Goal: Task Accomplishment & Management: Manage account settings

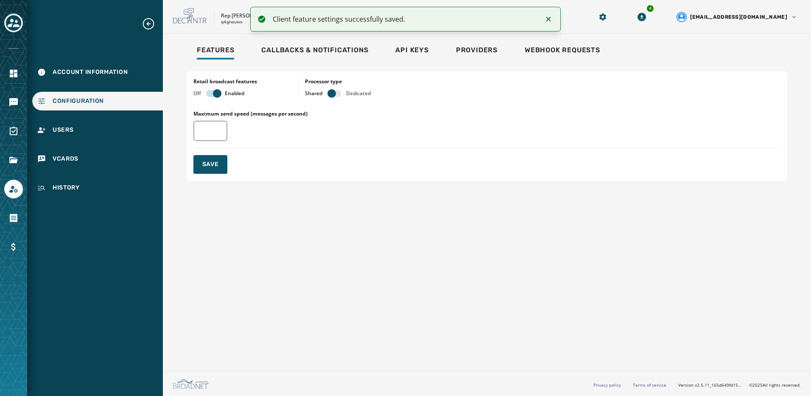
click at [7, 22] on div "Toggle account select drawer" at bounding box center [13, 22] width 15 height 15
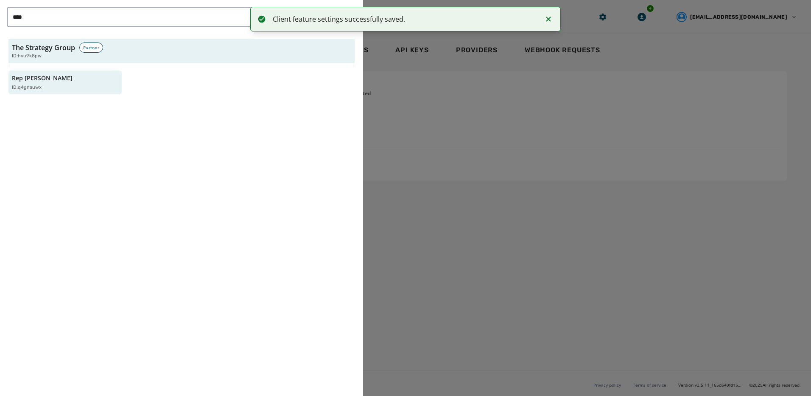
click at [553, 18] on icon "Notifications (F8)" at bounding box center [549, 19] width 10 height 10
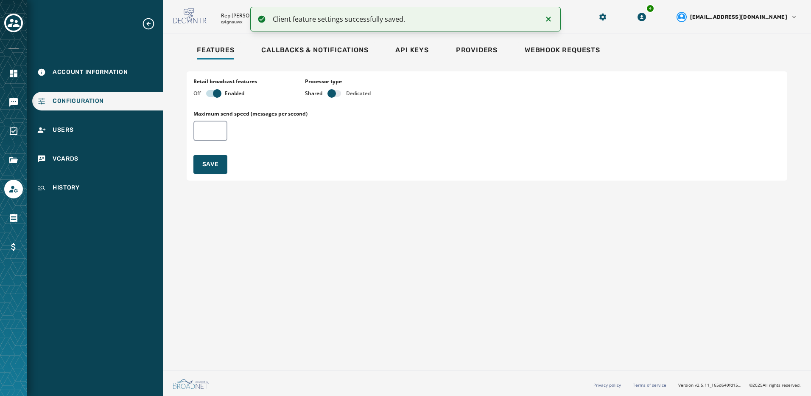
click at [148, 22] on icon "Expand sub nav menu" at bounding box center [149, 24] width 14 height 14
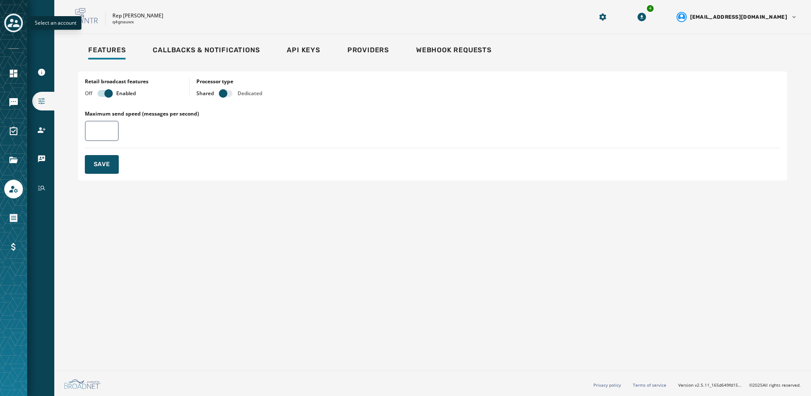
click at [10, 22] on icon "Toggle account select drawer" at bounding box center [14, 23] width 12 height 12
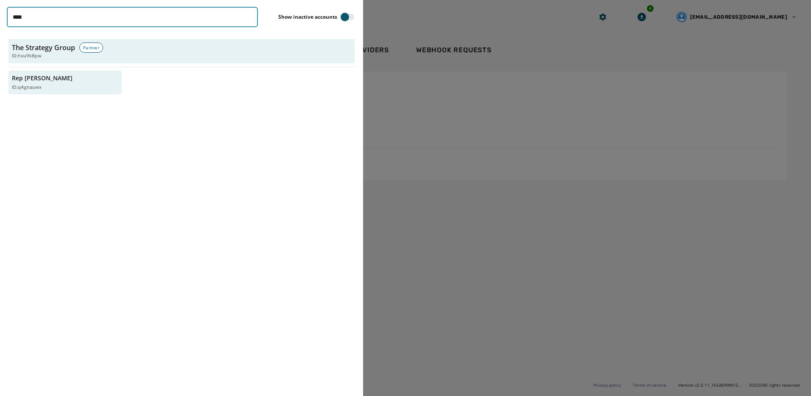
click at [248, 17] on input "****" at bounding box center [132, 17] width 251 height 20
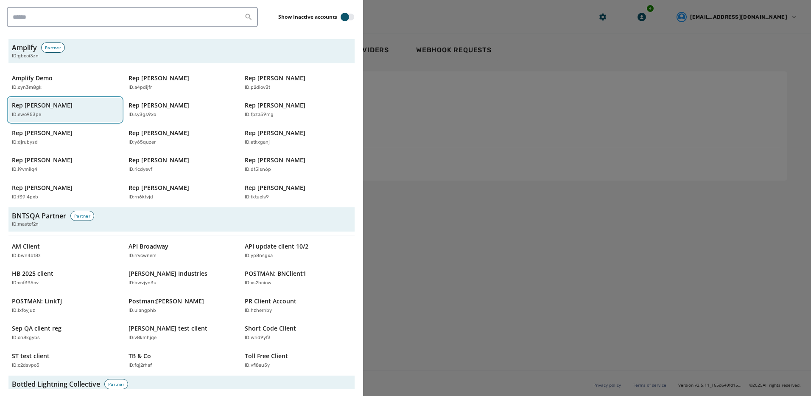
click at [58, 108] on p "Rep [PERSON_NAME]" at bounding box center [42, 105] width 61 height 8
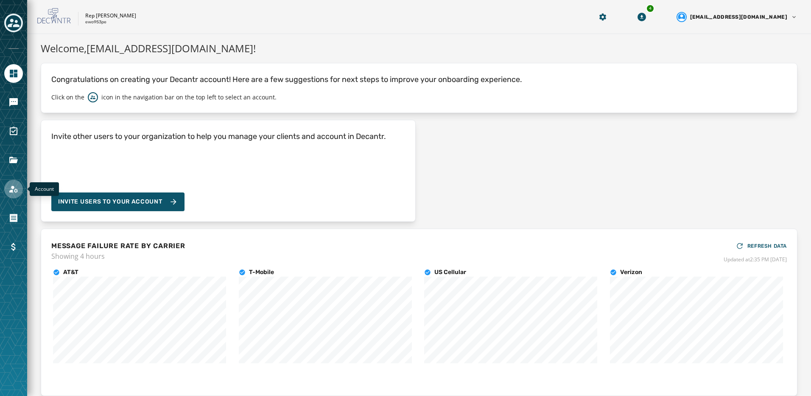
click at [15, 190] on icon "Navigate to Account" at bounding box center [13, 188] width 8 height 7
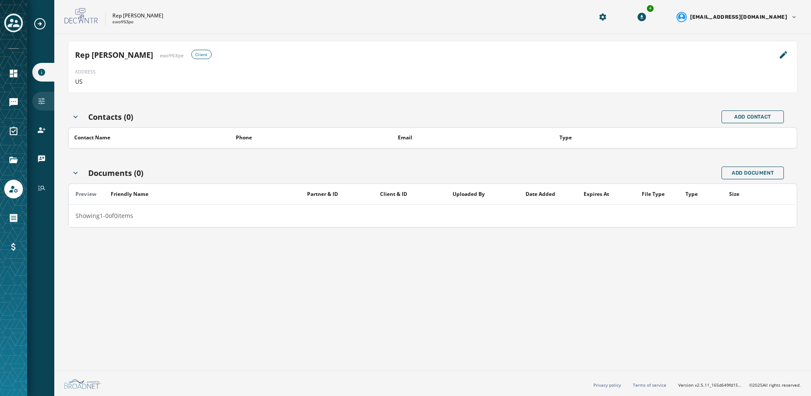
click at [42, 95] on div "Configuration" at bounding box center [43, 101] width 22 height 19
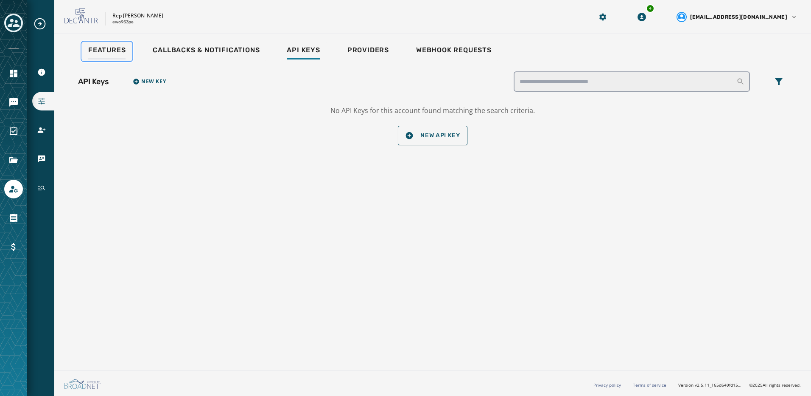
click at [108, 50] on span "Features" at bounding box center [106, 50] width 37 height 8
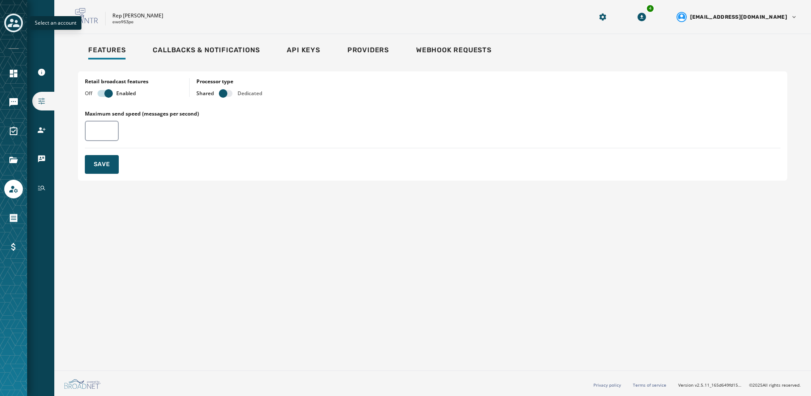
click at [17, 25] on icon "Toggle account select drawer" at bounding box center [14, 23] width 12 height 8
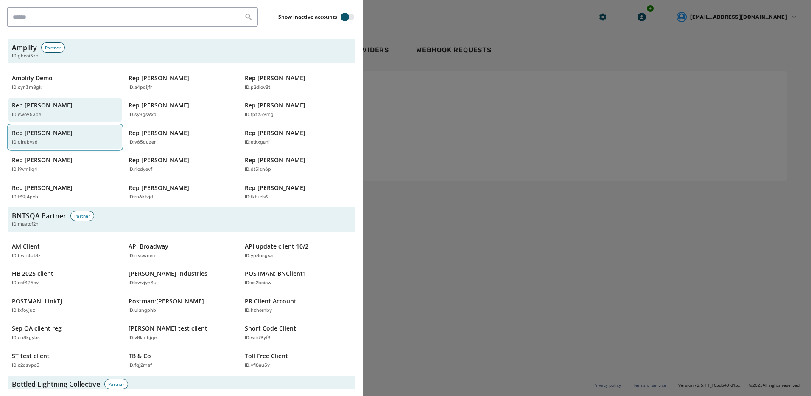
click at [51, 137] on div "Rep Jake Auchincloss ID: djrubysd" at bounding box center [61, 137] width 98 height 17
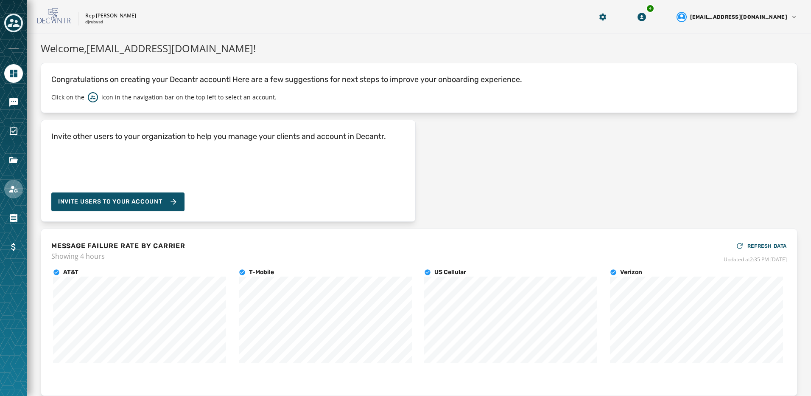
click at [17, 186] on icon "Navigate to Account" at bounding box center [13, 189] width 10 height 10
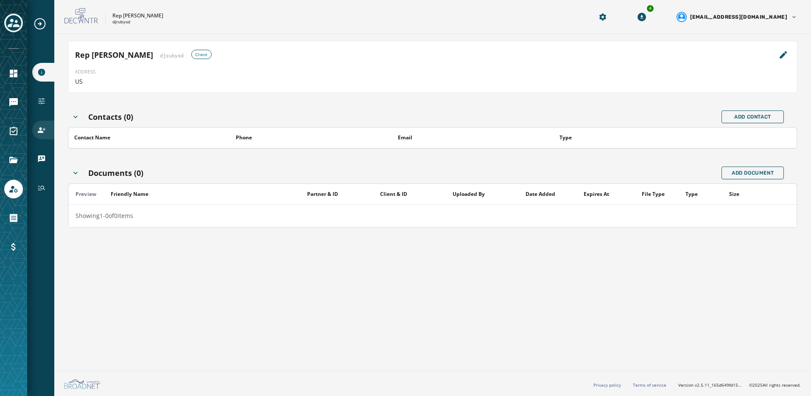
click at [45, 136] on div "Users" at bounding box center [43, 130] width 22 height 19
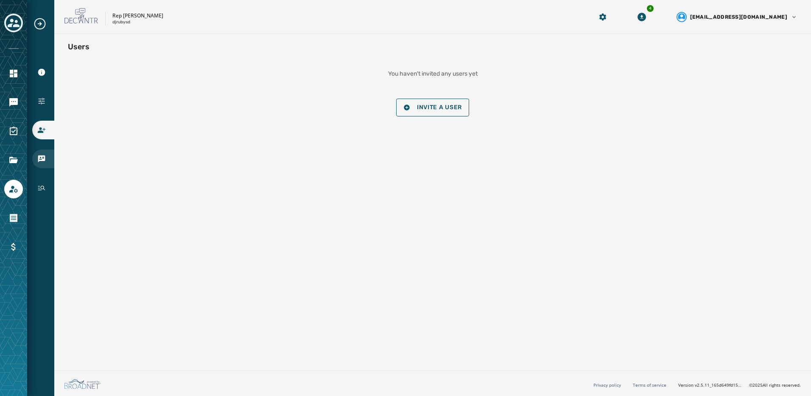
click at [42, 153] on div "vCards" at bounding box center [43, 158] width 22 height 19
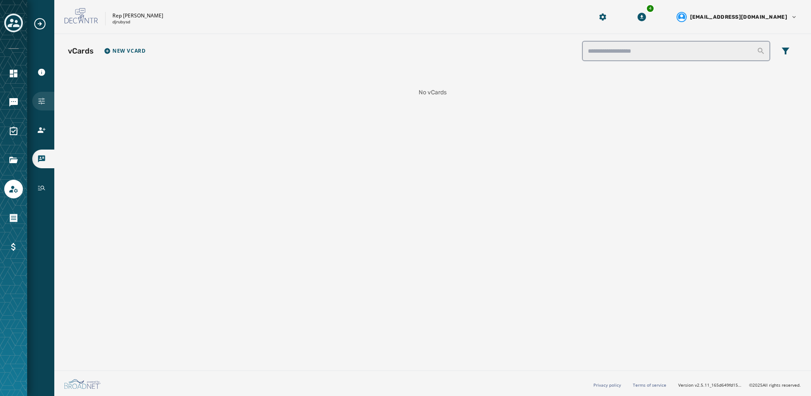
click at [44, 103] on icon "Navigate to Configuration" at bounding box center [41, 101] width 8 height 8
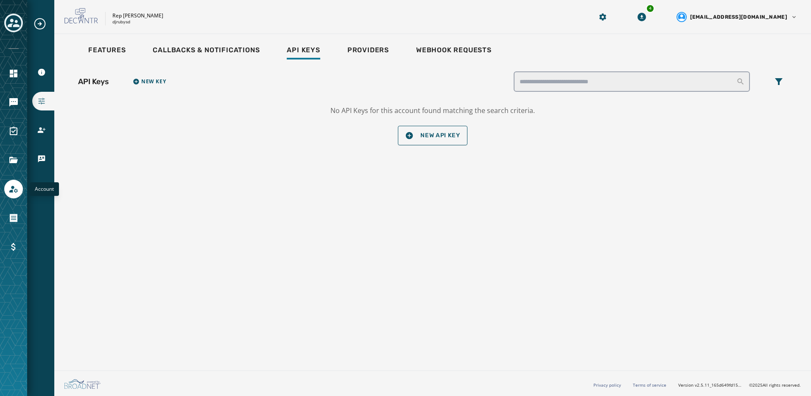
click at [11, 190] on icon "Navigate to Account" at bounding box center [13, 188] width 8 height 7
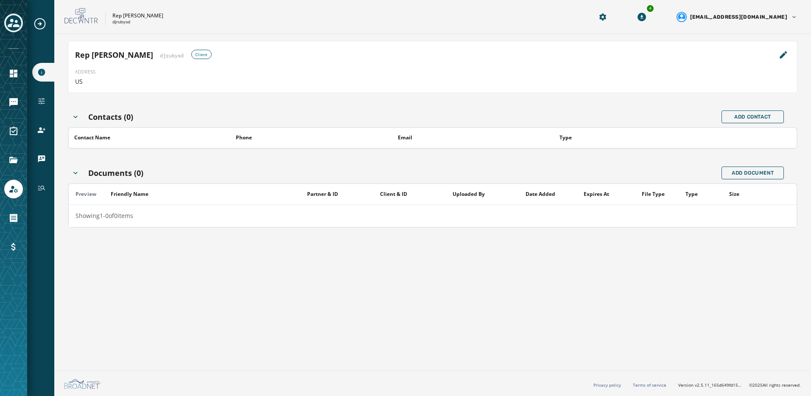
click at [39, 24] on icon "Expand sub nav menu" at bounding box center [39, 23] width 11 height 11
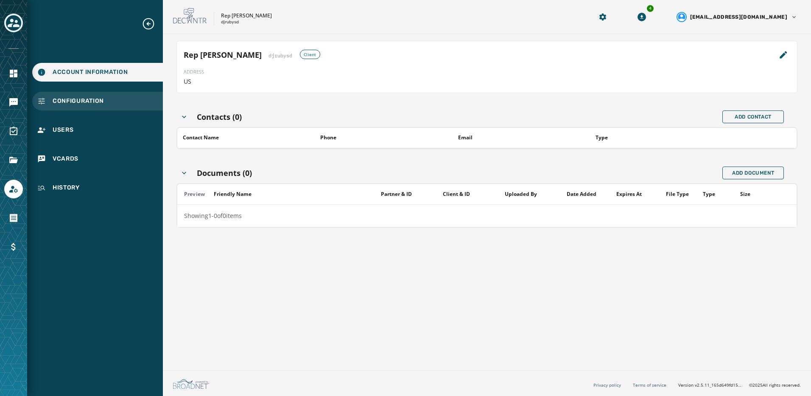
click at [62, 104] on span "Configuration" at bounding box center [78, 101] width 51 height 8
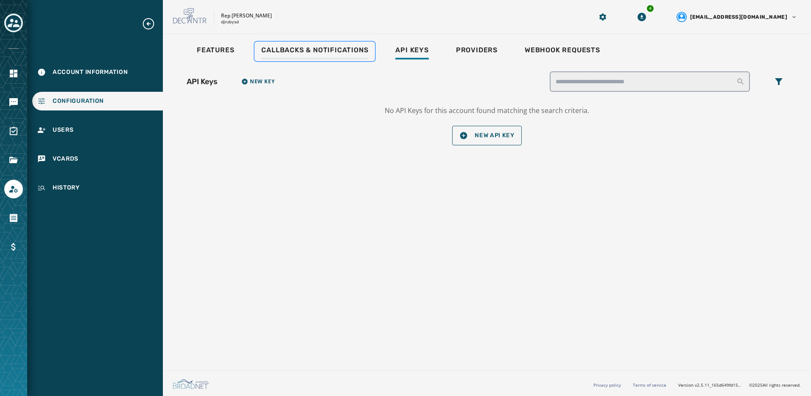
click at [281, 49] on span "Callbacks & Notifications" at bounding box center [314, 50] width 107 height 8
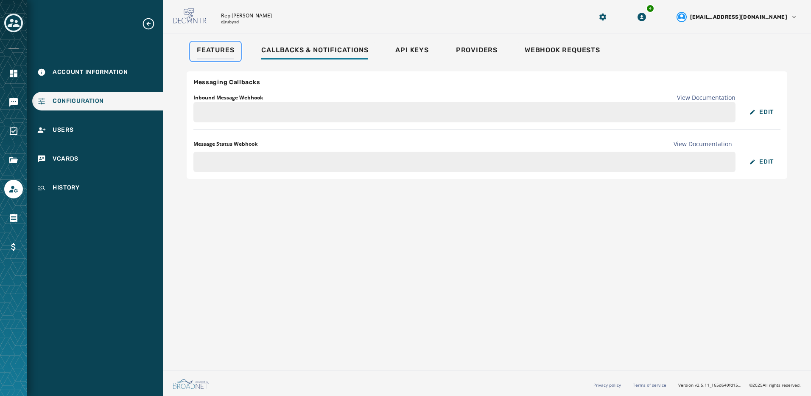
click at [211, 54] on div "Features" at bounding box center [215, 53] width 37 height 14
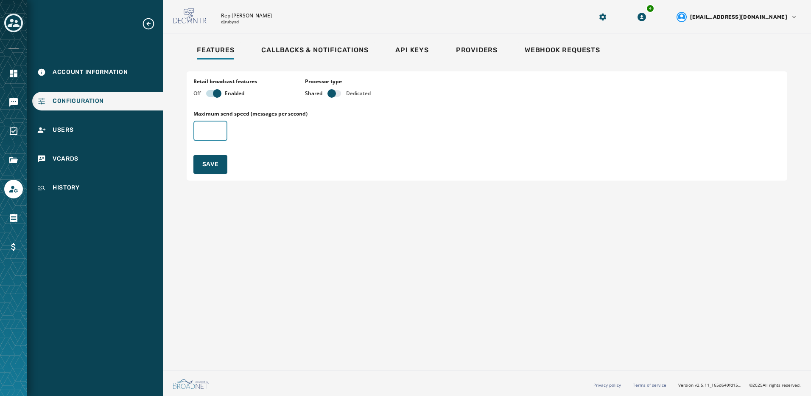
click at [208, 132] on input "Maximum send speed (messages per second)" at bounding box center [211, 131] width 34 height 20
type input "**"
click at [216, 163] on span "Save" at bounding box center [210, 164] width 17 height 8
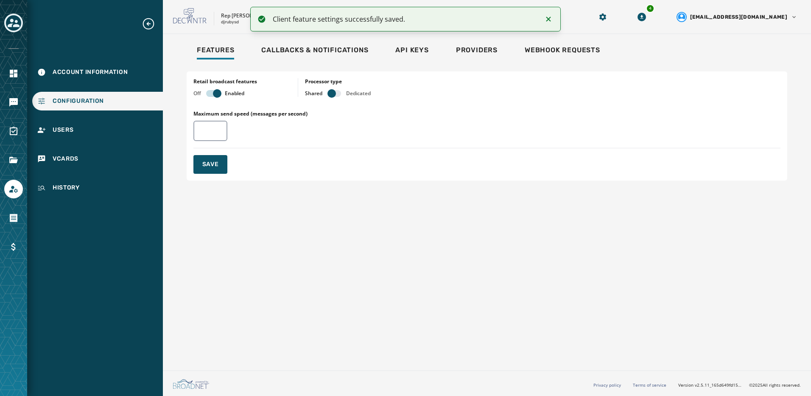
click at [147, 27] on icon "Expand sub nav menu" at bounding box center [149, 24] width 14 height 14
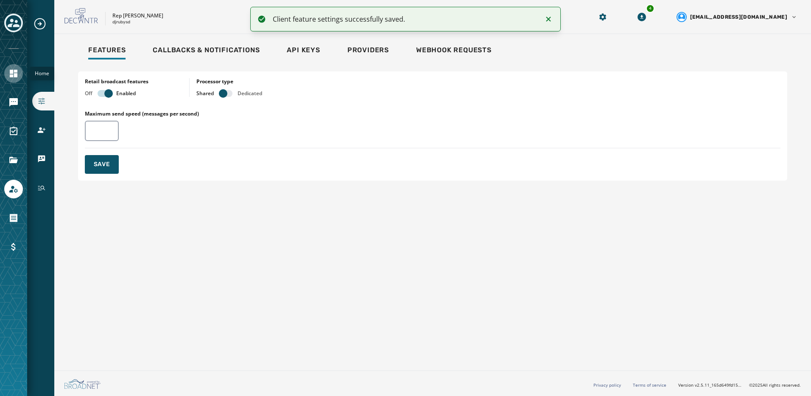
click at [15, 71] on icon "Navigate to Home" at bounding box center [14, 74] width 8 height 8
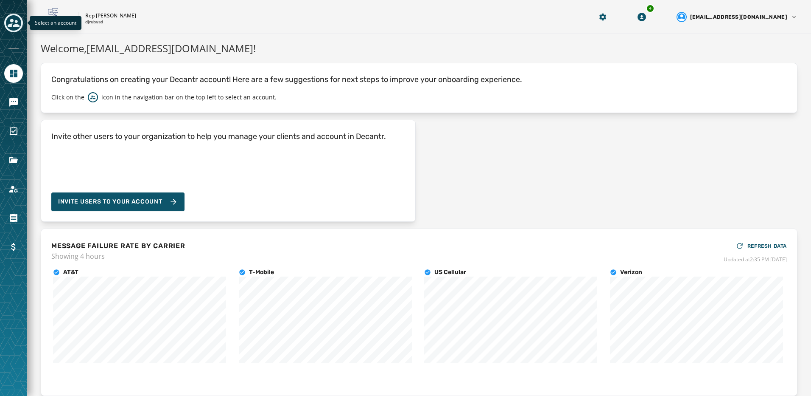
click at [19, 24] on icon "Toggle account select drawer" at bounding box center [14, 23] width 12 height 12
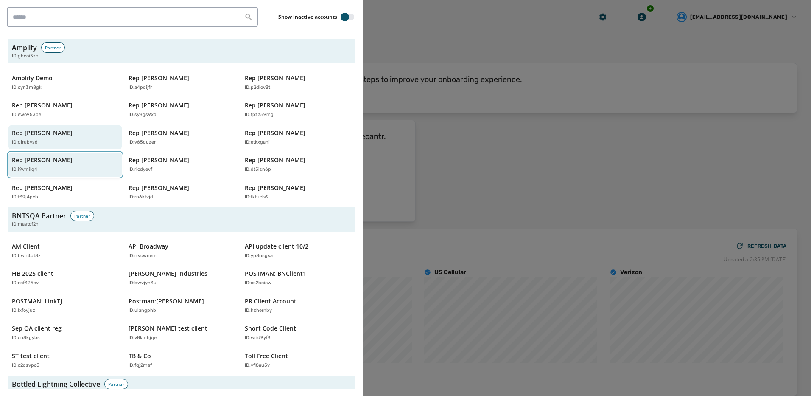
click at [70, 155] on button "Rep Lou Correa ID: i9vmilq4" at bounding box center [64, 164] width 113 height 24
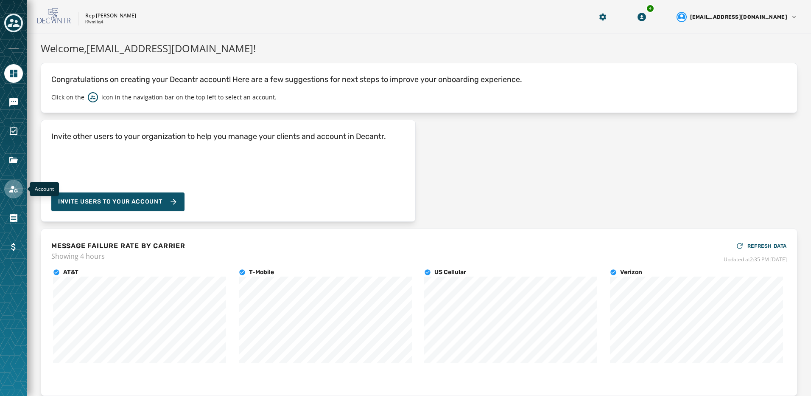
click at [14, 195] on link "Navigate to Account" at bounding box center [13, 189] width 19 height 19
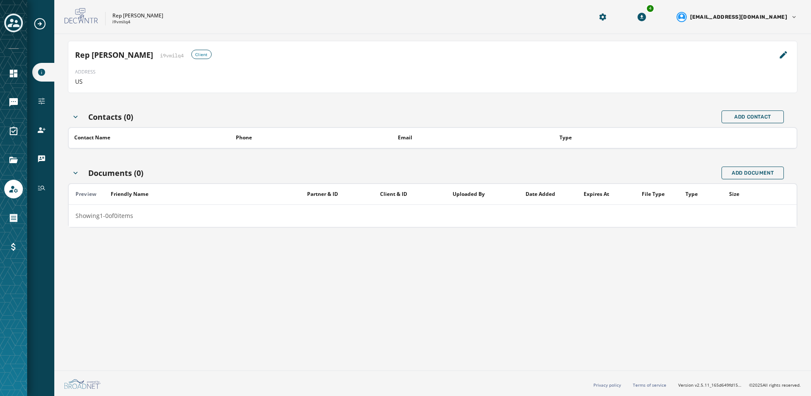
click at [38, 20] on icon "Expand sub nav menu" at bounding box center [40, 24] width 14 height 14
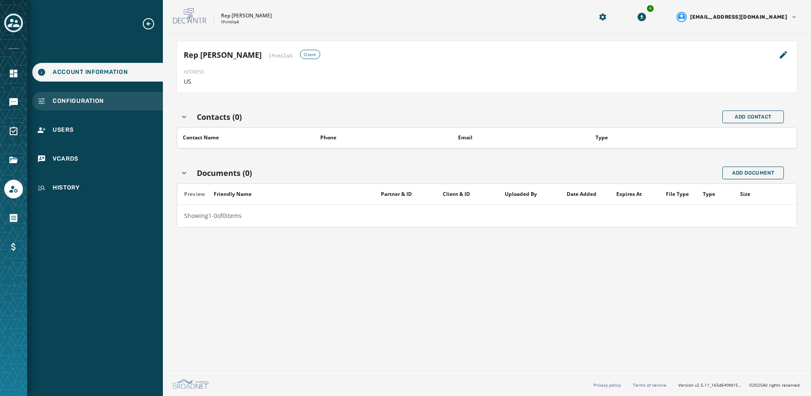
click at [72, 102] on span "Configuration" at bounding box center [78, 101] width 51 height 8
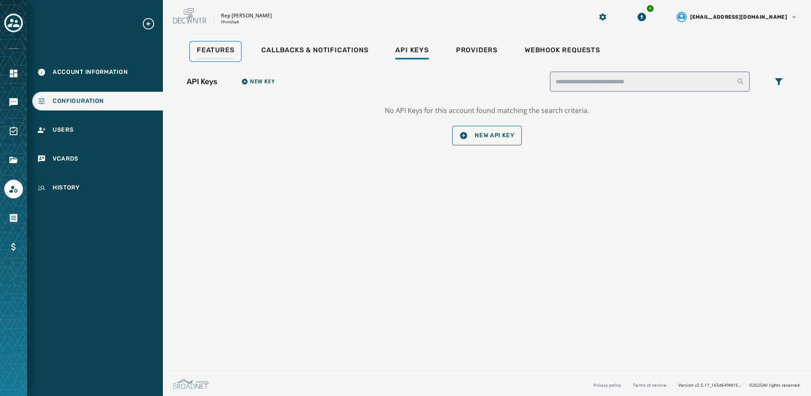
click at [222, 44] on link "Features" at bounding box center [215, 52] width 51 height 20
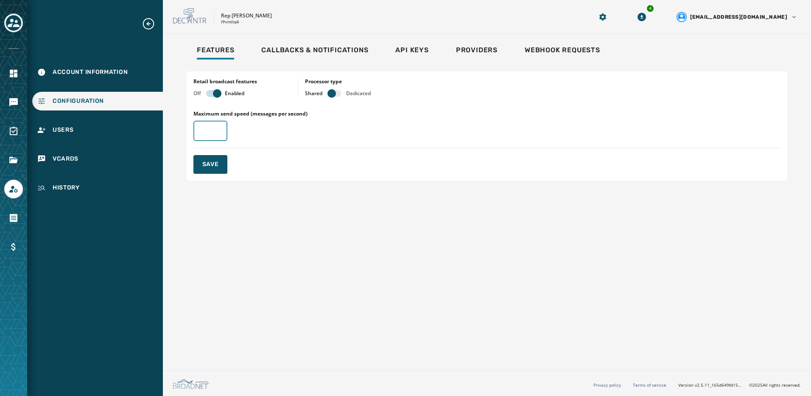
click at [207, 138] on input "Maximum send speed (messages per second)" at bounding box center [211, 131] width 34 height 20
type input "**"
click at [216, 167] on span "Save" at bounding box center [210, 164] width 17 height 8
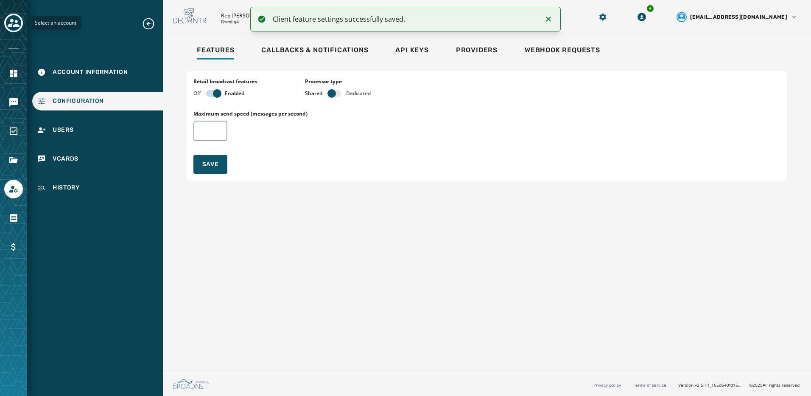
click at [11, 26] on icon "Toggle account select drawer" at bounding box center [14, 23] width 12 height 8
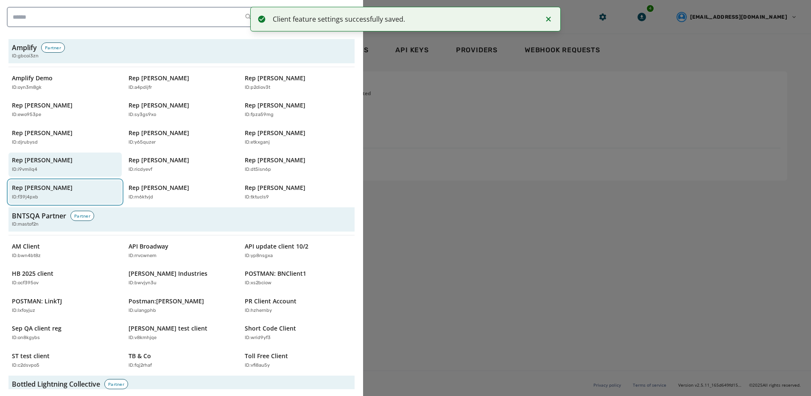
click at [54, 197] on div "ID: f39j4pxb" at bounding box center [61, 197] width 98 height 7
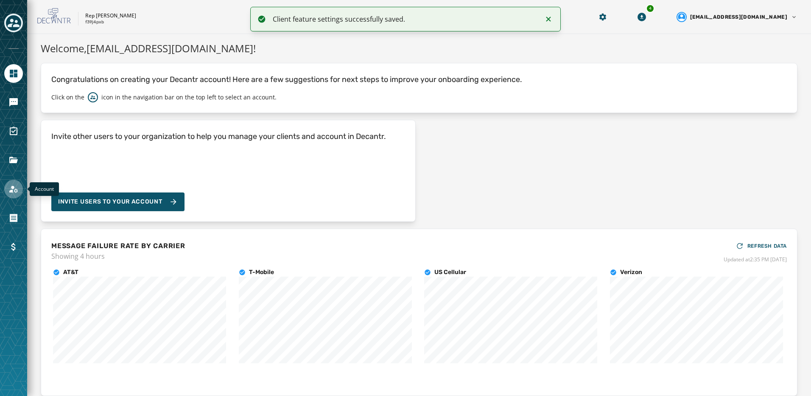
click at [9, 192] on icon "Navigate to Account" at bounding box center [13, 189] width 10 height 10
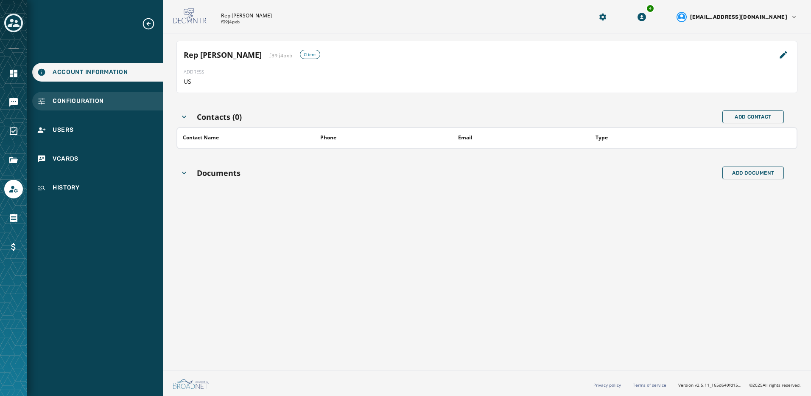
click at [81, 109] on div "Configuration" at bounding box center [97, 101] width 131 height 19
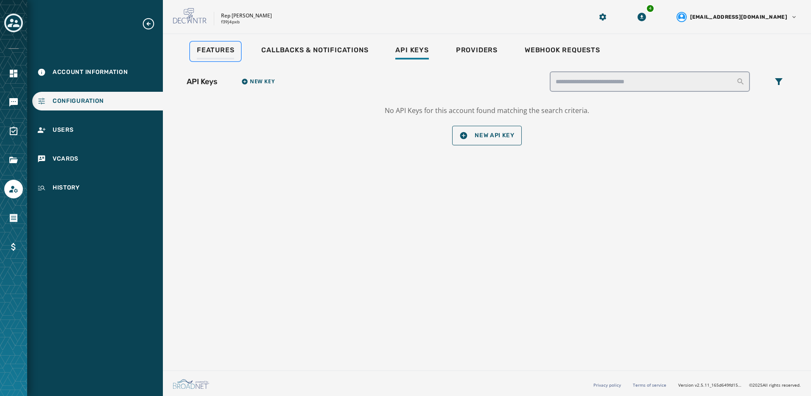
click at [219, 56] on div "Features" at bounding box center [215, 53] width 37 height 14
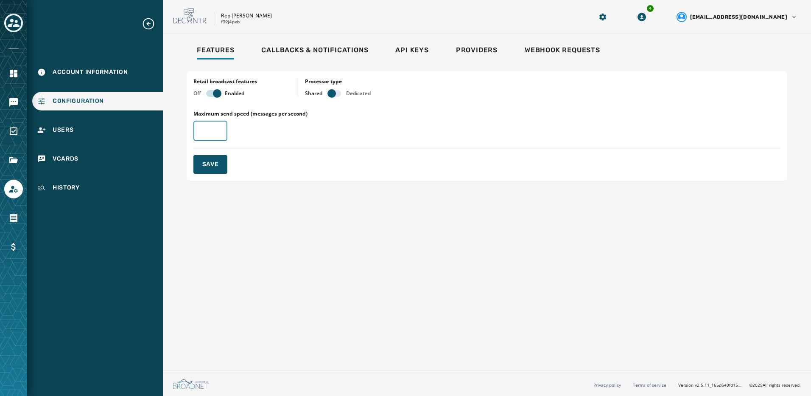
click at [214, 134] on input "Maximum send speed (messages per second)" at bounding box center [211, 131] width 34 height 20
type input "**"
click at [218, 161] on span "Save" at bounding box center [210, 164] width 17 height 8
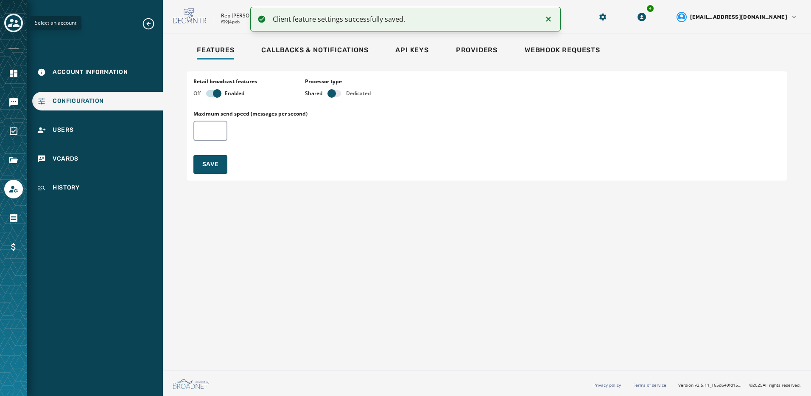
click at [18, 18] on icon "Toggle account select drawer" at bounding box center [14, 23] width 12 height 12
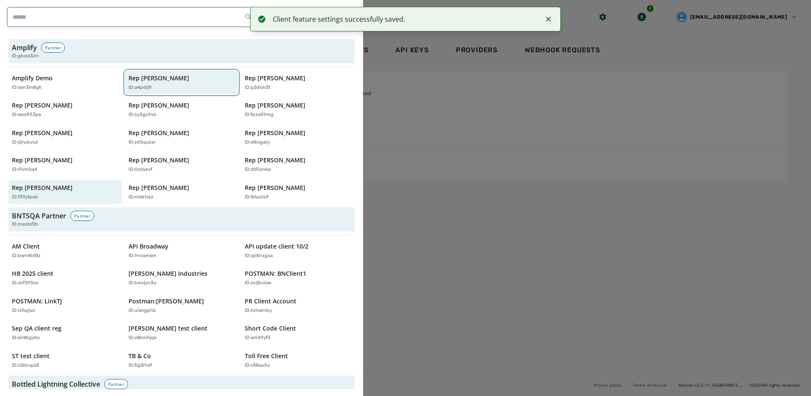
click at [155, 90] on div "ID: a4pdijfr" at bounding box center [178, 87] width 98 height 7
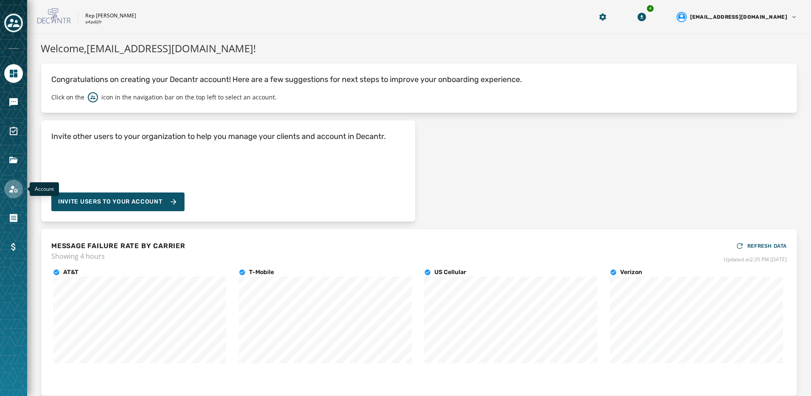
click at [21, 191] on link "Navigate to Account" at bounding box center [13, 189] width 19 height 19
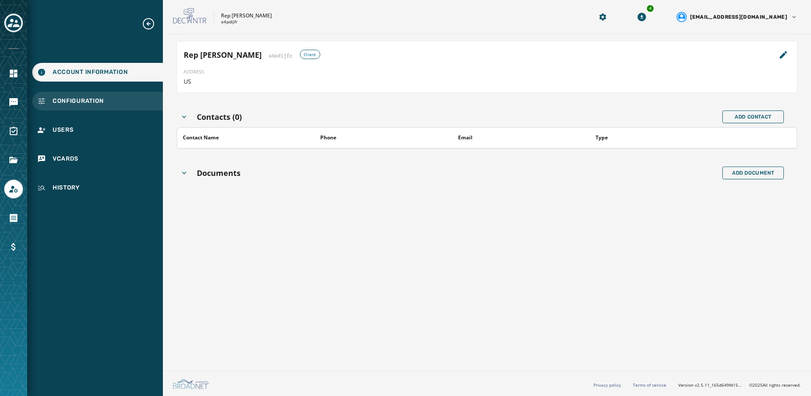
click at [118, 102] on div "Configuration" at bounding box center [97, 101] width 131 height 19
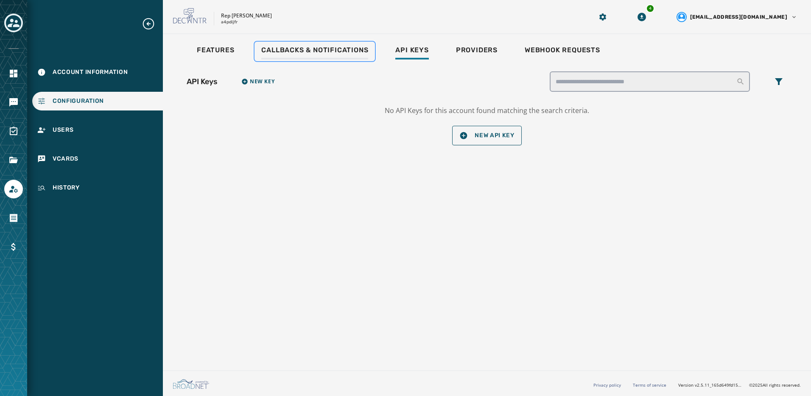
click at [290, 46] on span "Callbacks & Notifications" at bounding box center [314, 50] width 107 height 8
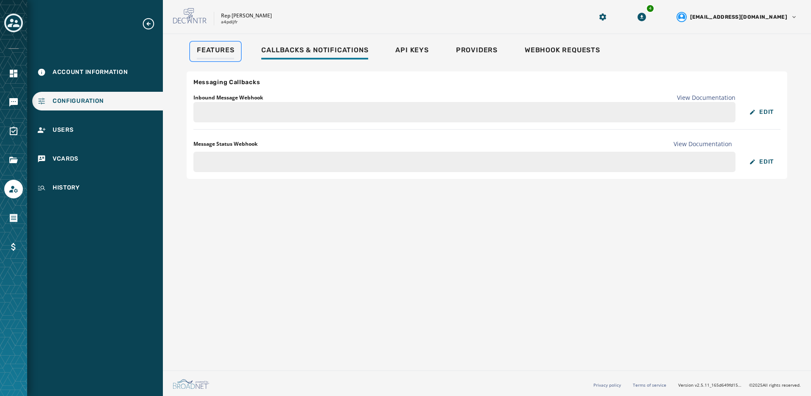
click at [228, 58] on div "Features" at bounding box center [215, 53] width 37 height 14
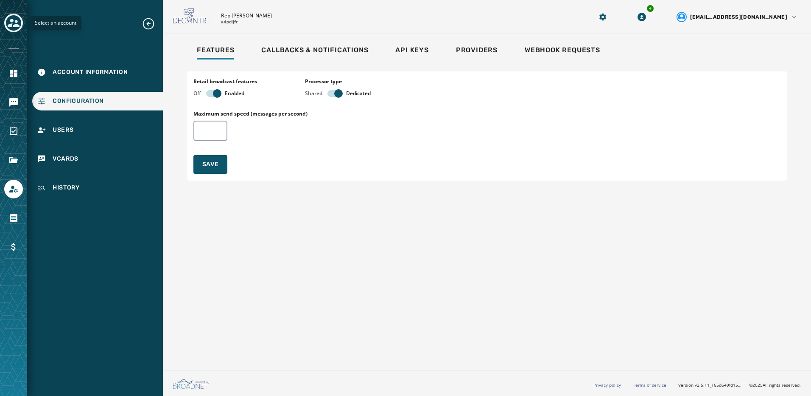
click at [13, 19] on icon "Toggle account select drawer" at bounding box center [14, 23] width 12 height 8
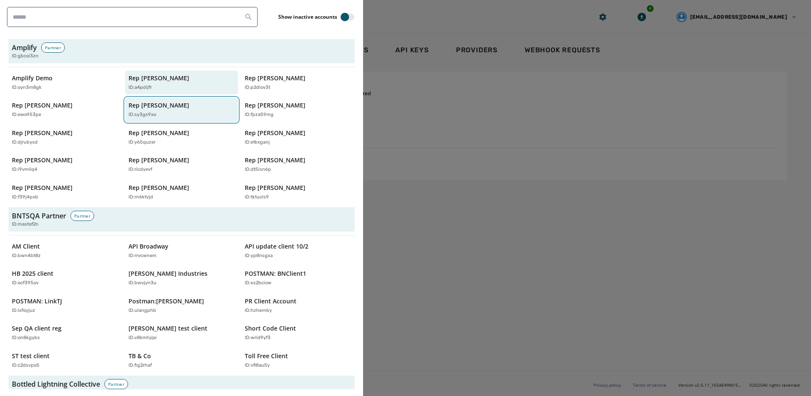
click at [153, 111] on div "Rep Frederica Wilson ID: sy3gs9xo" at bounding box center [178, 109] width 98 height 17
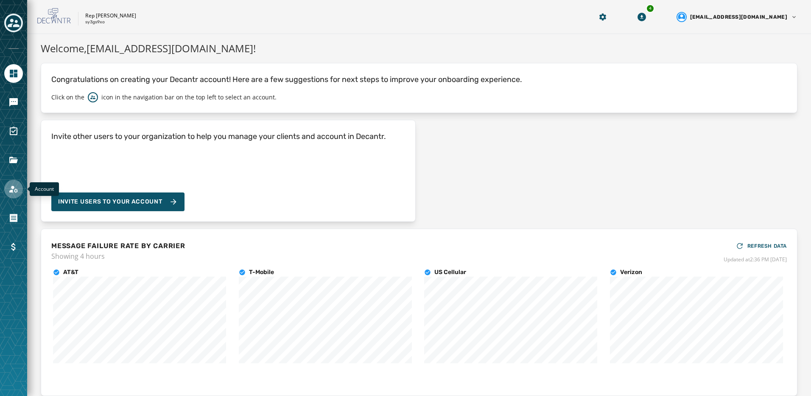
click at [16, 188] on icon "Navigate to Account" at bounding box center [13, 189] width 10 height 10
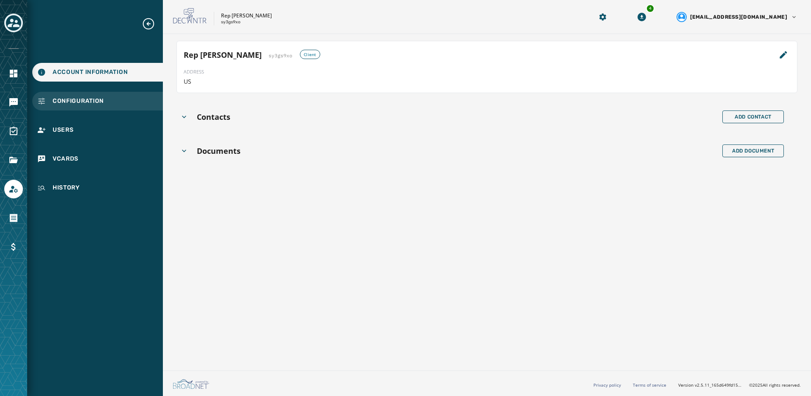
click at [75, 106] on div "Configuration" at bounding box center [97, 101] width 131 height 19
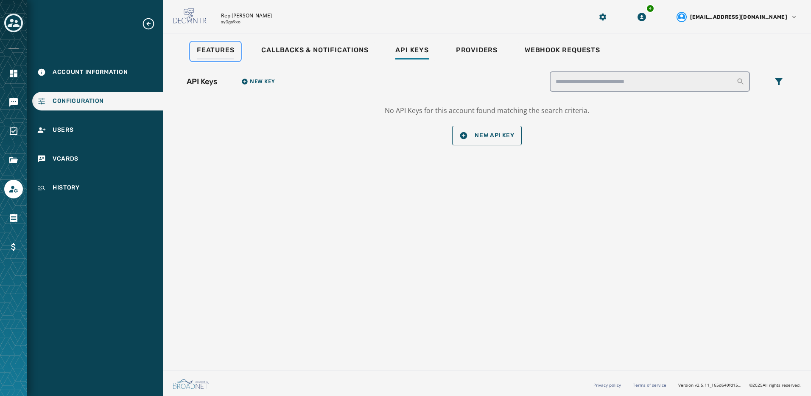
click at [214, 52] on span "Features" at bounding box center [215, 50] width 37 height 8
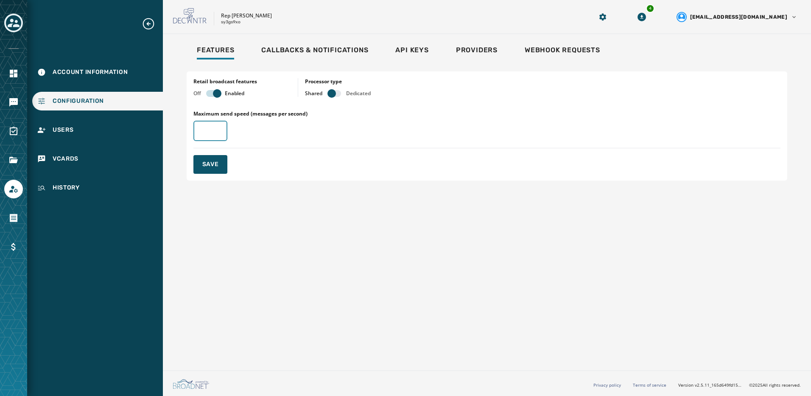
click at [205, 134] on input "Maximum send speed (messages per second)" at bounding box center [211, 131] width 34 height 20
type input "**"
click at [197, 164] on button "Save" at bounding box center [211, 164] width 34 height 19
click at [17, 31] on button "Toggle account select drawer" at bounding box center [13, 23] width 19 height 19
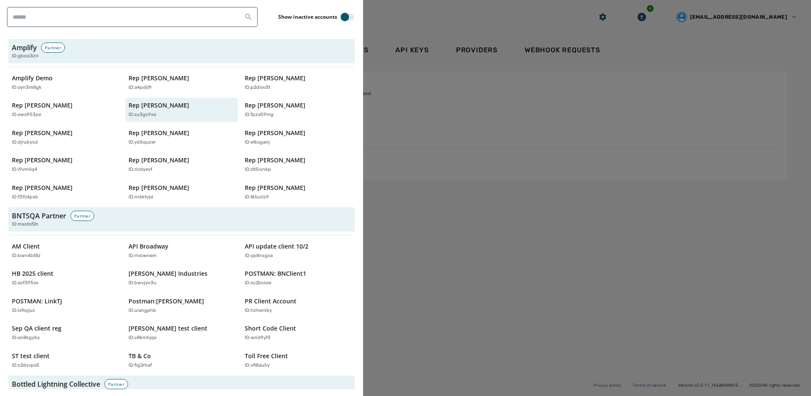
click at [426, 205] on div at bounding box center [405, 198] width 811 height 396
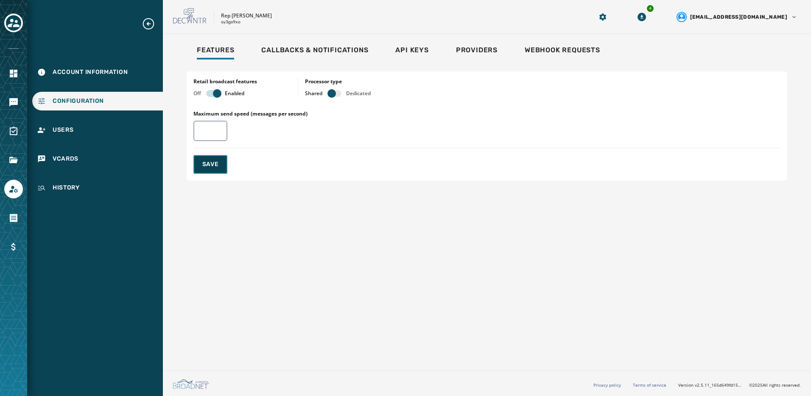
click at [210, 163] on span "Save" at bounding box center [210, 164] width 17 height 8
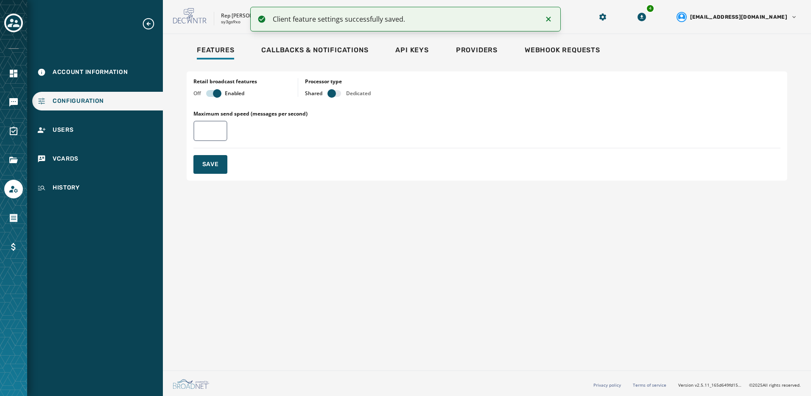
click at [18, 27] on icon "Toggle account select drawer" at bounding box center [14, 23] width 12 height 12
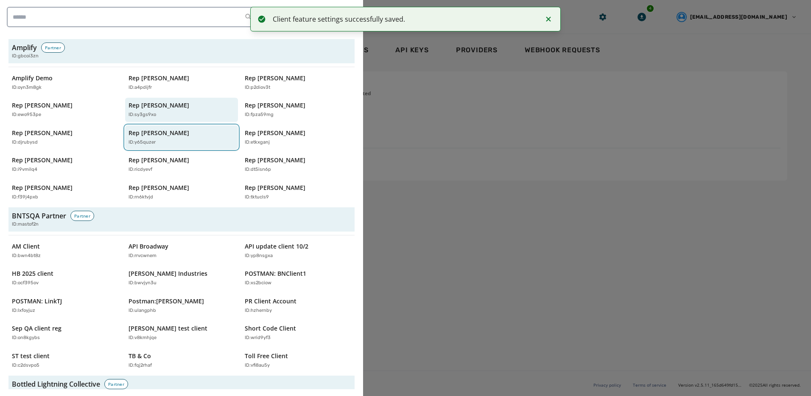
click at [165, 135] on p "Rep [PERSON_NAME]" at bounding box center [159, 133] width 61 height 8
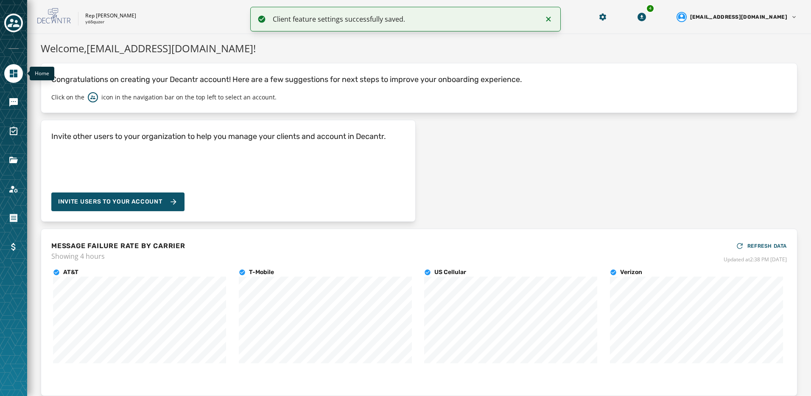
click at [16, 75] on icon "Navigate to Home" at bounding box center [14, 74] width 8 height 8
click at [11, 106] on icon "Navigate to Messaging" at bounding box center [13, 102] width 10 height 10
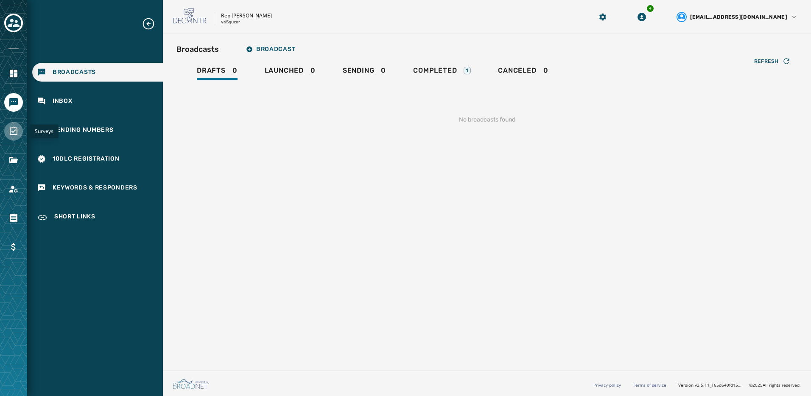
click at [20, 135] on link "Navigate to Surveys" at bounding box center [13, 131] width 19 height 19
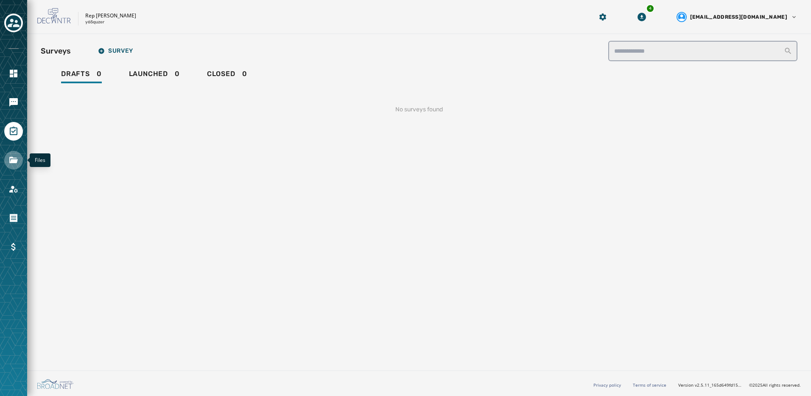
click at [11, 164] on icon "Navigate to Files" at bounding box center [13, 160] width 10 height 10
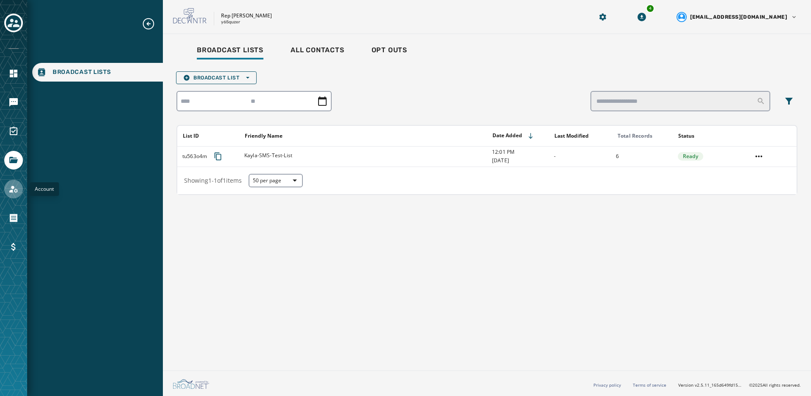
click at [10, 192] on icon "Navigate to Account" at bounding box center [13, 188] width 8 height 7
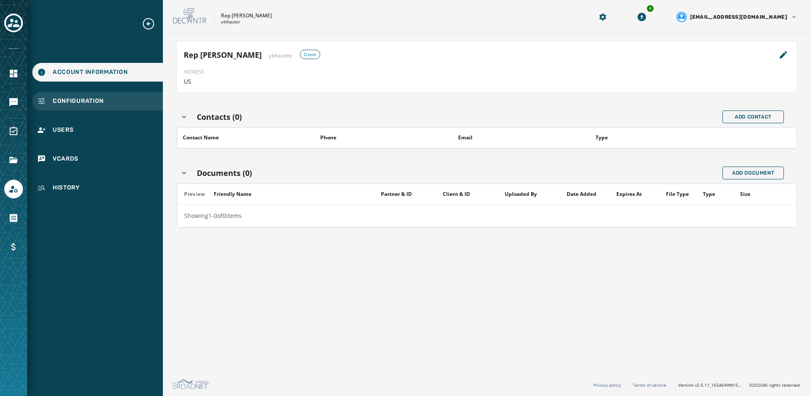
click at [73, 99] on span "Configuration" at bounding box center [78, 101] width 51 height 8
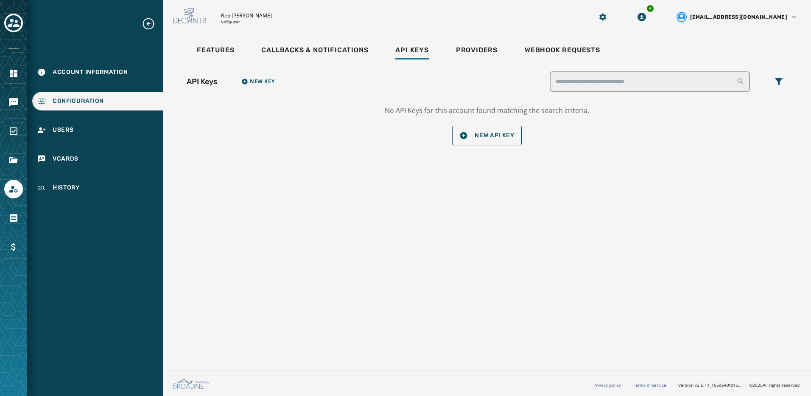
click at [241, 51] on div "Features Callbacks & Notifications Api Keys Providers Webhook Requests" at bounding box center [487, 52] width 621 height 20
click at [230, 49] on span "Features" at bounding box center [215, 50] width 37 height 8
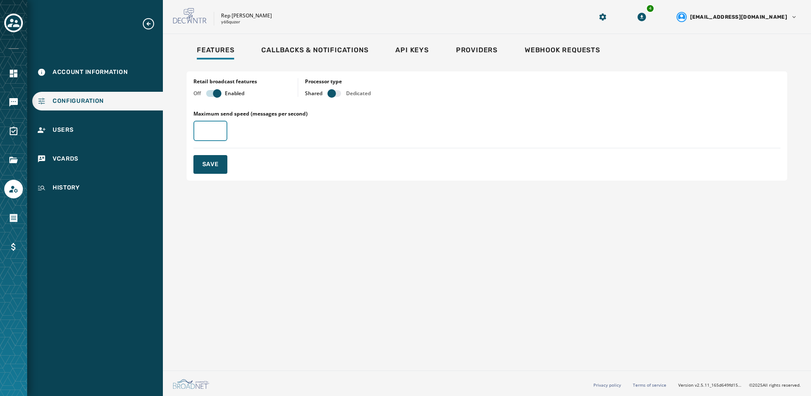
click at [206, 132] on input "Maximum send speed (messages per second)" at bounding box center [211, 131] width 34 height 20
type input "**"
click at [207, 154] on div "Retail broadcast features Off Enabled Processor type Shared Dedicated Maximum s…" at bounding box center [487, 125] width 601 height 109
click at [208, 162] on span "Save" at bounding box center [210, 164] width 17 height 8
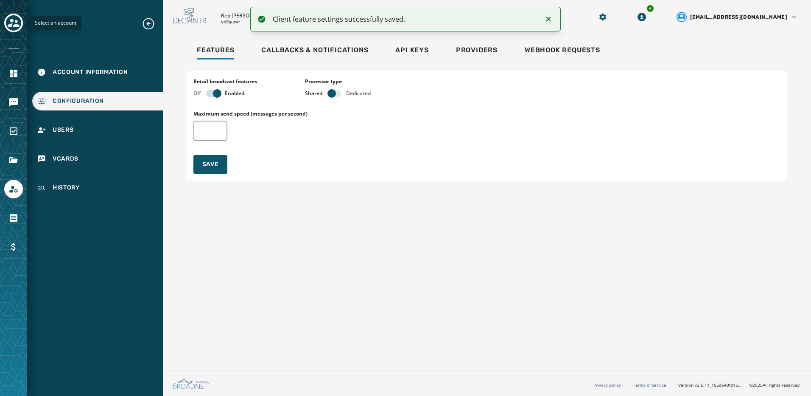
click at [7, 21] on div "Toggle account select drawer" at bounding box center [13, 22] width 15 height 15
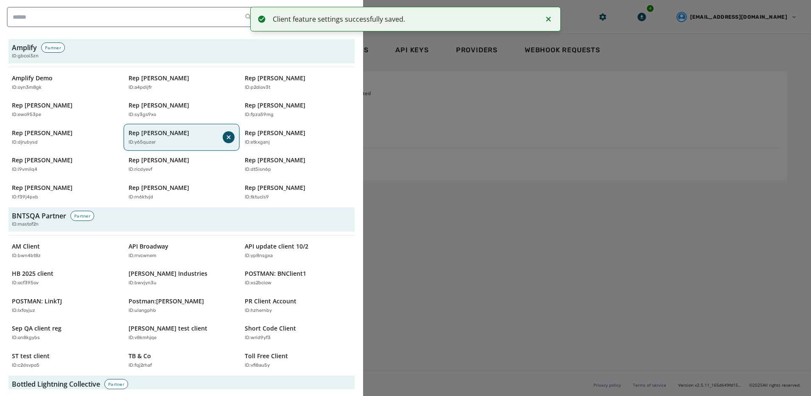
click at [168, 132] on p "Rep [PERSON_NAME]" at bounding box center [159, 133] width 61 height 8
click at [162, 137] on div "Rep Jen Kiggans ID: y65quzer" at bounding box center [178, 137] width 98 height 17
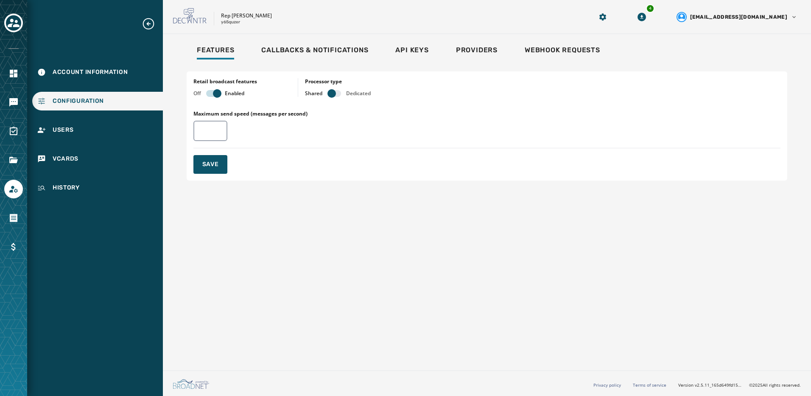
click at [20, 198] on div at bounding box center [13, 189] width 19 height 19
click at [19, 191] on link "Navigate to Account" at bounding box center [13, 189] width 19 height 19
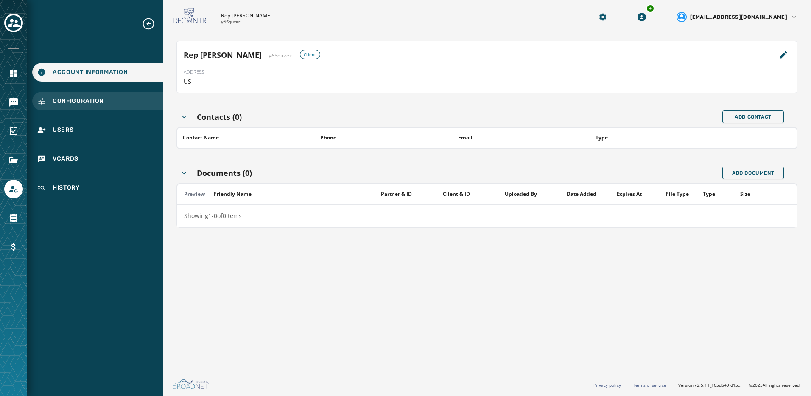
click at [80, 101] on span "Configuration" at bounding box center [78, 101] width 51 height 8
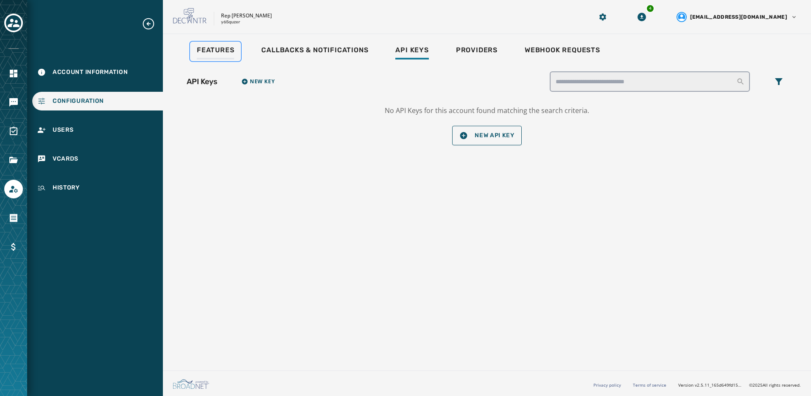
click at [221, 45] on link "Features" at bounding box center [215, 52] width 51 height 20
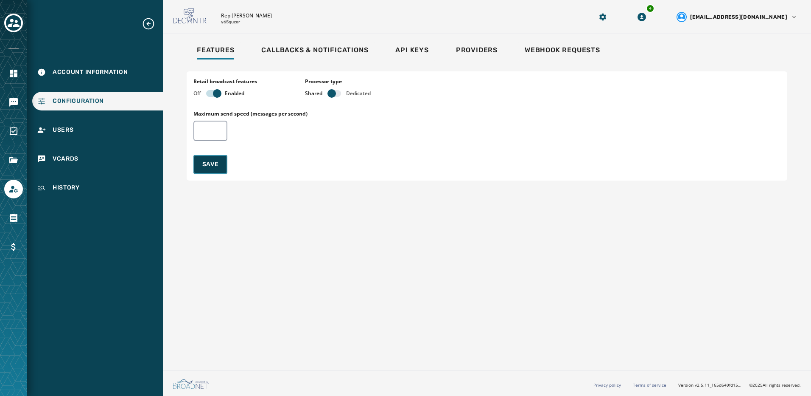
click at [216, 171] on button "Save" at bounding box center [211, 164] width 34 height 19
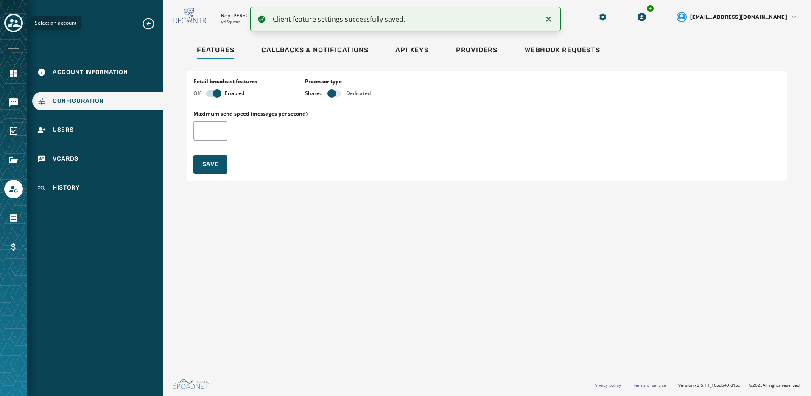
click at [16, 22] on icon "Toggle account select drawer" at bounding box center [14, 23] width 12 height 8
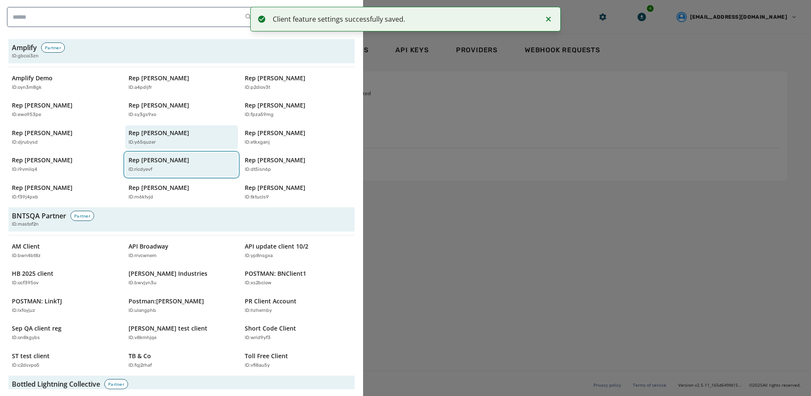
click at [159, 155] on button "Rep Mike Levin ID: ricdyevf" at bounding box center [181, 164] width 113 height 24
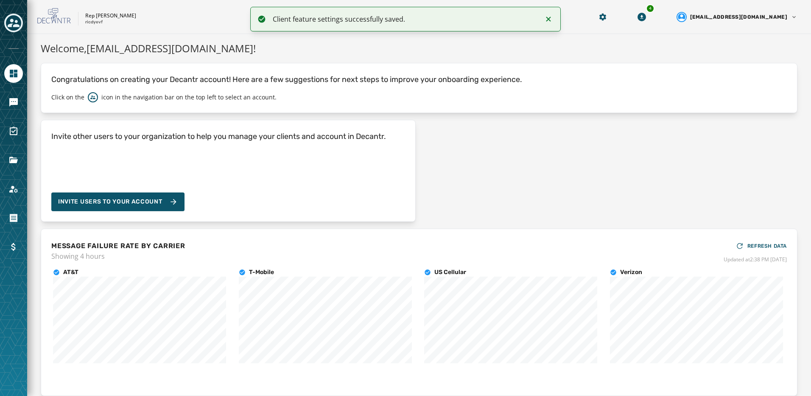
click at [17, 180] on div at bounding box center [13, 189] width 19 height 19
click at [16, 188] on icon "Navigate to Account" at bounding box center [13, 189] width 10 height 10
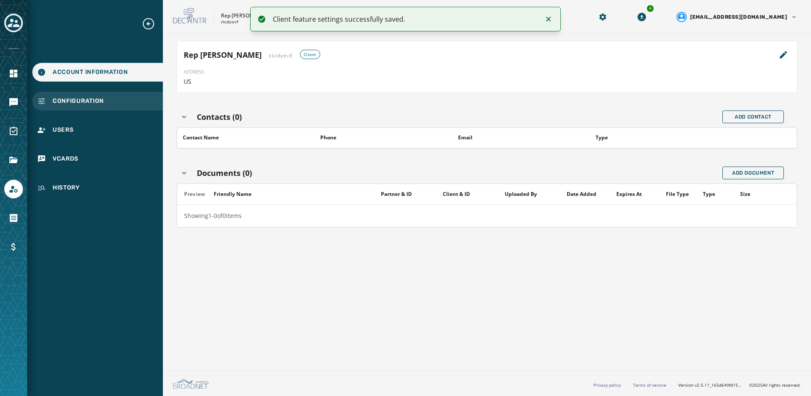
click at [67, 98] on span "Configuration" at bounding box center [78, 101] width 51 height 8
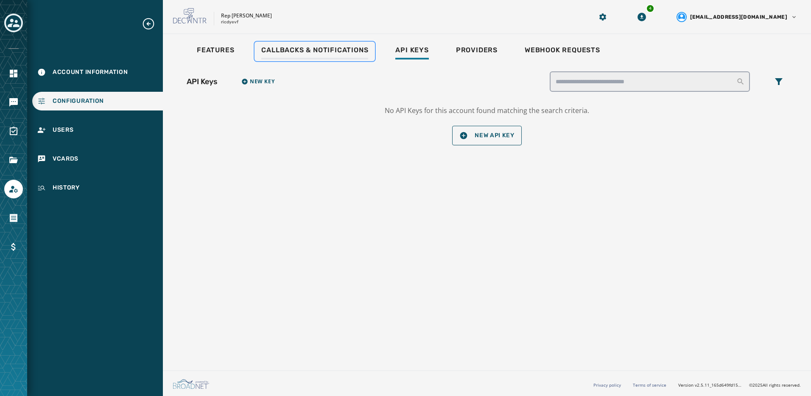
click at [276, 51] on span "Callbacks & Notifications" at bounding box center [314, 50] width 107 height 8
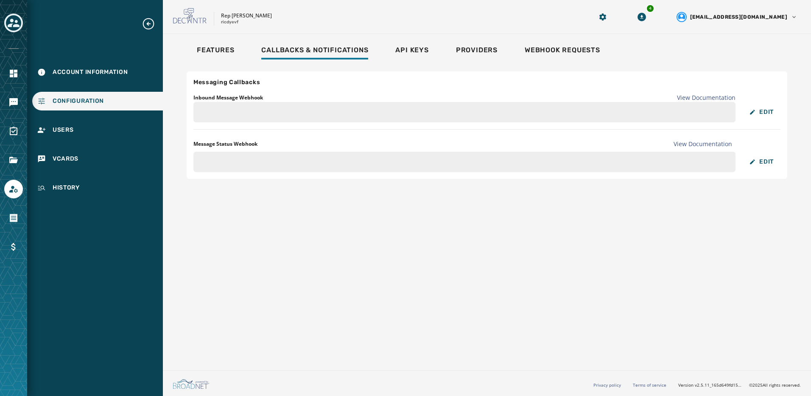
click at [187, 54] on div "Features Callbacks & Notifications Api Keys Providers Webhook Requests" at bounding box center [487, 52] width 621 height 20
drag, startPoint x: 201, startPoint y: 52, endPoint x: 205, endPoint y: 64, distance: 12.1
click at [202, 52] on span "Features" at bounding box center [215, 50] width 37 height 8
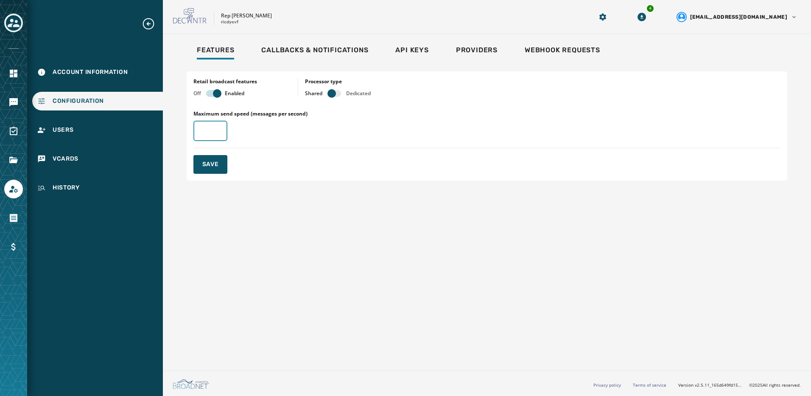
click at [207, 132] on input "Maximum send speed (messages per second)" at bounding box center [211, 131] width 34 height 20
type input "**"
click at [208, 167] on span "Save" at bounding box center [210, 164] width 17 height 8
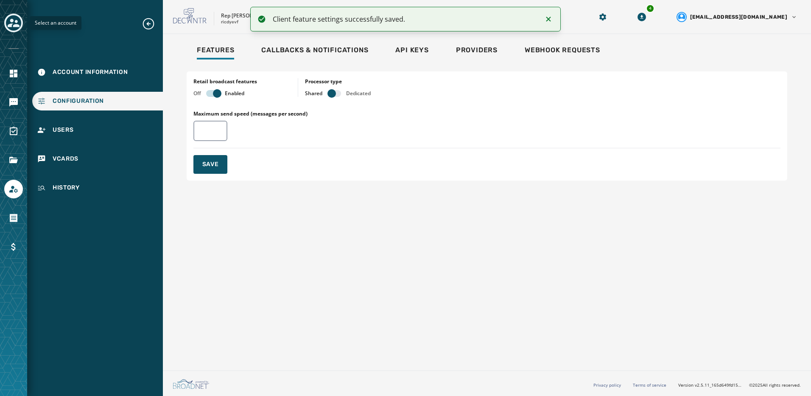
click at [20, 26] on div "Toggle account select drawer" at bounding box center [13, 22] width 15 height 15
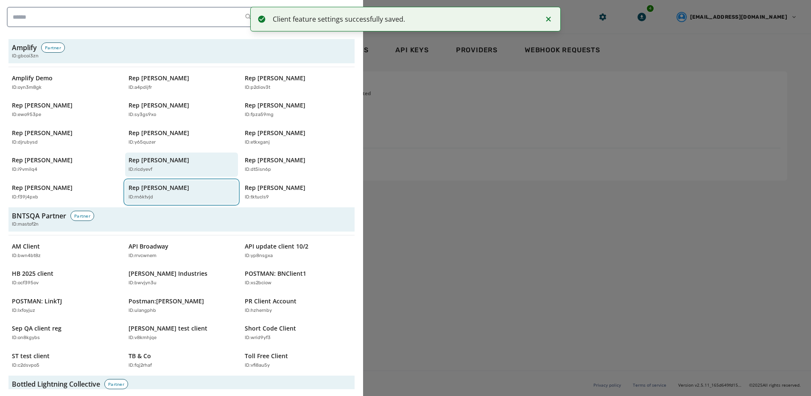
click at [163, 188] on p "Rep [PERSON_NAME]" at bounding box center [159, 187] width 61 height 8
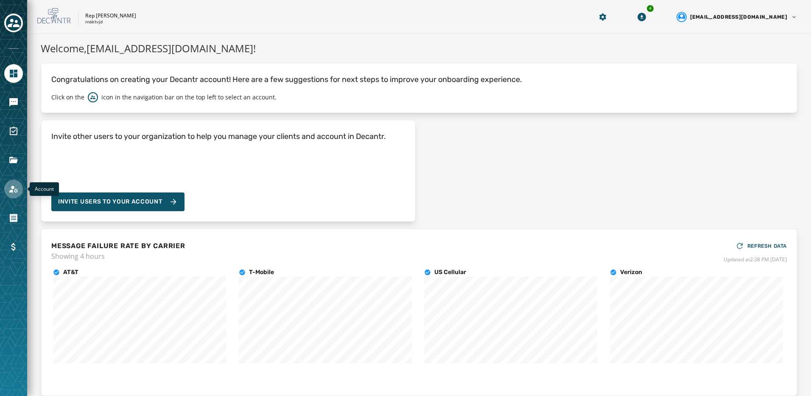
click at [14, 190] on icon "Navigate to Account" at bounding box center [13, 188] width 8 height 7
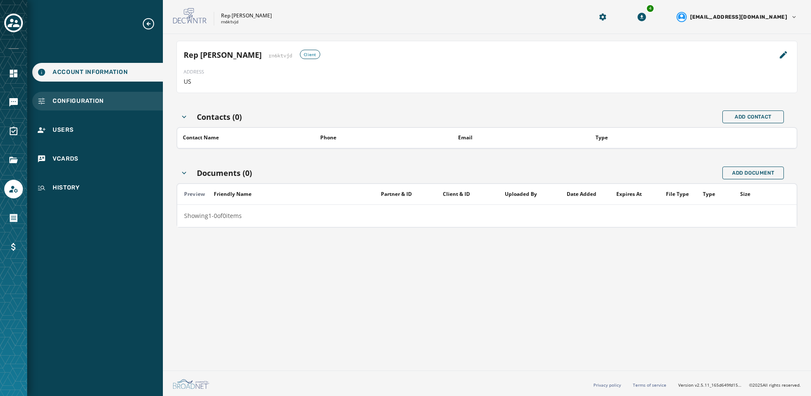
click at [110, 99] on div "Configuration" at bounding box center [97, 101] width 131 height 19
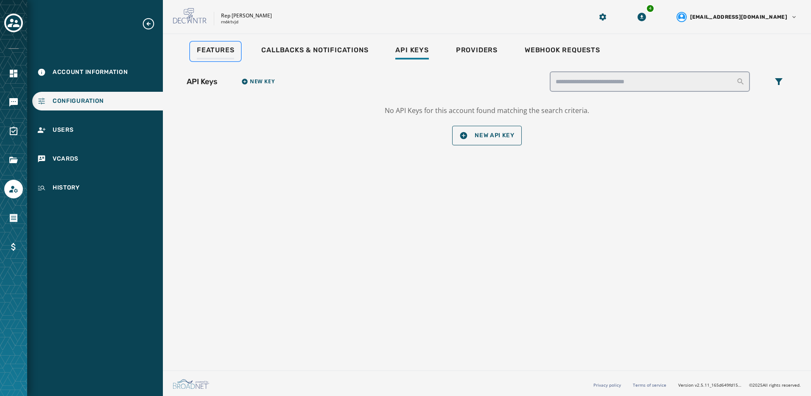
click at [209, 55] on div "Features" at bounding box center [215, 53] width 37 height 14
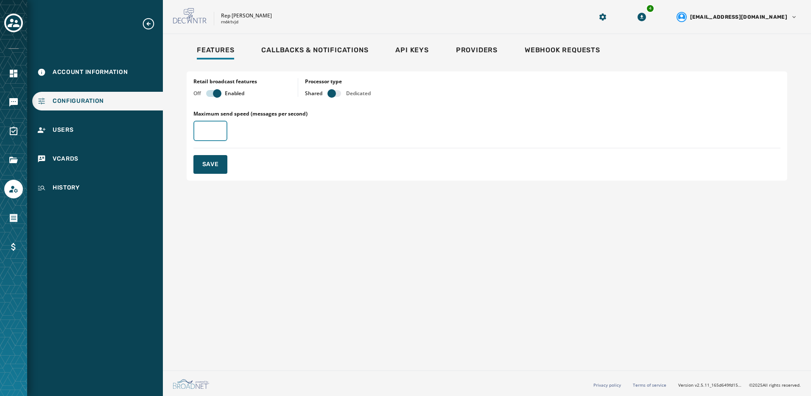
type input "*"
click at [217, 130] on input "*" at bounding box center [211, 131] width 34 height 20
type input "**"
click at [208, 160] on button "Save" at bounding box center [211, 164] width 34 height 19
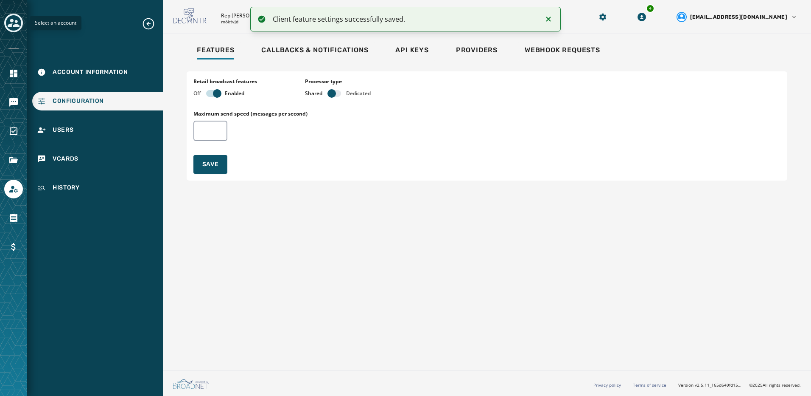
click at [19, 23] on icon "Toggle account select drawer" at bounding box center [14, 23] width 12 height 12
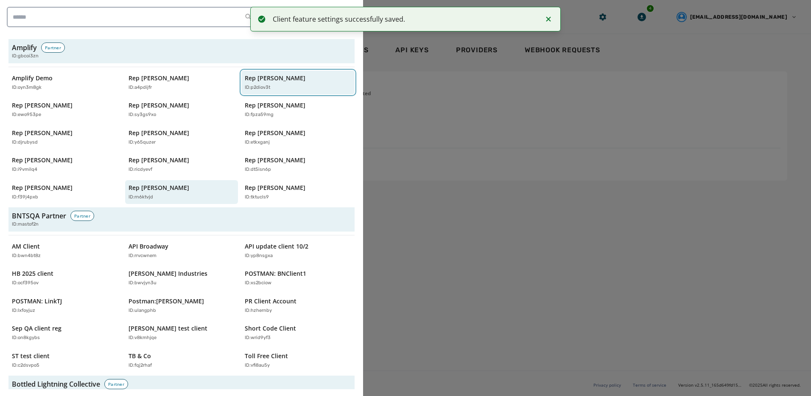
click at [248, 74] on p "Rep [PERSON_NAME]" at bounding box center [275, 78] width 61 height 8
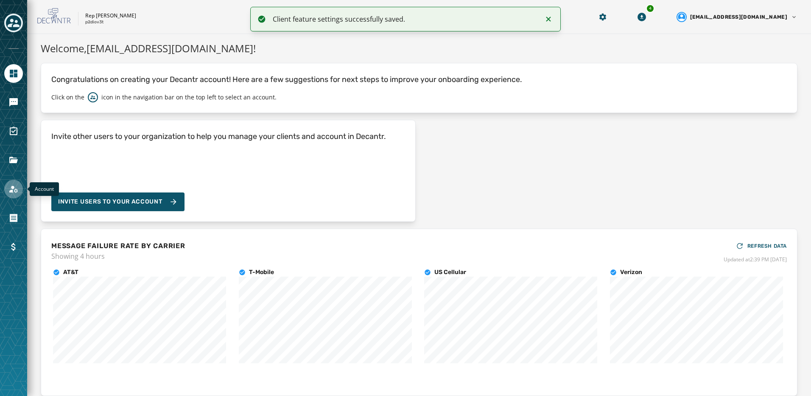
click at [16, 185] on icon "Navigate to Account" at bounding box center [13, 189] width 10 height 10
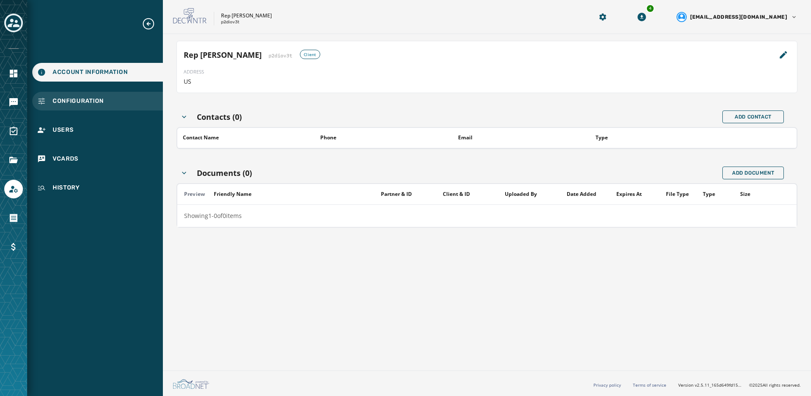
click at [68, 99] on span "Configuration" at bounding box center [78, 101] width 51 height 8
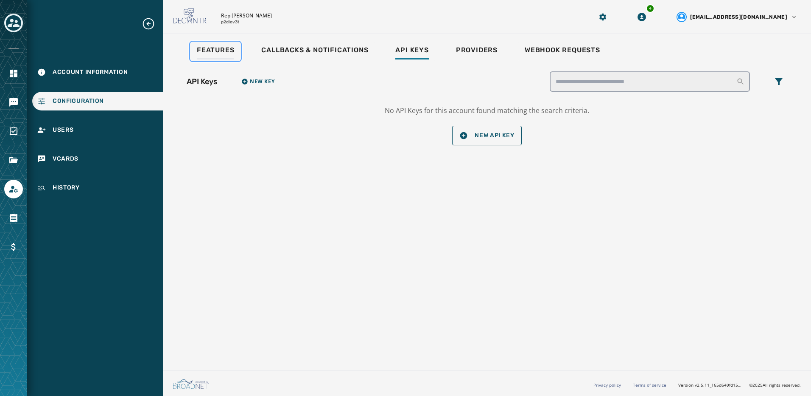
click at [228, 59] on link "Features" at bounding box center [215, 52] width 51 height 20
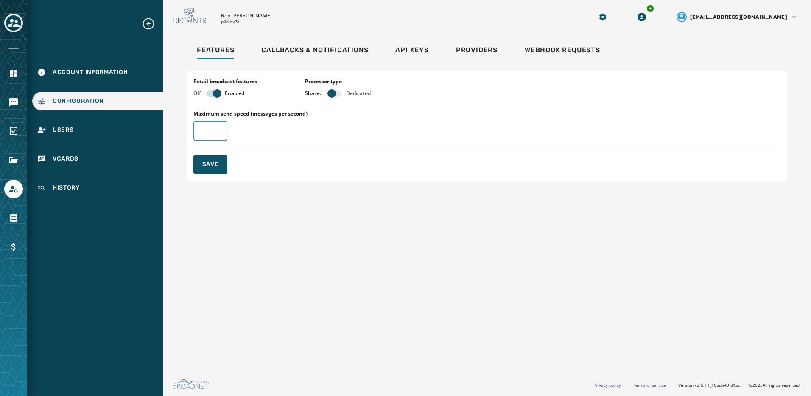
click at [213, 128] on input "Maximum send speed (messages per second)" at bounding box center [211, 131] width 34 height 20
type input "**"
click at [202, 163] on span "Save" at bounding box center [210, 164] width 17 height 8
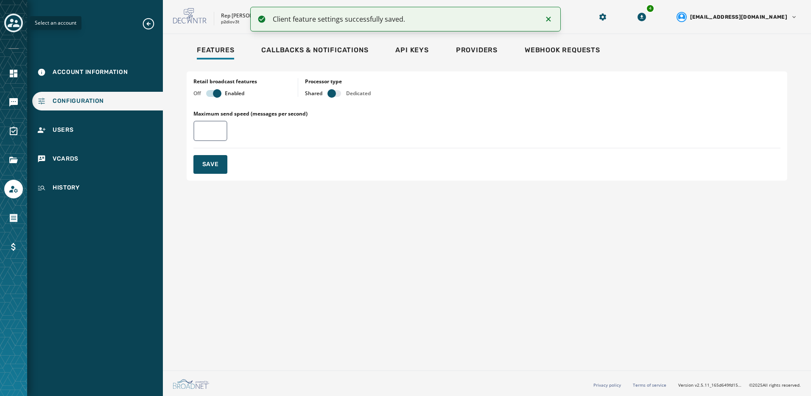
click at [15, 22] on icon "Toggle account select drawer" at bounding box center [14, 23] width 12 height 12
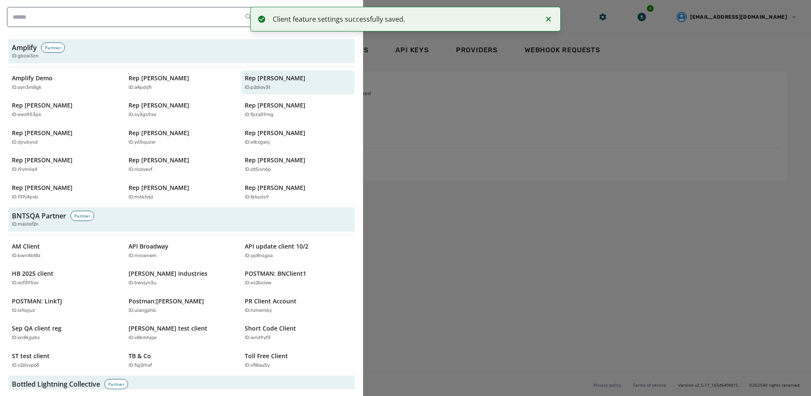
click at [446, 148] on div at bounding box center [405, 198] width 811 height 396
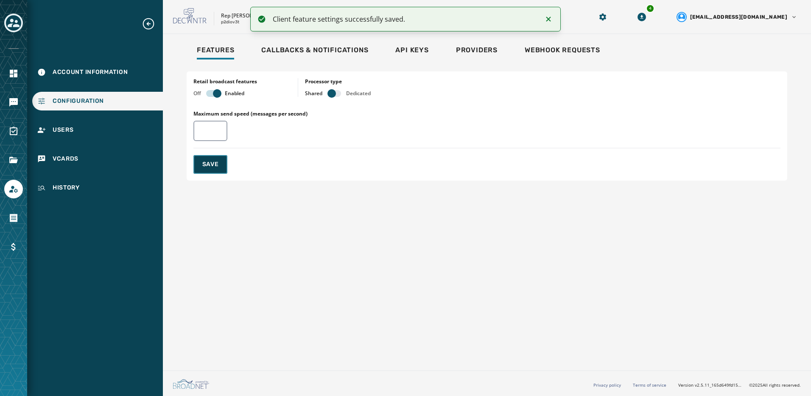
click at [216, 164] on span "Save" at bounding box center [210, 164] width 17 height 8
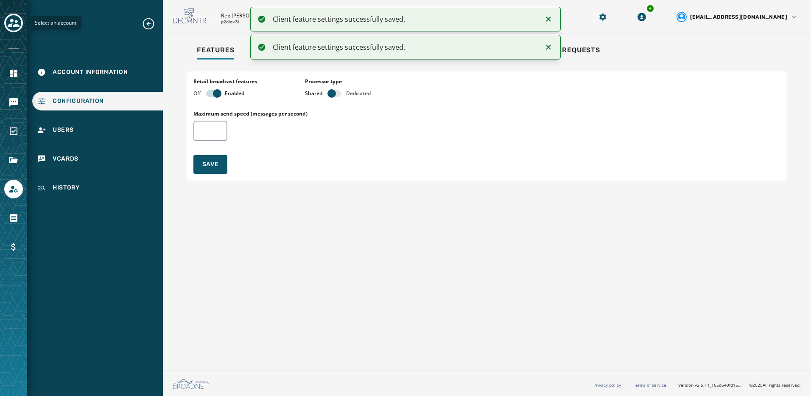
click at [9, 21] on icon "Toggle account select drawer" at bounding box center [14, 23] width 12 height 12
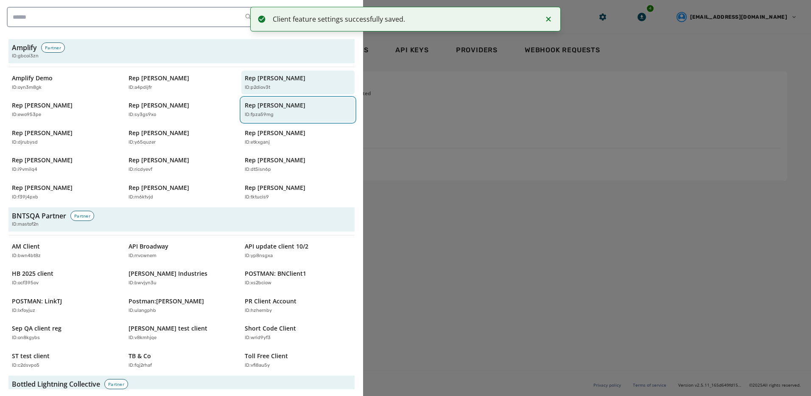
click at [269, 116] on p "ID: fpza59mg" at bounding box center [259, 114] width 29 height 7
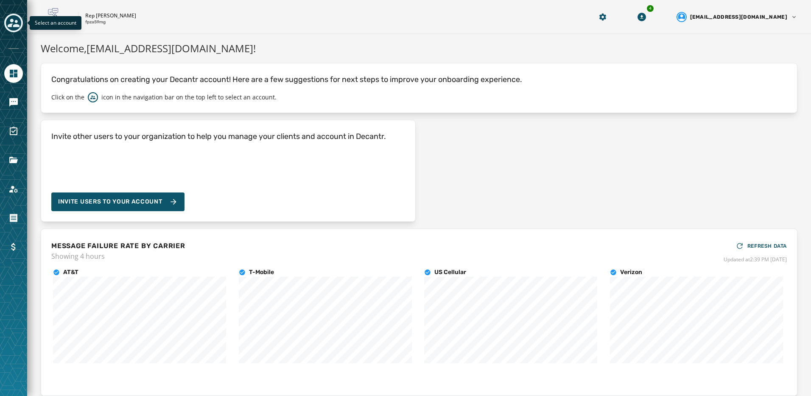
click at [14, 26] on icon "Toggle account select drawer" at bounding box center [14, 23] width 12 height 8
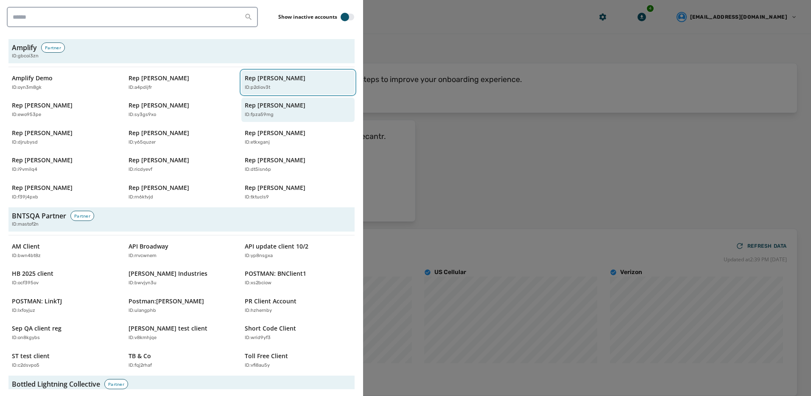
click at [264, 87] on p "ID: p2diov3t" at bounding box center [257, 87] width 25 height 7
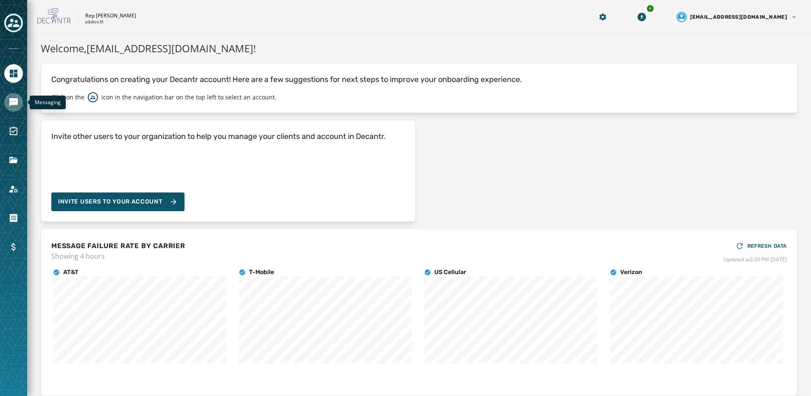
click at [14, 105] on icon "Navigate to Messaging" at bounding box center [13, 102] width 10 height 10
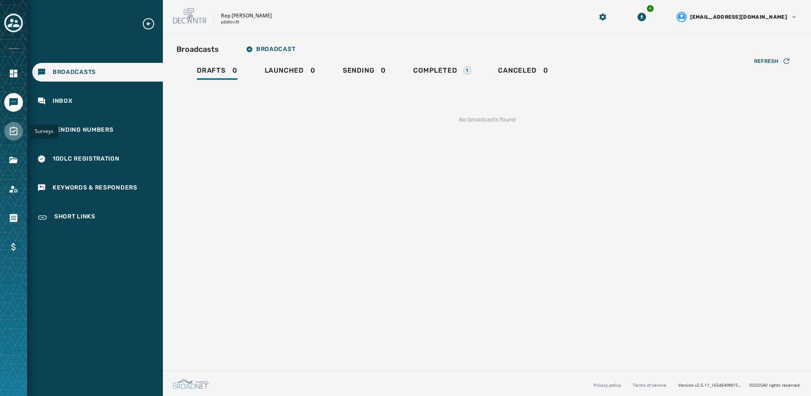
click at [11, 130] on icon "Navigate to Surveys" at bounding box center [13, 131] width 10 height 10
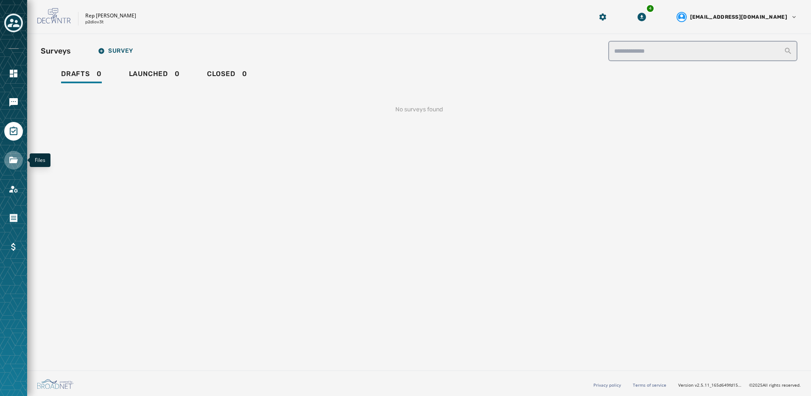
click at [14, 163] on icon "Navigate to Files" at bounding box center [13, 160] width 10 height 10
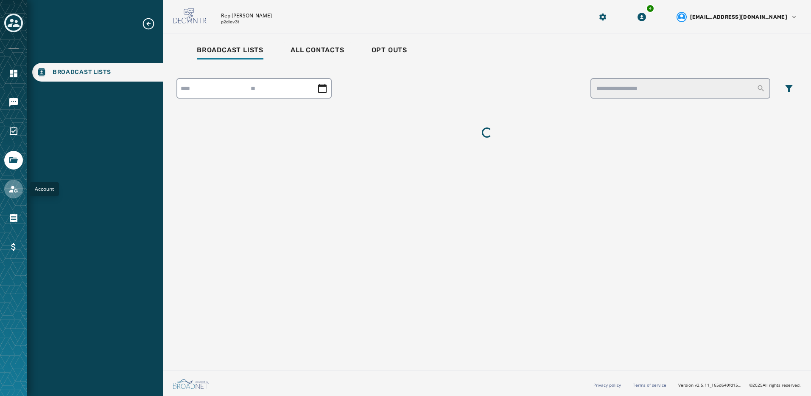
click at [16, 187] on icon "Navigate to Account" at bounding box center [13, 189] width 10 height 10
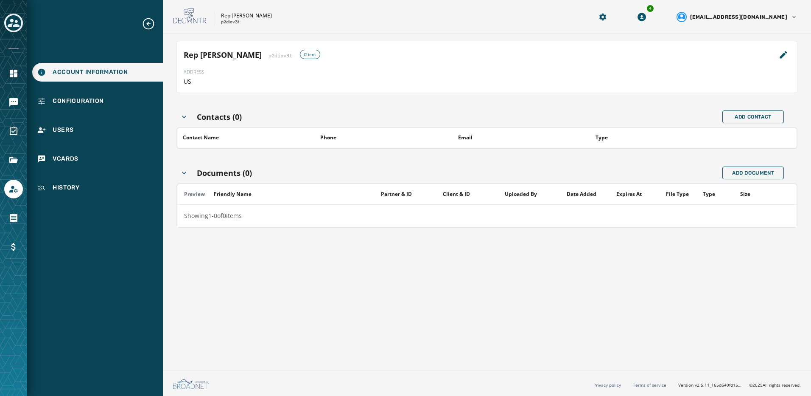
click at [86, 111] on div "Account Information Configuration Users vCards History" at bounding box center [95, 107] width 136 height 180
click at [87, 105] on div "Configuration" at bounding box center [97, 101] width 131 height 19
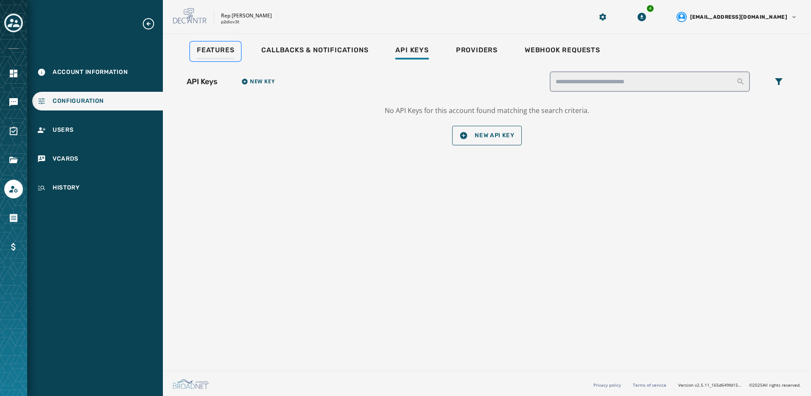
click at [225, 56] on div "Features" at bounding box center [215, 53] width 37 height 14
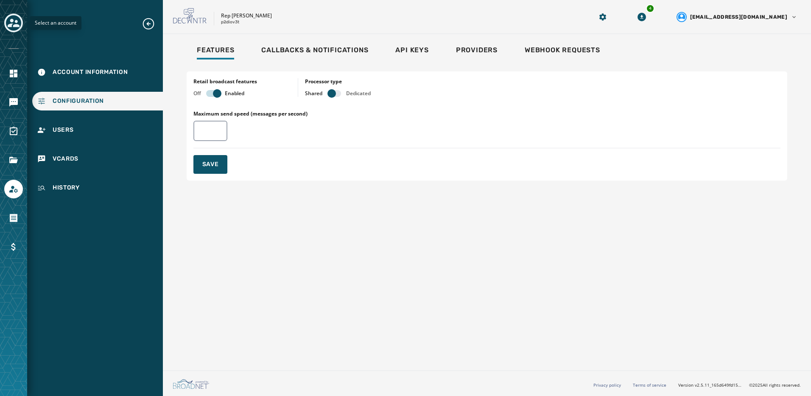
click at [9, 20] on icon "Toggle account select drawer" at bounding box center [14, 23] width 12 height 12
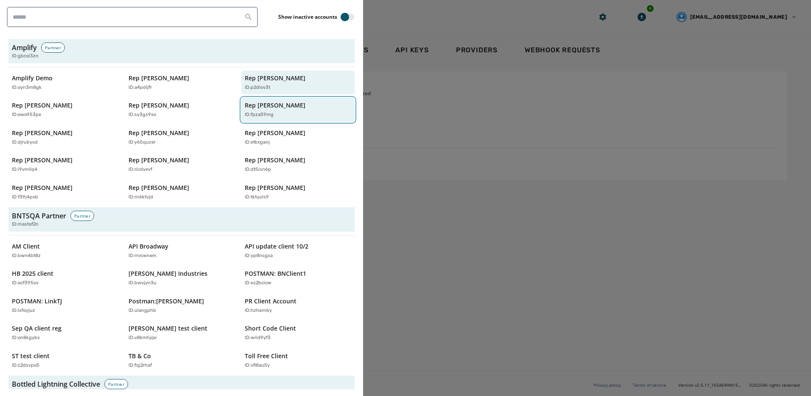
click at [275, 113] on div "ID: fpza59mg" at bounding box center [294, 114] width 98 height 7
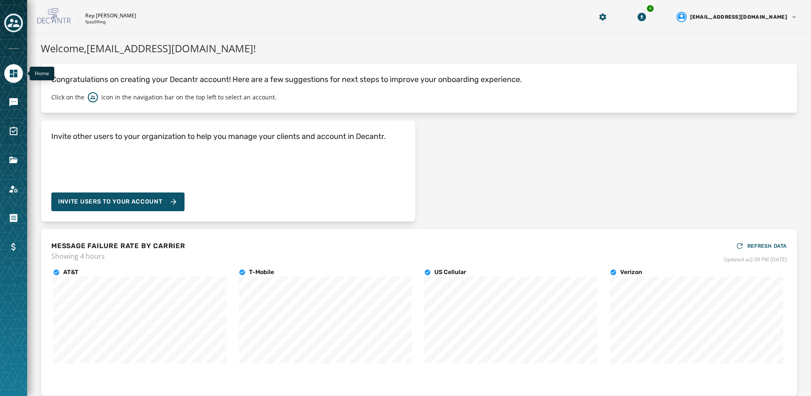
click at [9, 77] on icon "Navigate to Home" at bounding box center [13, 73] width 10 height 10
click at [6, 108] on div "Messaging" at bounding box center [13, 102] width 19 height 19
click at [11, 103] on icon "Navigate to Messaging" at bounding box center [13, 102] width 8 height 8
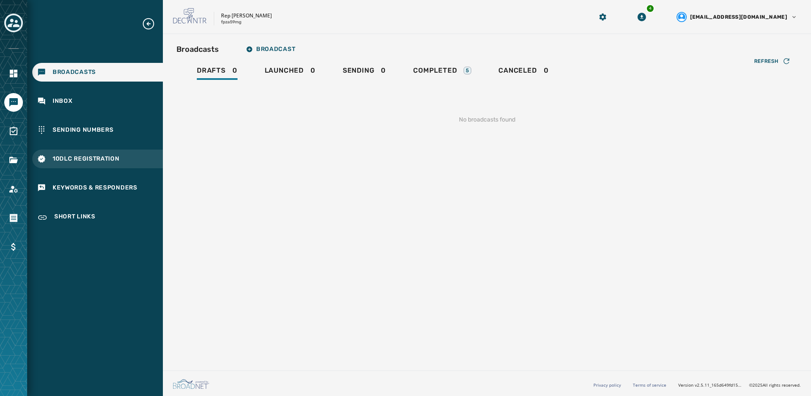
click at [68, 157] on span "10DLC Registration" at bounding box center [86, 158] width 67 height 8
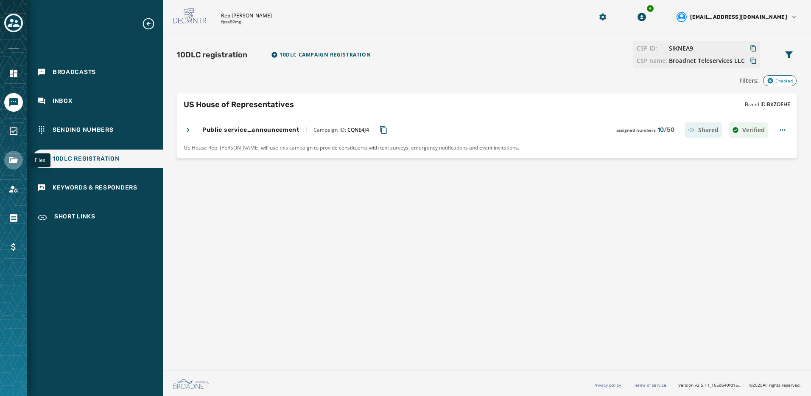
click at [12, 163] on icon "Navigate to Files" at bounding box center [13, 160] width 8 height 6
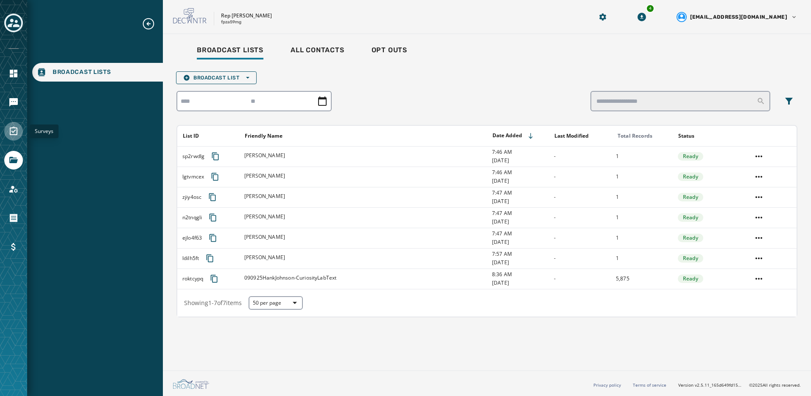
click at [19, 132] on link "Navigate to Surveys" at bounding box center [13, 131] width 19 height 19
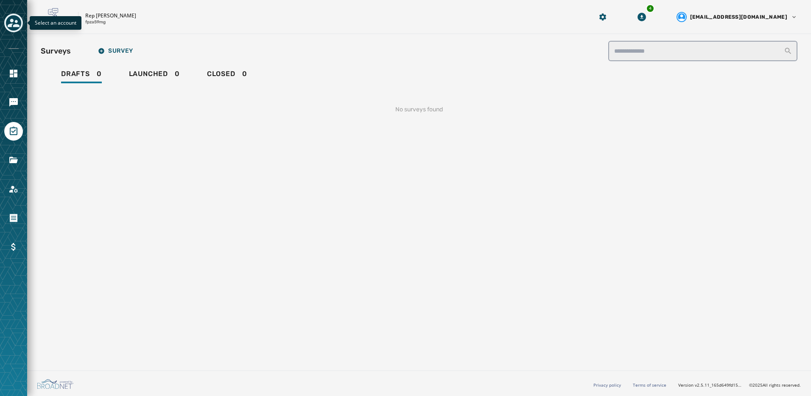
click at [11, 26] on icon "Toggle account select drawer" at bounding box center [14, 23] width 12 height 8
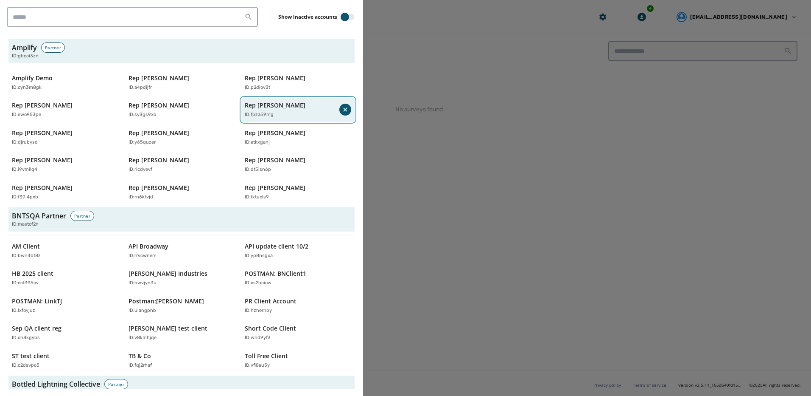
click at [260, 112] on p "ID: fpza59mg" at bounding box center [259, 114] width 29 height 7
drag, startPoint x: 435, startPoint y: 188, endPoint x: 293, endPoint y: 169, distance: 143.9
click at [435, 188] on div at bounding box center [405, 198] width 811 height 396
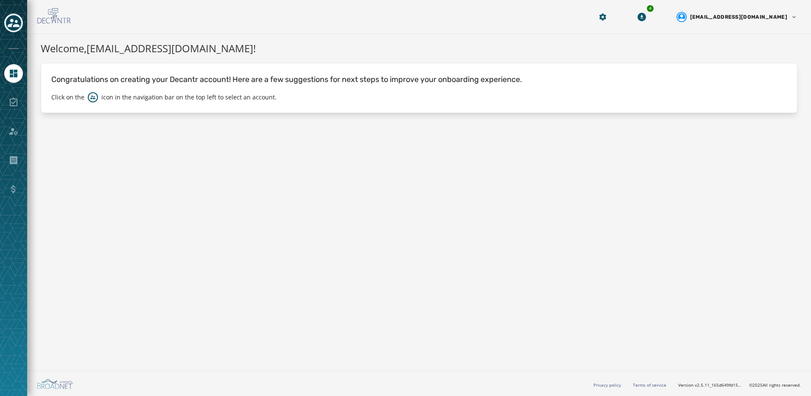
click at [10, 135] on div at bounding box center [13, 131] width 19 height 19
click at [15, 129] on div at bounding box center [13, 131] width 19 height 19
click at [19, 79] on link "Navigate to Home" at bounding box center [13, 73] width 19 height 19
click at [7, 20] on div "Toggle account select drawer" at bounding box center [13, 22] width 15 height 15
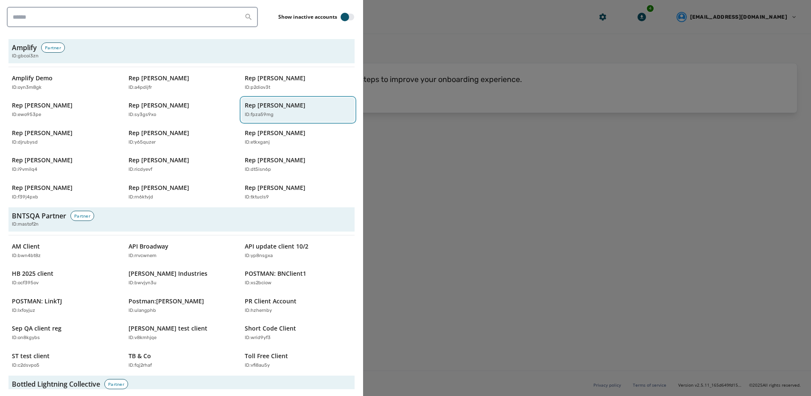
click at [258, 110] on div "Rep Hank Johnson ID: fpza59mg" at bounding box center [294, 109] width 98 height 17
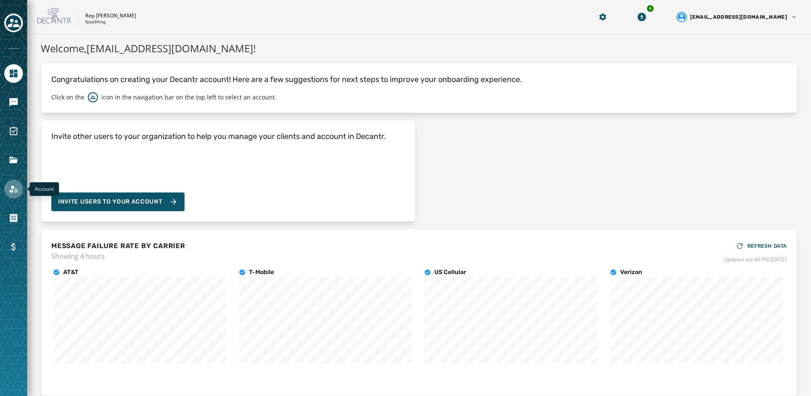
click at [7, 189] on link "Navigate to Account" at bounding box center [13, 189] width 19 height 19
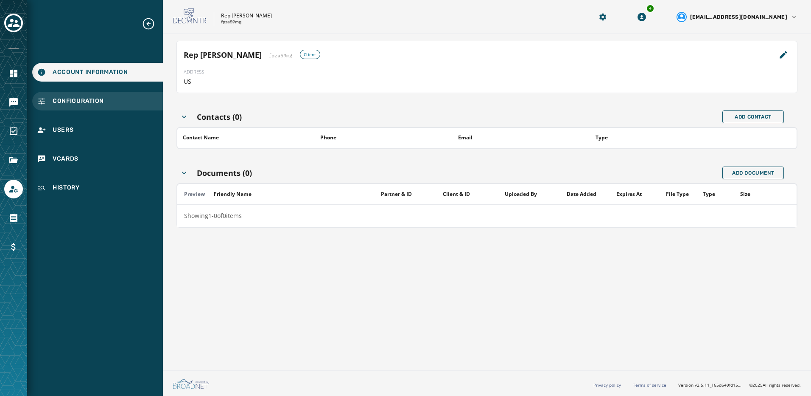
click at [60, 103] on span "Configuration" at bounding box center [78, 101] width 51 height 8
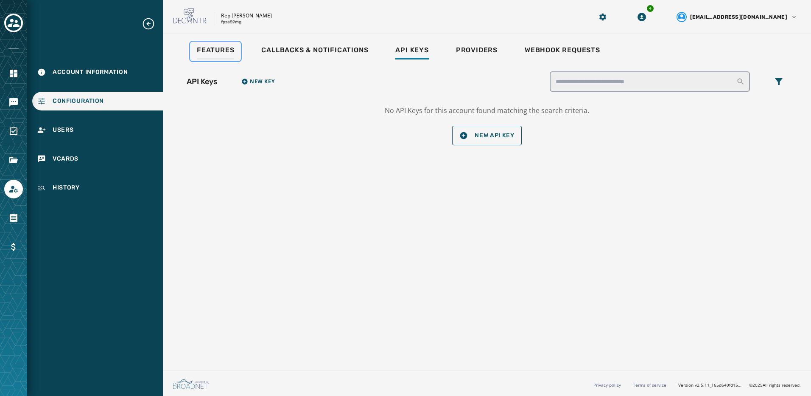
drag, startPoint x: 229, startPoint y: 56, endPoint x: 249, endPoint y: 67, distance: 23.4
click at [229, 56] on div "Features" at bounding box center [215, 53] width 37 height 14
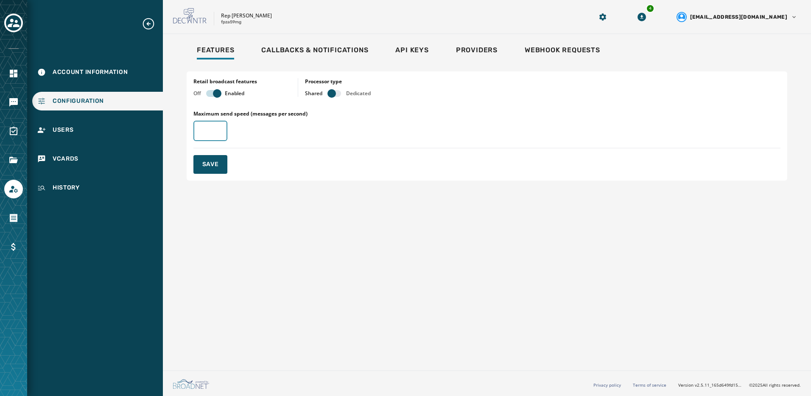
type input "*"
click at [215, 130] on input "*" at bounding box center [211, 131] width 34 height 20
type input "**"
click at [221, 166] on button "Save" at bounding box center [211, 164] width 34 height 19
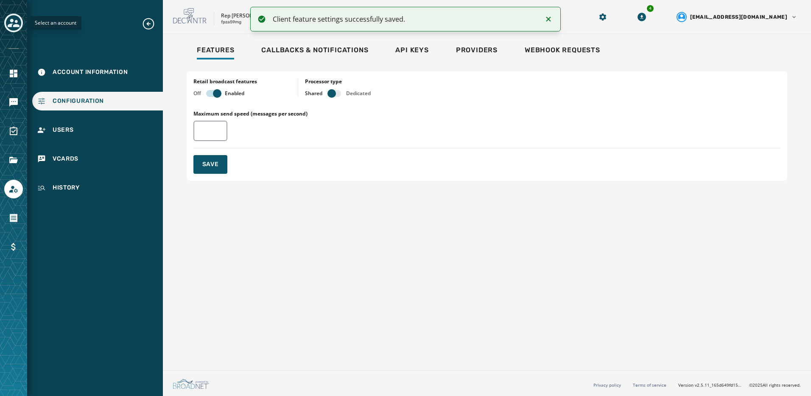
click at [12, 27] on icon "Toggle account select drawer" at bounding box center [14, 23] width 12 height 12
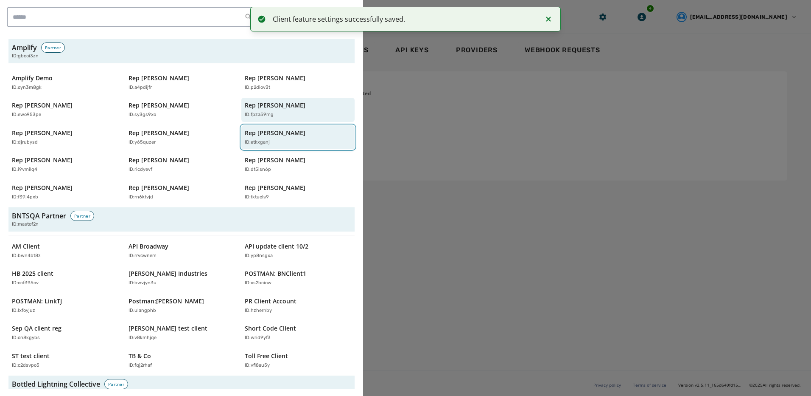
click at [266, 145] on p "ID: etkxganj" at bounding box center [257, 142] width 25 height 7
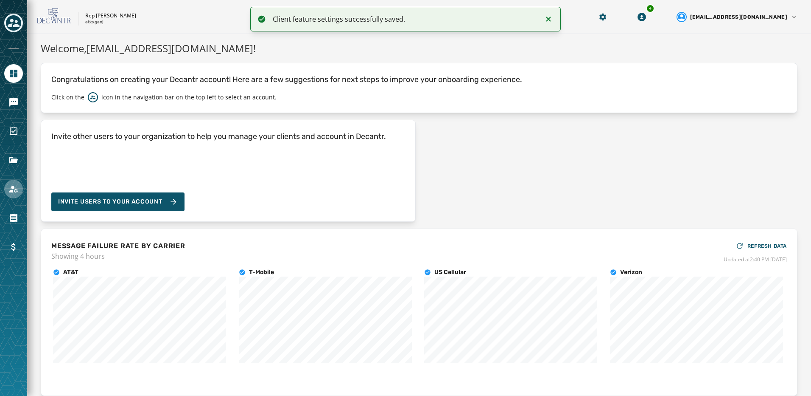
click at [18, 195] on link "Navigate to Account" at bounding box center [13, 189] width 19 height 19
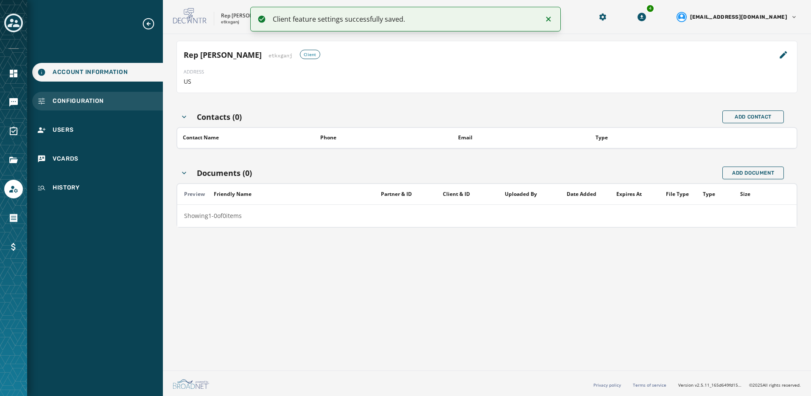
click at [75, 94] on div "Configuration" at bounding box center [97, 101] width 131 height 19
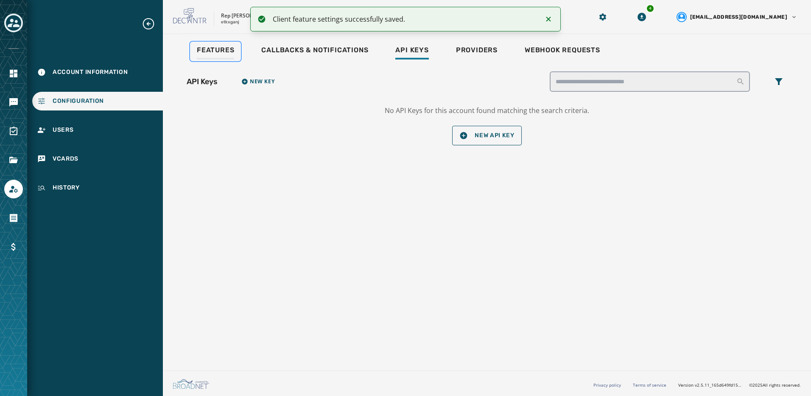
click at [208, 43] on link "Features" at bounding box center [215, 52] width 51 height 20
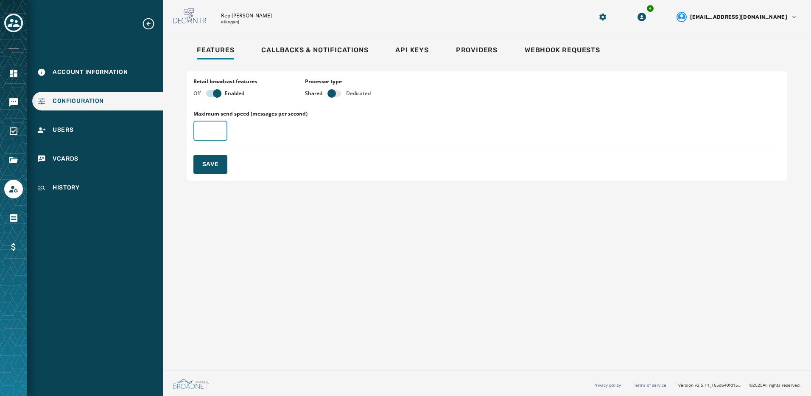
click at [208, 127] on input "Maximum send speed (messages per second)" at bounding box center [211, 131] width 34 height 20
type input "**"
click at [202, 166] on button "Save" at bounding box center [211, 164] width 34 height 19
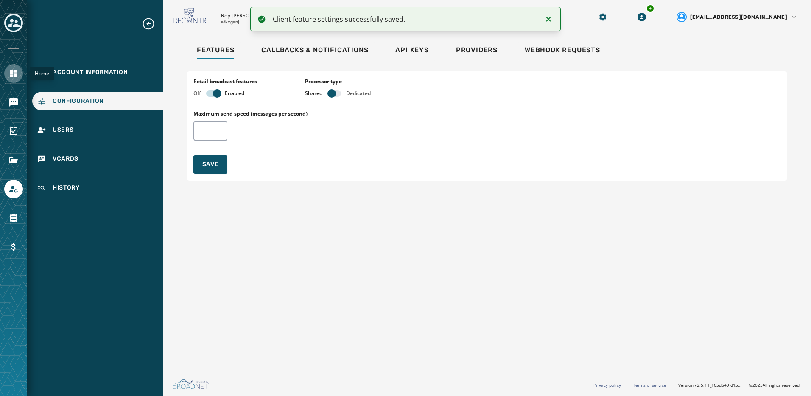
click at [13, 71] on icon "Navigate to Home" at bounding box center [14, 74] width 8 height 8
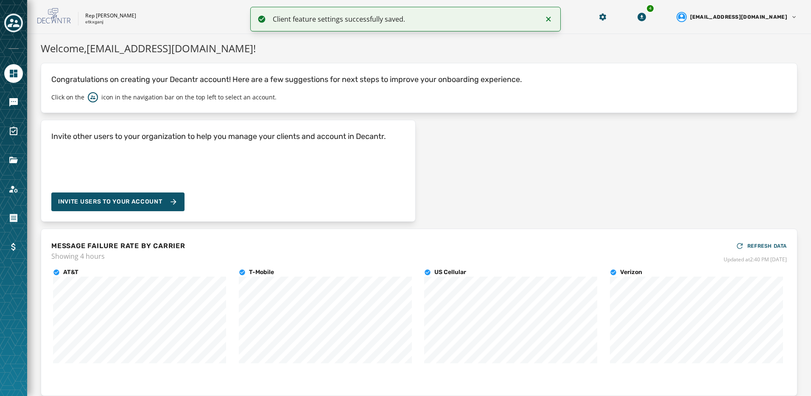
click at [12, 20] on icon "Toggle account select drawer" at bounding box center [14, 23] width 12 height 8
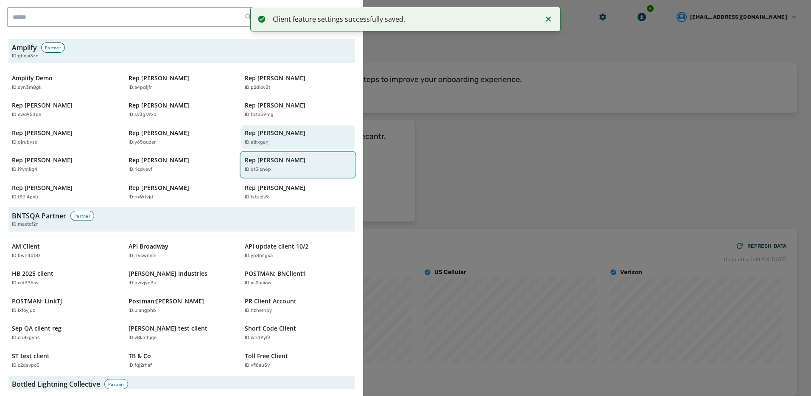
click at [272, 157] on p "Rep [PERSON_NAME]" at bounding box center [275, 160] width 61 height 8
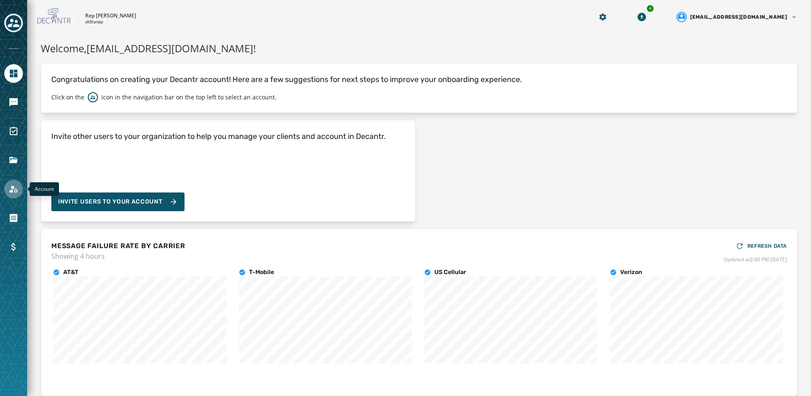
click at [19, 189] on link "Navigate to Account" at bounding box center [13, 189] width 19 height 19
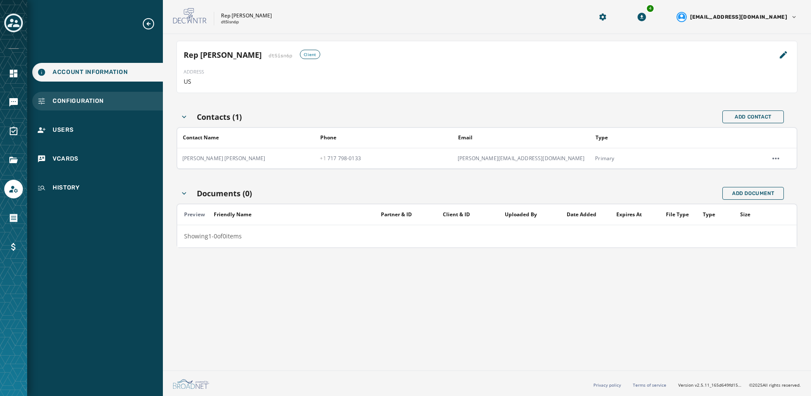
click at [60, 102] on span "Configuration" at bounding box center [78, 101] width 51 height 8
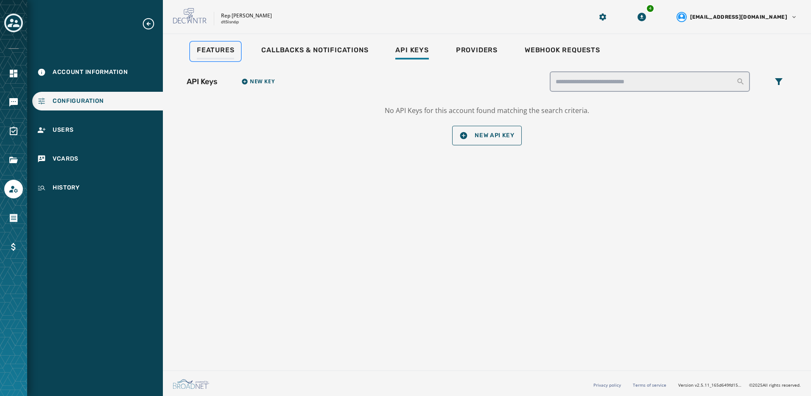
click at [213, 51] on span "Features" at bounding box center [215, 50] width 37 height 8
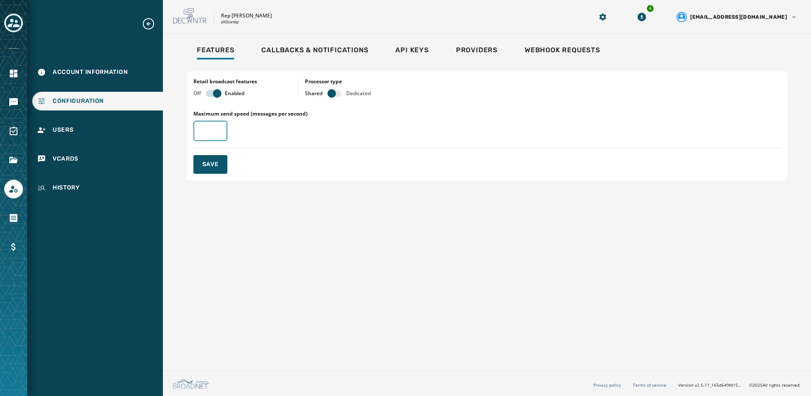
click at [208, 137] on input "Maximum send speed (messages per second)" at bounding box center [211, 131] width 34 height 20
type input "*"
type input "**"
click at [211, 169] on button "Save" at bounding box center [211, 164] width 34 height 19
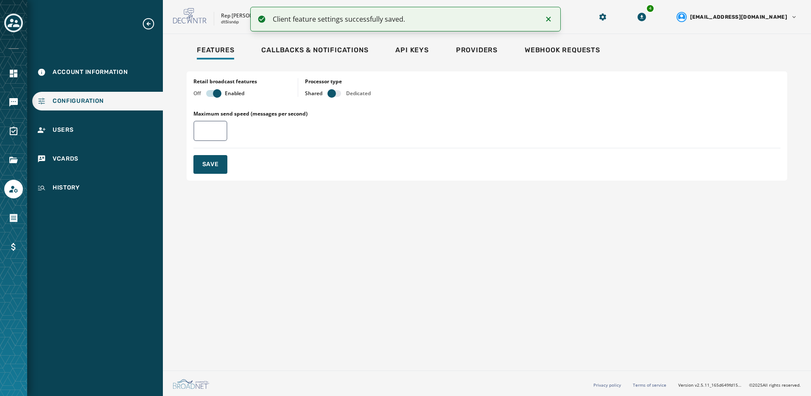
click at [9, 28] on icon "Toggle account select drawer" at bounding box center [14, 23] width 12 height 12
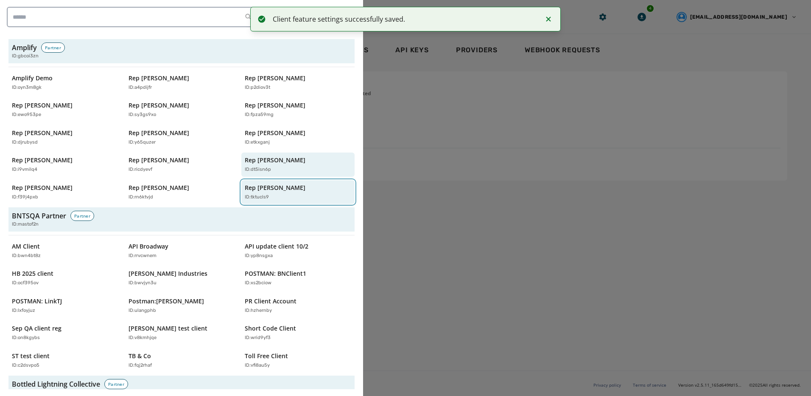
click at [264, 195] on p "ID: tktucls9" at bounding box center [257, 197] width 24 height 7
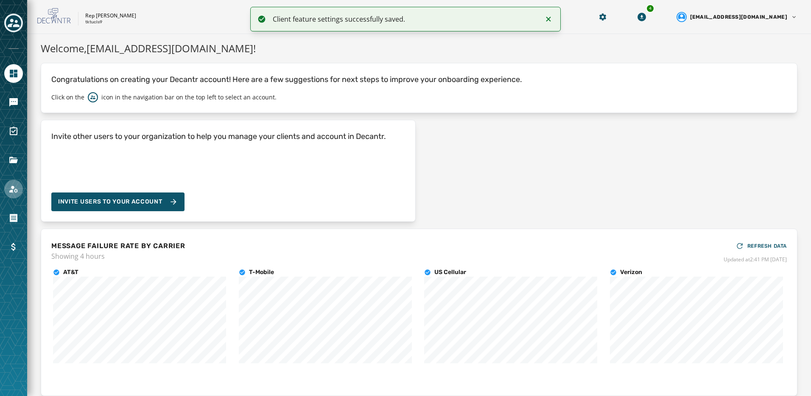
click at [16, 181] on link "Navigate to Account" at bounding box center [13, 189] width 19 height 19
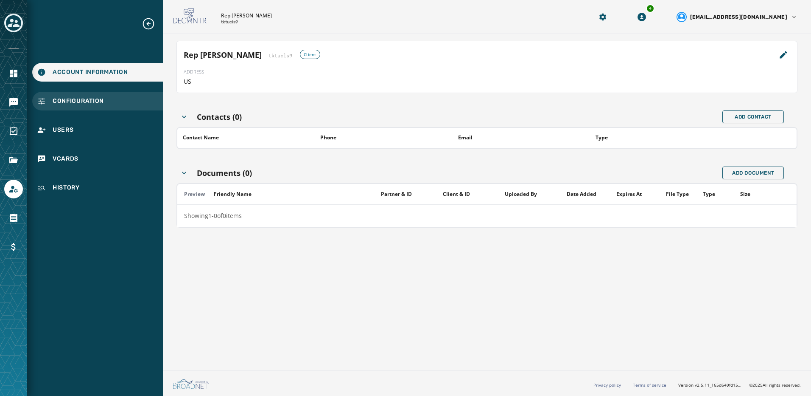
click at [82, 104] on span "Configuration" at bounding box center [78, 101] width 51 height 8
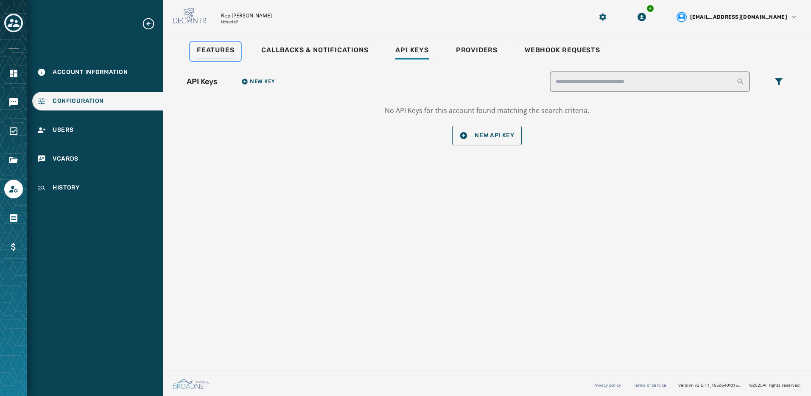
click at [207, 48] on span "Features" at bounding box center [215, 50] width 37 height 8
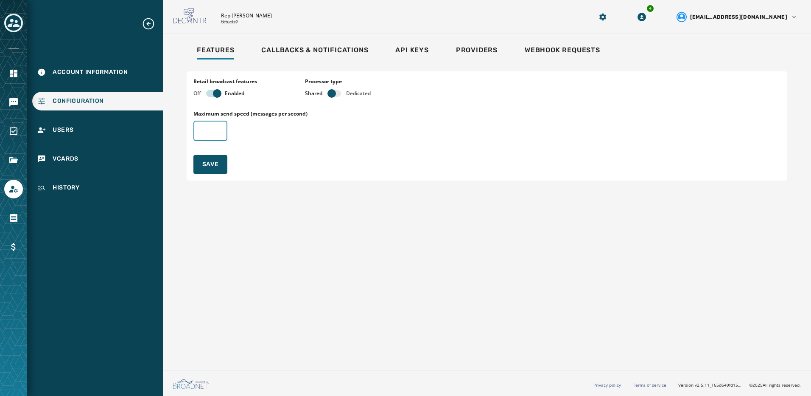
drag, startPoint x: 197, startPoint y: 132, endPoint x: 191, endPoint y: 127, distance: 7.7
click at [197, 131] on input "Maximum send speed (messages per second)" at bounding box center [211, 131] width 34 height 20
type input "**"
click at [205, 160] on span "Save" at bounding box center [210, 164] width 17 height 8
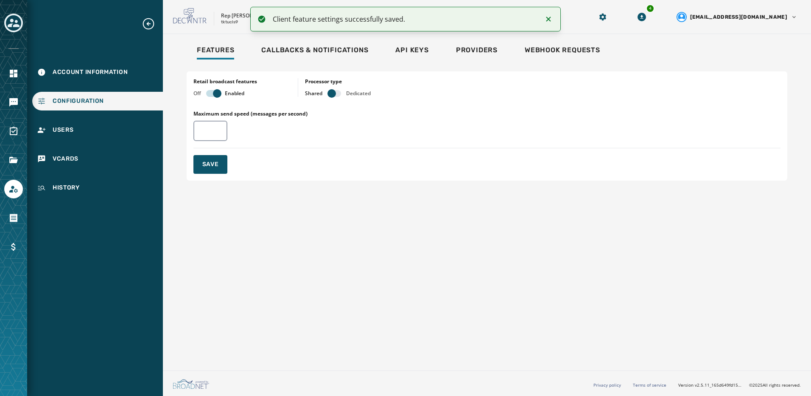
click at [14, 33] on div at bounding box center [13, 24] width 19 height 20
click at [14, 29] on div "Toggle account select drawer" at bounding box center [13, 22] width 15 height 15
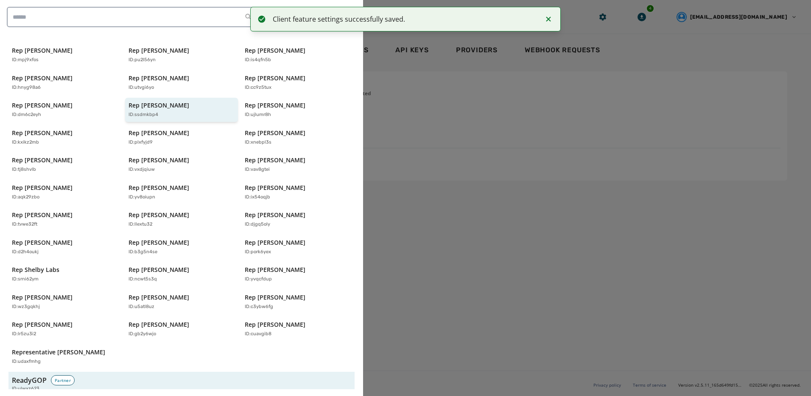
scroll to position [2249, 0]
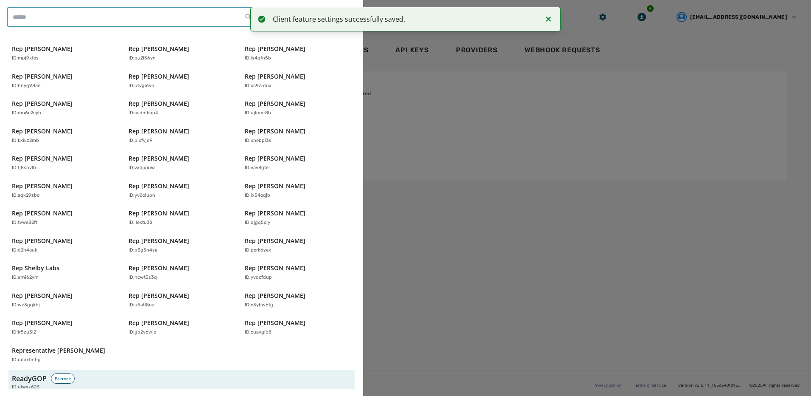
drag, startPoint x: 106, startPoint y: 27, endPoint x: 106, endPoint y: 17, distance: 9.8
click at [106, 27] on input "search" at bounding box center [132, 17] width 251 height 20
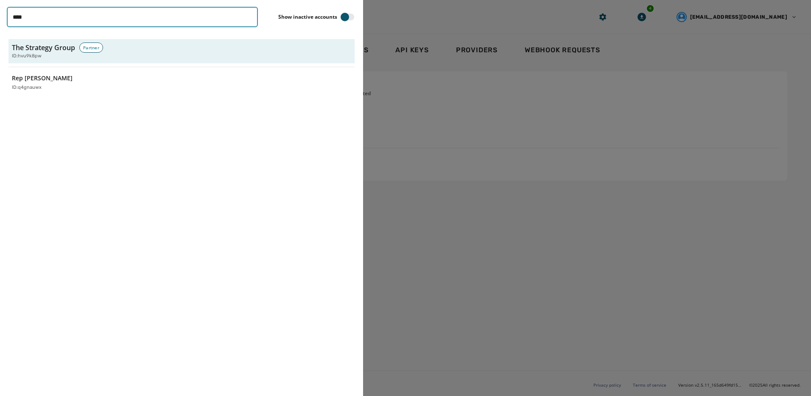
scroll to position [0, 0]
type input "****"
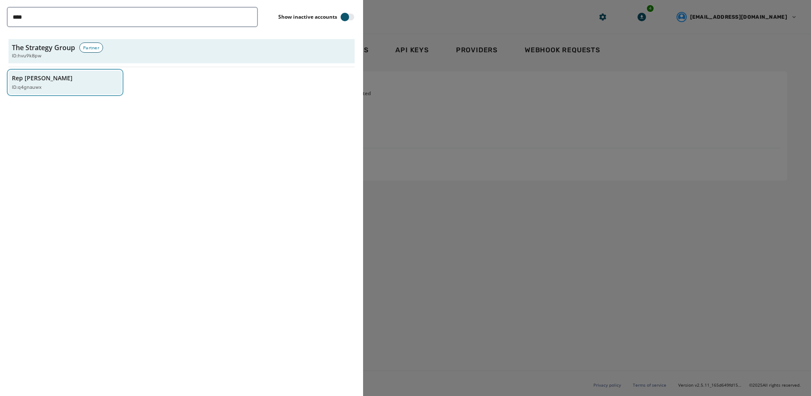
click at [69, 84] on div "ID: q4gnauwx" at bounding box center [61, 87] width 98 height 7
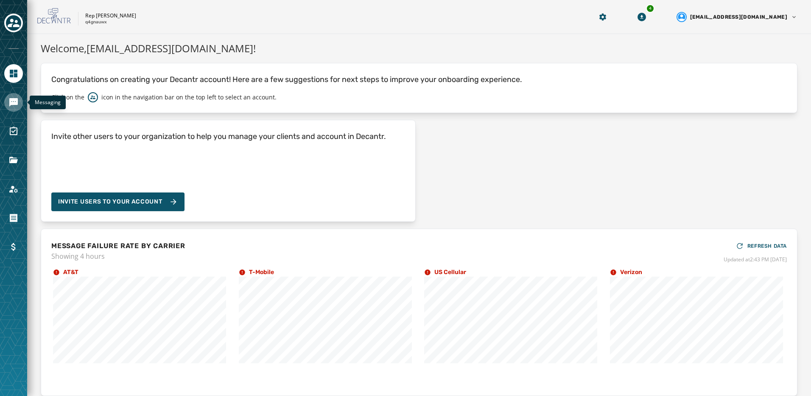
click at [11, 103] on icon "Navigate to Messaging" at bounding box center [13, 102] width 8 height 8
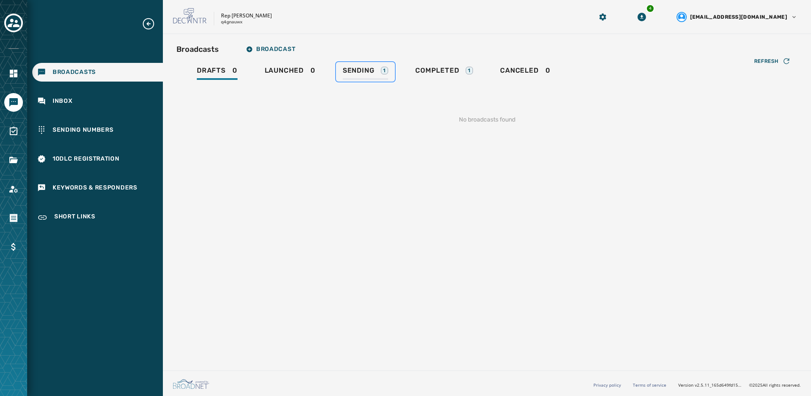
click at [357, 69] on span "Sending" at bounding box center [359, 70] width 32 height 8
click at [366, 72] on span "Sending" at bounding box center [359, 70] width 32 height 8
click at [365, 72] on span "Sending" at bounding box center [359, 70] width 32 height 8
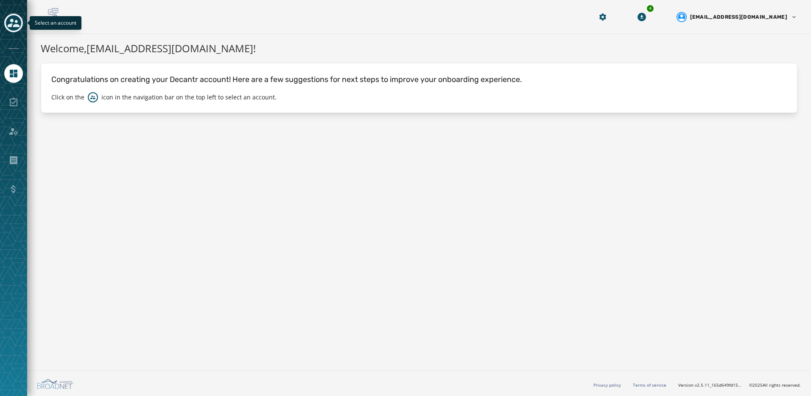
click at [12, 21] on icon "Toggle account select drawer" at bounding box center [14, 23] width 12 height 8
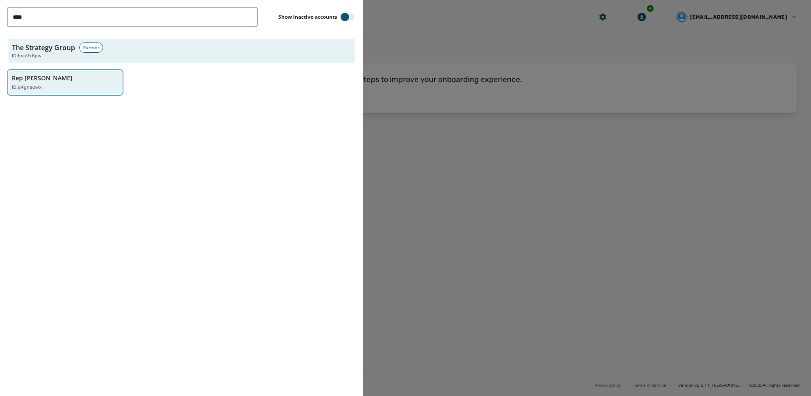
click at [42, 77] on p "Rep [PERSON_NAME]" at bounding box center [42, 78] width 61 height 8
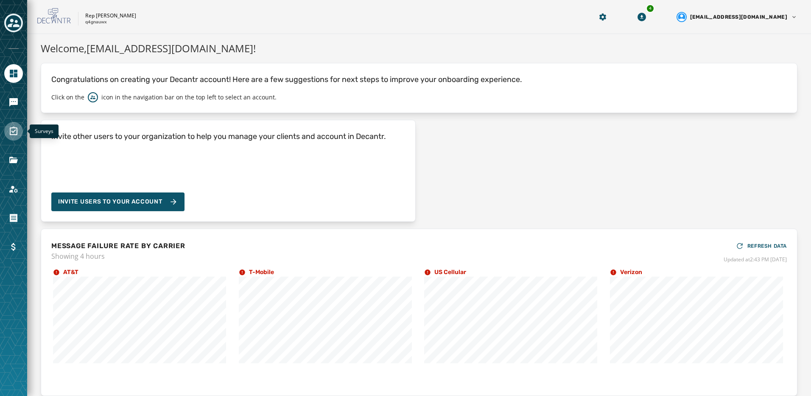
click at [11, 136] on link "Navigate to Surveys" at bounding box center [13, 131] width 19 height 19
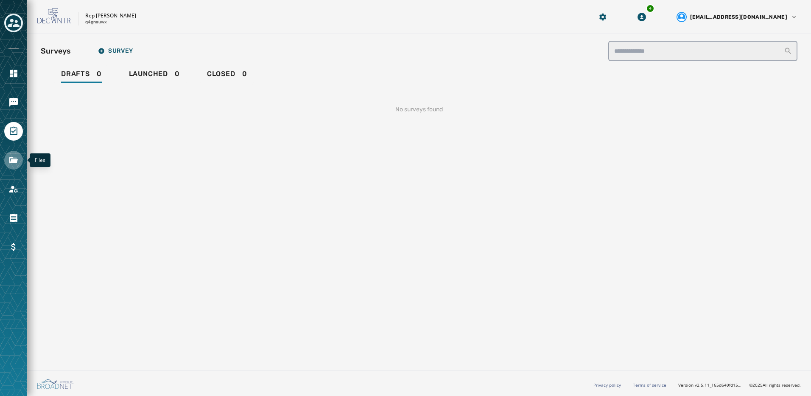
click at [18, 163] on icon "Navigate to Files" at bounding box center [13, 160] width 10 height 10
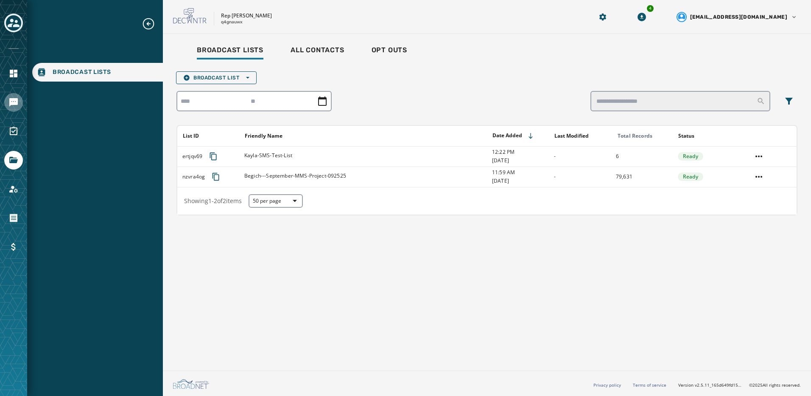
click at [14, 107] on icon "Navigate to Messaging" at bounding box center [13, 102] width 10 height 10
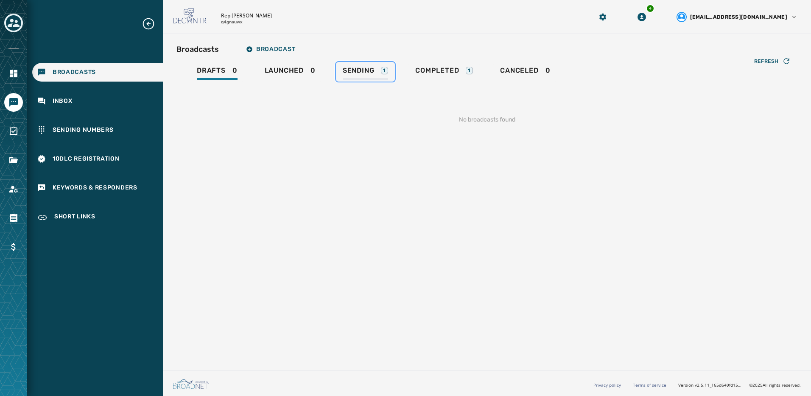
click at [365, 69] on span "Sending" at bounding box center [359, 70] width 32 height 8
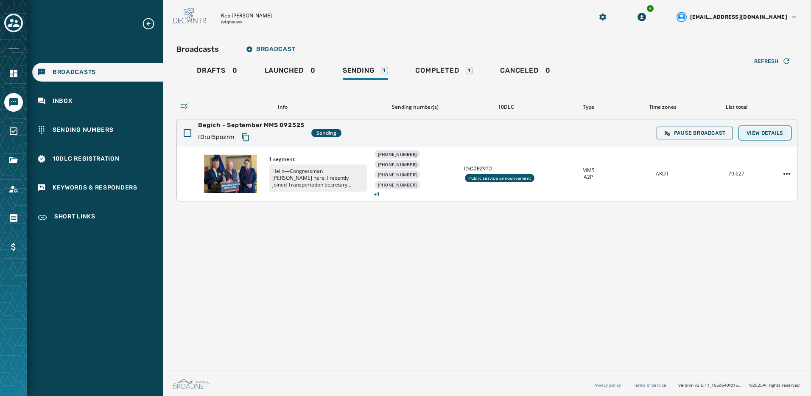
click at [770, 135] on span "View Details" at bounding box center [765, 132] width 37 height 7
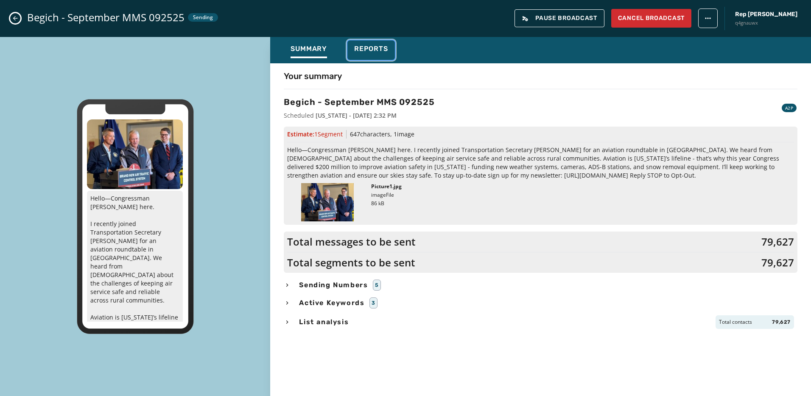
click at [356, 59] on button "Reports" at bounding box center [372, 50] width 48 height 20
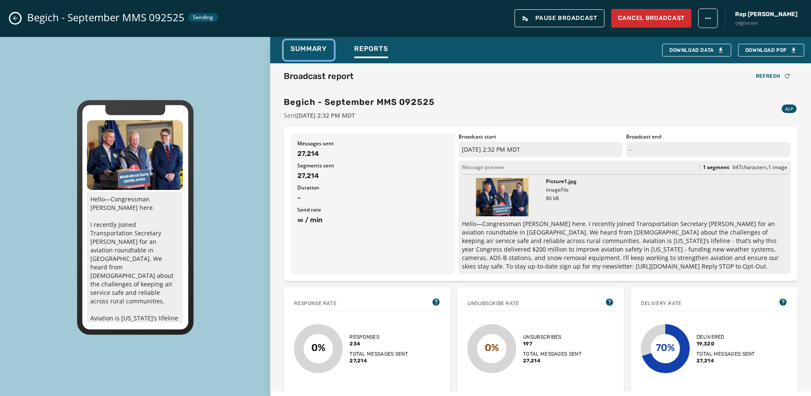
click at [326, 54] on div "Summary" at bounding box center [309, 52] width 36 height 14
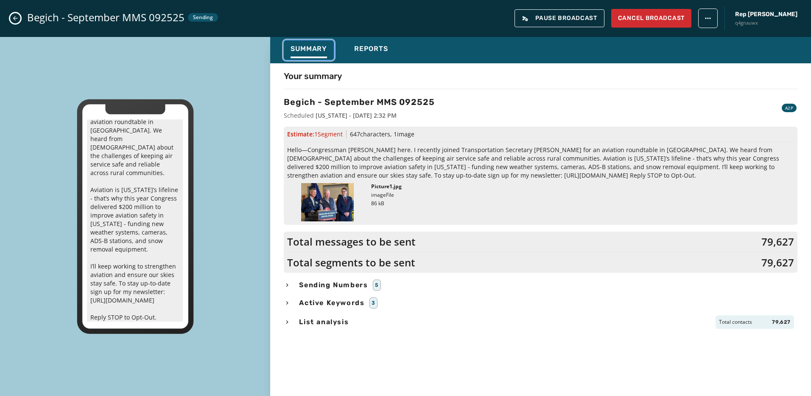
scroll to position [128, 0]
click at [361, 48] on span "Reports" at bounding box center [371, 49] width 34 height 8
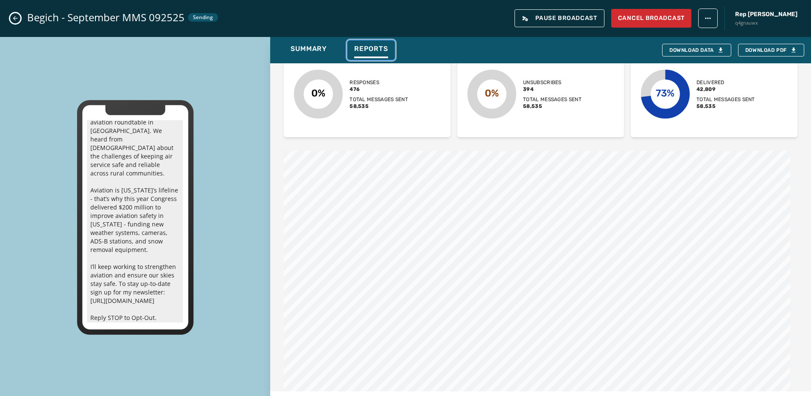
scroll to position [255, 0]
click at [17, 17] on icon "Close admin drawer" at bounding box center [15, 18] width 7 height 7
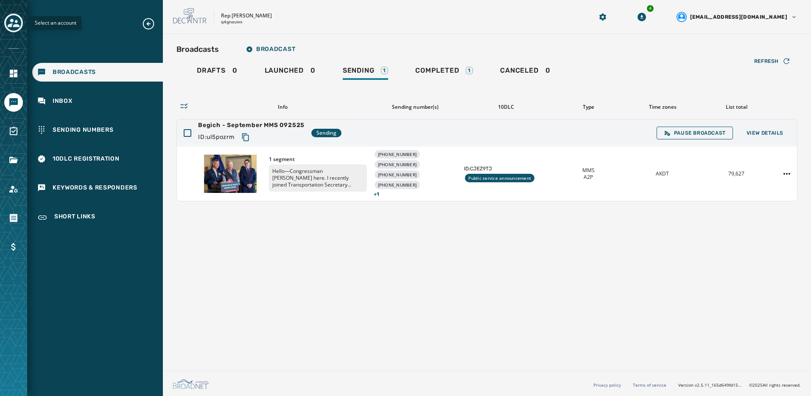
click at [8, 21] on icon "Toggle account select drawer" at bounding box center [14, 23] width 12 height 12
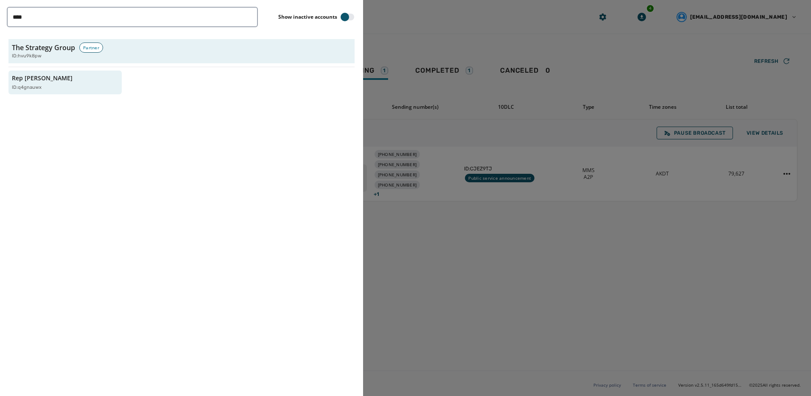
click at [259, 172] on div "**** Show inactive accounts The Strategy Group Partner ID: hvu9k8pw Rep Nick Be…" at bounding box center [181, 198] width 363 height 396
click at [248, 16] on input "****" at bounding box center [132, 17] width 251 height 20
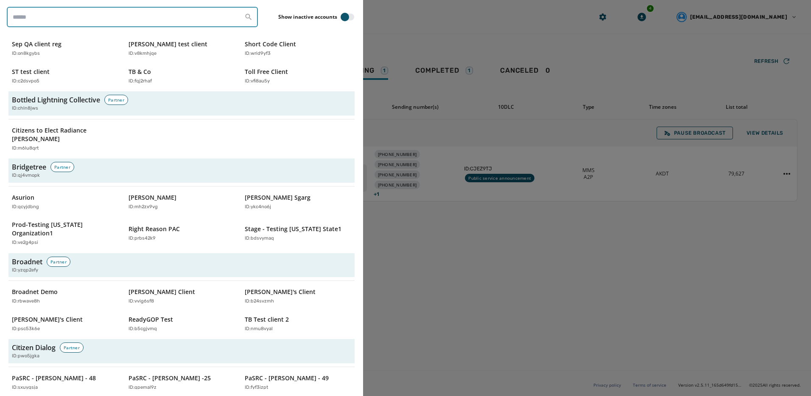
scroll to position [297, 0]
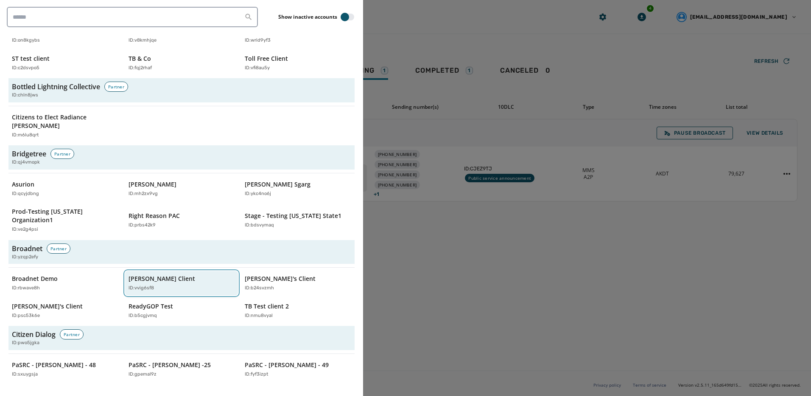
click at [164, 274] on div "[PERSON_NAME] Client ID: vvig6sf8" at bounding box center [178, 282] width 98 height 17
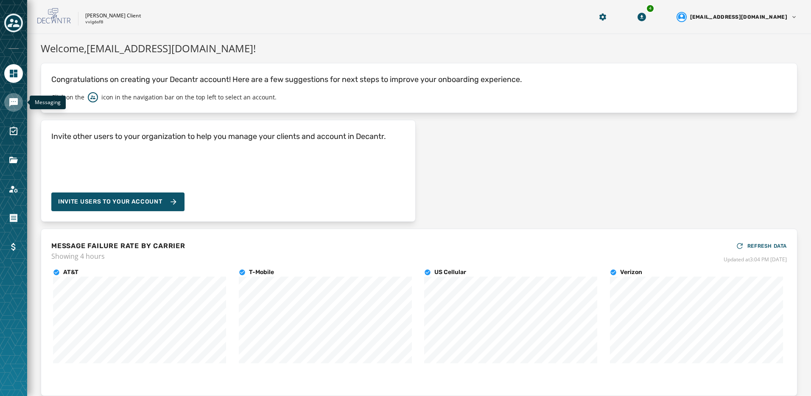
click at [17, 108] on link "Navigate to Messaging" at bounding box center [13, 102] width 19 height 19
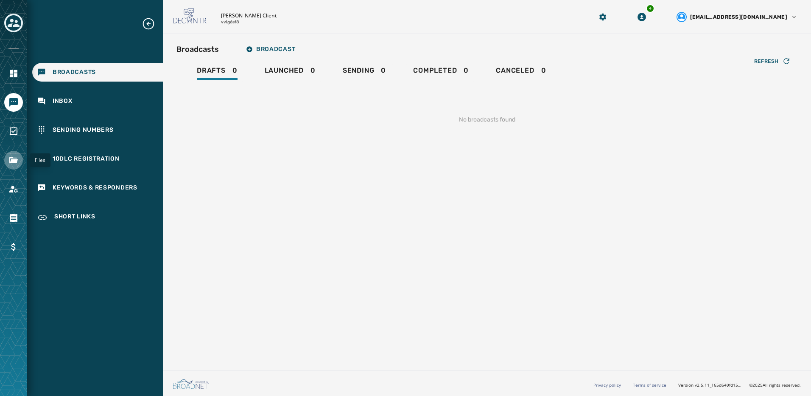
click at [19, 160] on link "Navigate to Files" at bounding box center [13, 160] width 19 height 19
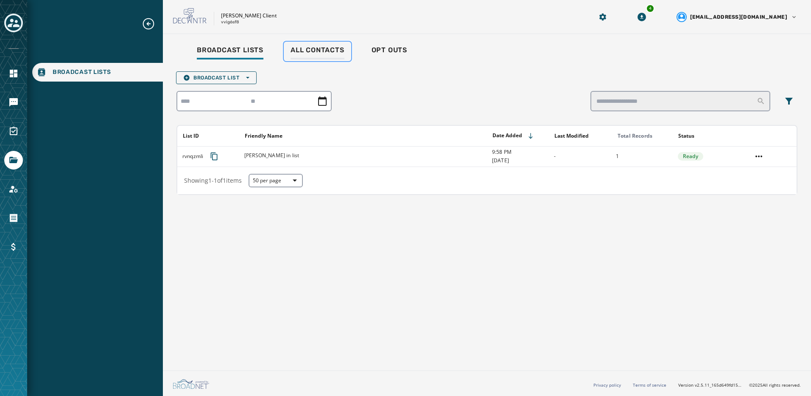
click at [346, 52] on link "All Contacts" at bounding box center [317, 52] width 67 height 20
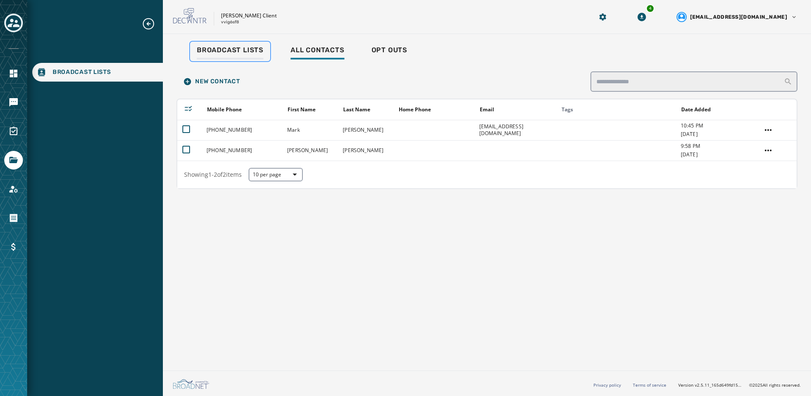
click at [244, 52] on span "Broadcast Lists" at bounding box center [230, 50] width 67 height 8
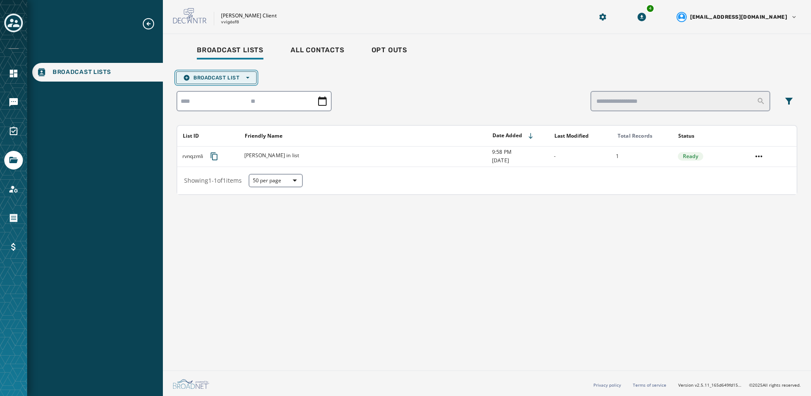
click at [219, 78] on span "Broadcast List Open options" at bounding box center [216, 77] width 66 height 7
click at [218, 86] on button "Upload List" at bounding box center [217, 90] width 80 height 12
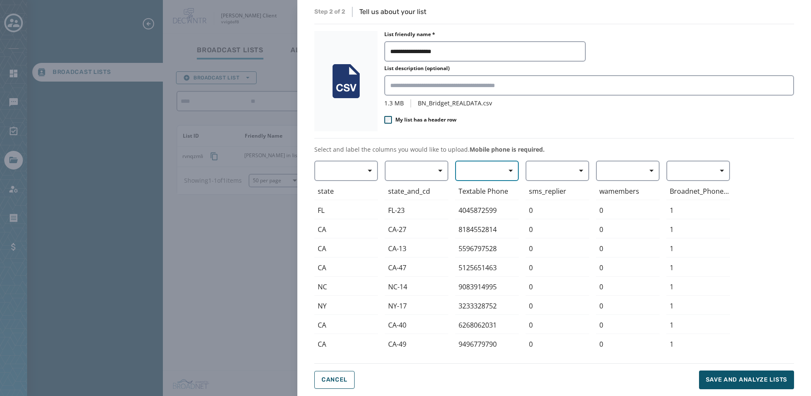
click at [480, 172] on button "button" at bounding box center [487, 170] width 64 height 20
click at [484, 189] on span "Mobile Phone" at bounding box center [485, 190] width 39 height 8
click at [715, 382] on span "Save and analyze lists" at bounding box center [746, 379] width 81 height 8
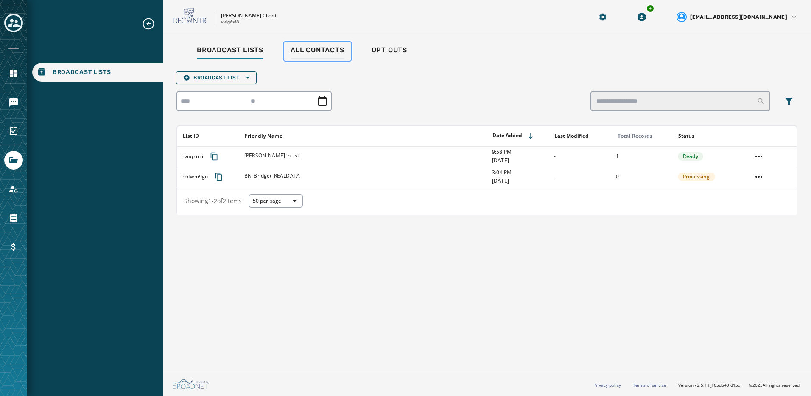
click at [306, 56] on div "All Contacts" at bounding box center [318, 53] width 54 height 14
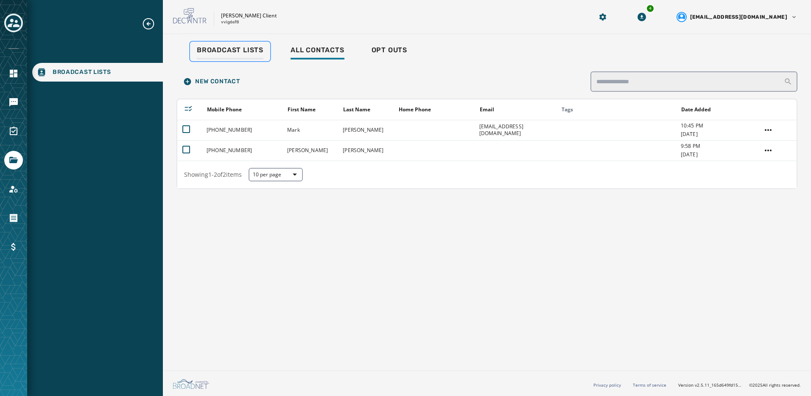
click at [232, 52] on span "Broadcast Lists" at bounding box center [230, 50] width 67 height 8
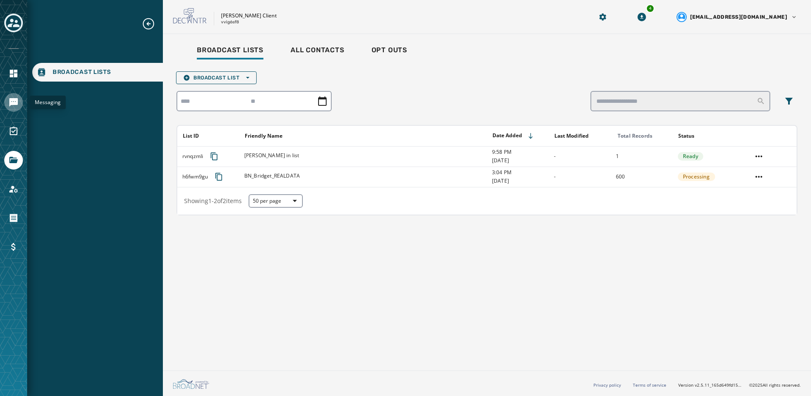
click at [14, 99] on icon "Navigate to Messaging" at bounding box center [13, 102] width 8 height 8
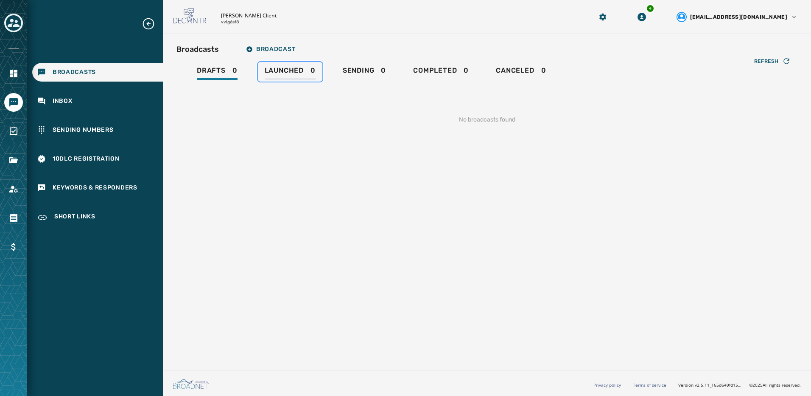
click at [320, 68] on link "Launched 0" at bounding box center [290, 72] width 65 height 20
click at [364, 69] on span "Sending" at bounding box center [359, 70] width 32 height 8
click at [416, 69] on span "Completed" at bounding box center [435, 70] width 44 height 8
click at [106, 115] on div "Broadcasts Inbox Sending Numbers 10DLC Registration Keywords & Responders Short…" at bounding box center [95, 122] width 136 height 210
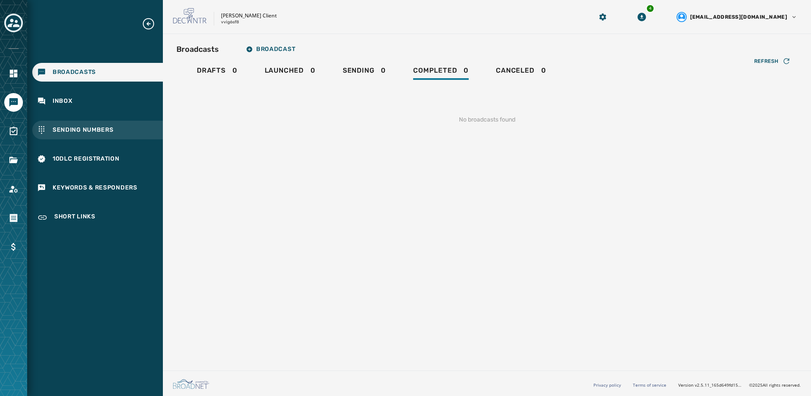
click at [106, 129] on span "Sending Numbers" at bounding box center [83, 130] width 61 height 8
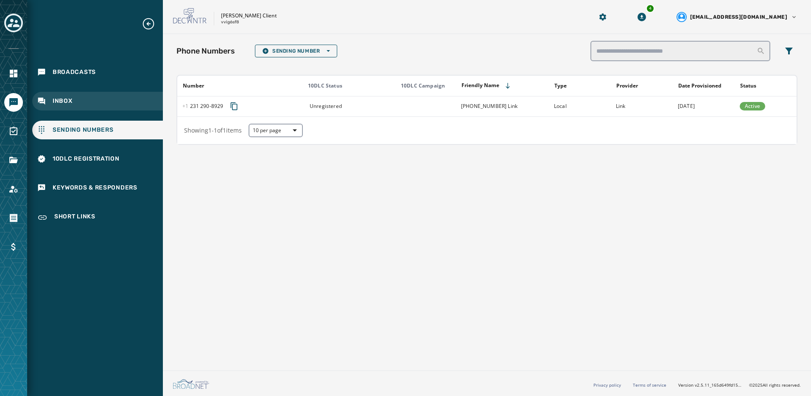
click at [86, 104] on div "Inbox" at bounding box center [97, 101] width 131 height 19
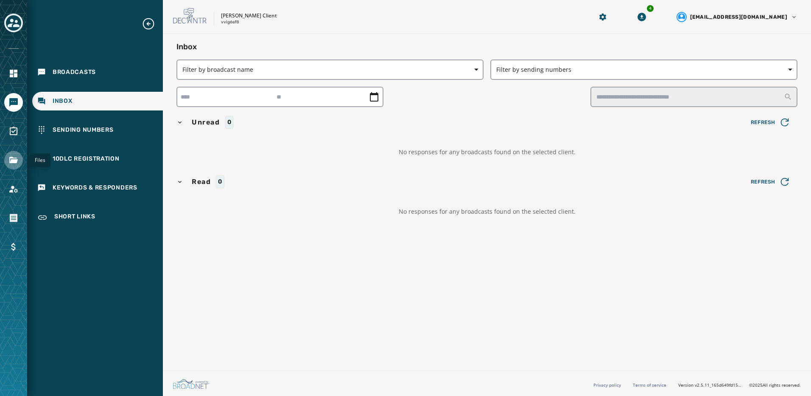
click at [12, 162] on icon "Navigate to Files" at bounding box center [13, 160] width 8 height 6
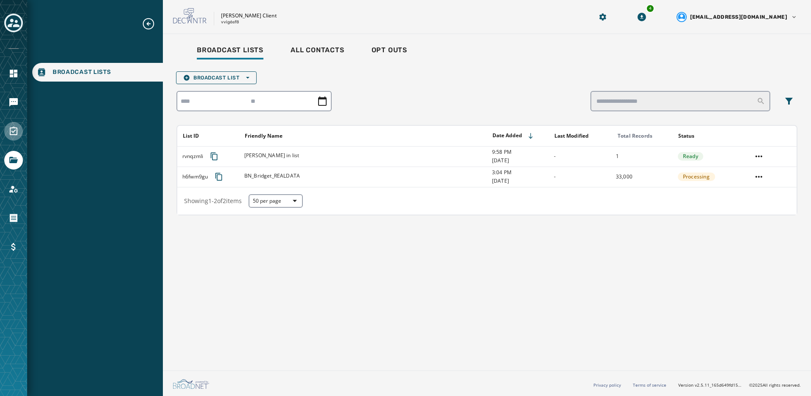
drag, startPoint x: 16, startPoint y: 118, endPoint x: 17, endPoint y: 127, distance: 8.9
click at [17, 122] on div at bounding box center [13, 198] width 27 height 396
click at [17, 127] on icon "Navigate to Surveys" at bounding box center [14, 130] width 8 height 8
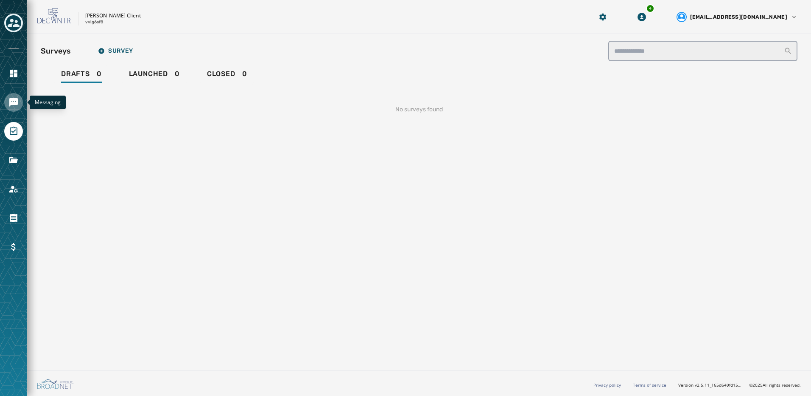
click at [14, 101] on icon "Navigate to Messaging" at bounding box center [13, 102] width 8 height 8
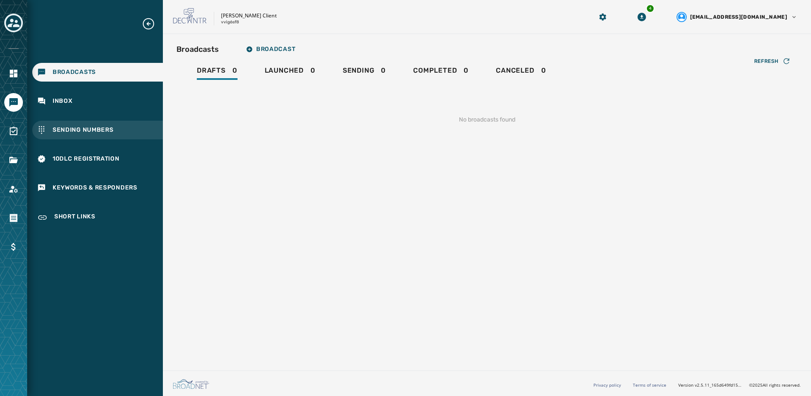
click at [67, 123] on div "Sending Numbers" at bounding box center [97, 130] width 131 height 19
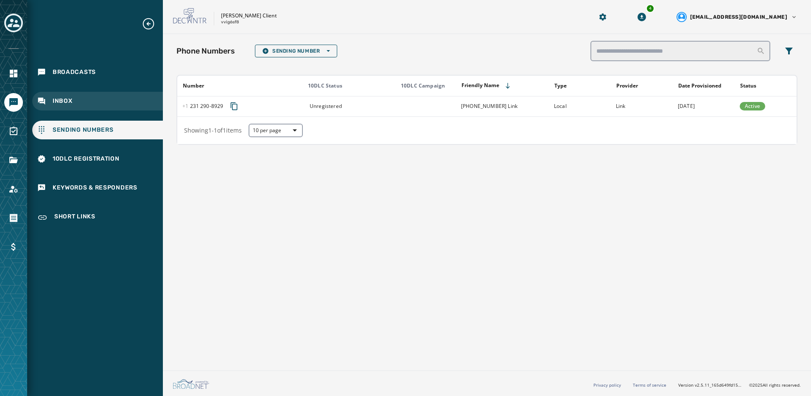
drag, startPoint x: 76, startPoint y: 107, endPoint x: 76, endPoint y: 101, distance: 5.5
click at [76, 106] on div "Inbox" at bounding box center [97, 101] width 131 height 19
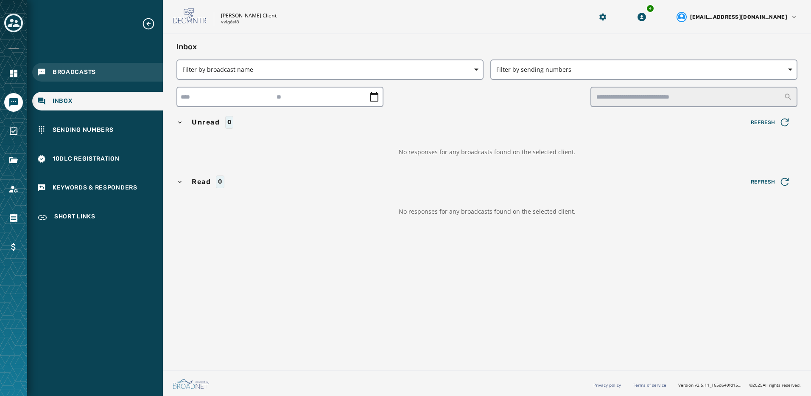
click at [86, 73] on span "Broadcasts" at bounding box center [74, 72] width 43 height 8
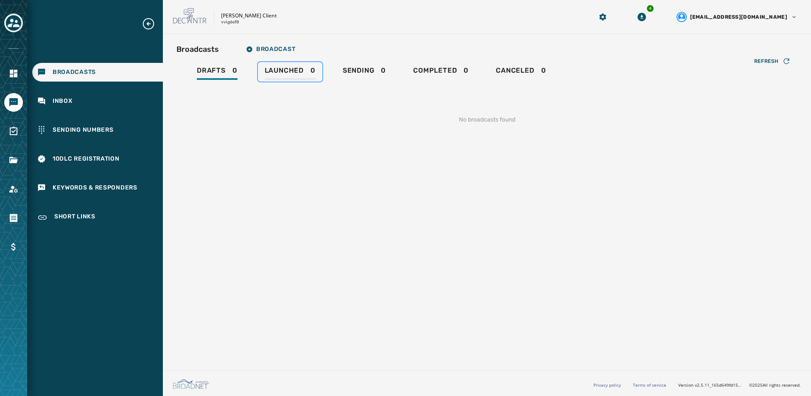
click at [287, 62] on link "Launched 0" at bounding box center [290, 72] width 65 height 20
click at [359, 62] on link "Sending 0" at bounding box center [364, 72] width 57 height 20
click at [451, 68] on span "Completed" at bounding box center [435, 70] width 44 height 8
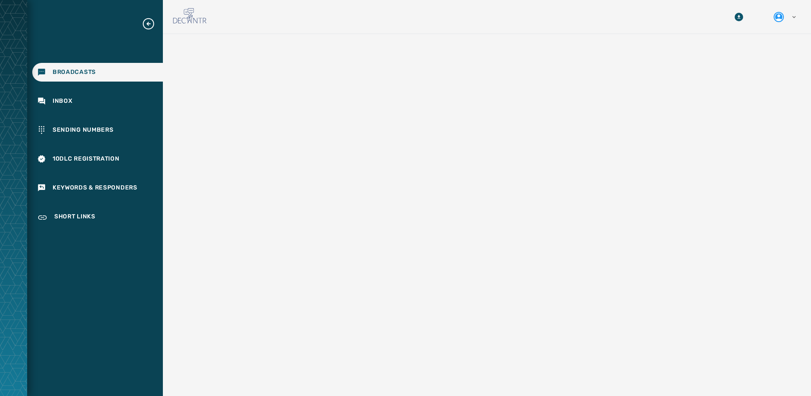
click at [149, 24] on icon "Expand sub nav menu" at bounding box center [148, 23] width 11 height 11
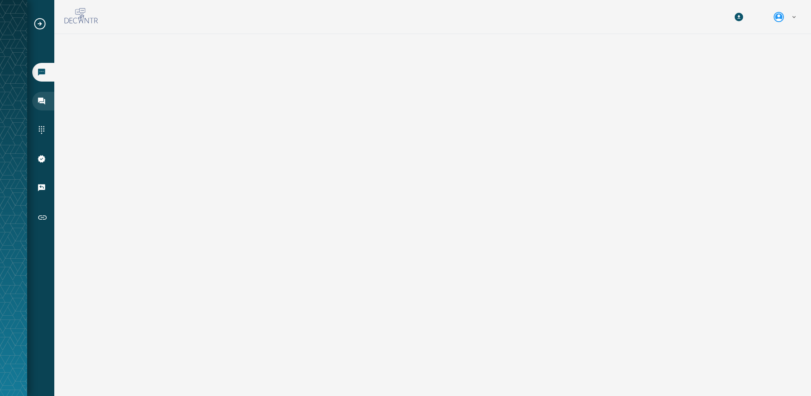
click at [42, 102] on icon "Navigate to Inbox" at bounding box center [41, 101] width 8 height 8
click at [45, 126] on div "Sending Numbers" at bounding box center [43, 130] width 22 height 19
click at [41, 25] on icon "Expand sub nav menu" at bounding box center [40, 24] width 14 height 14
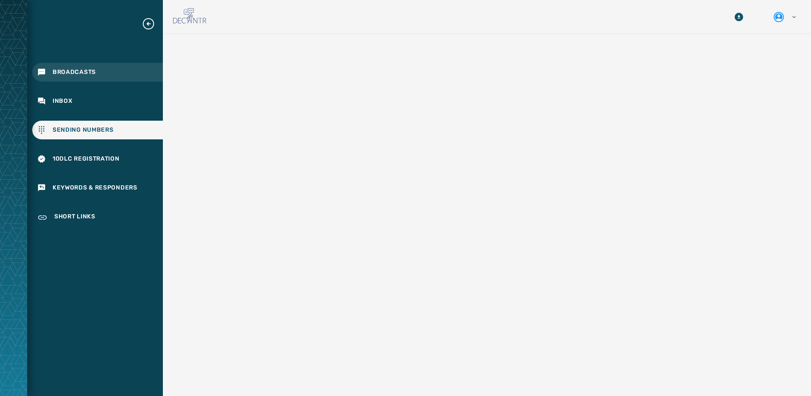
click at [55, 68] on span "Broadcasts" at bounding box center [74, 72] width 43 height 8
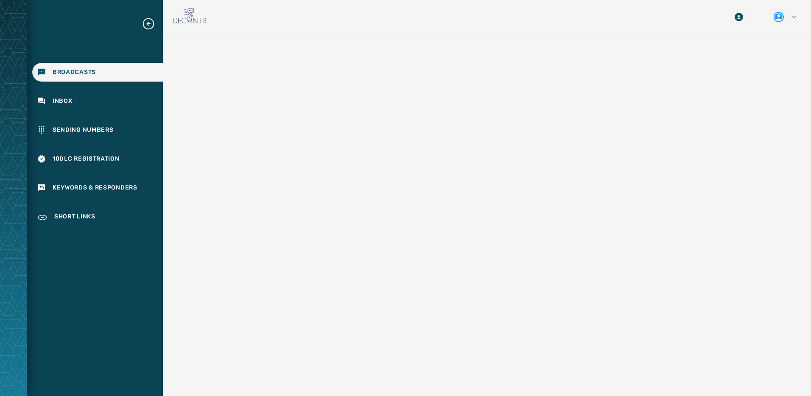
click at [148, 23] on icon "Expand sub nav menu" at bounding box center [148, 23] width 11 height 11
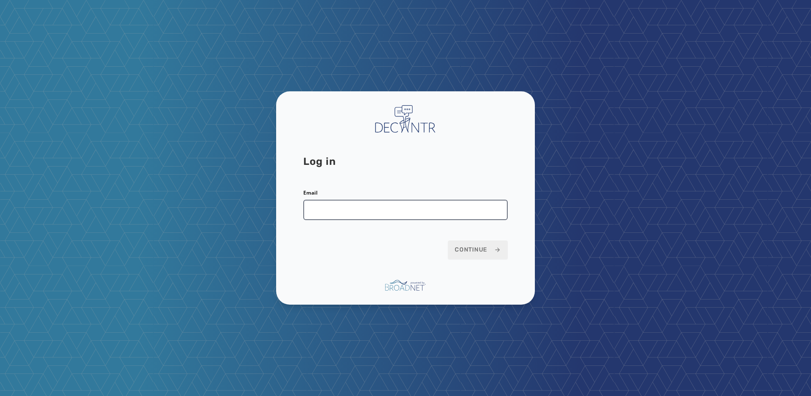
click at [379, 207] on input "Email" at bounding box center [405, 209] width 205 height 20
type input "**********"
click at [473, 252] on span "Continue" at bounding box center [478, 249] width 46 height 8
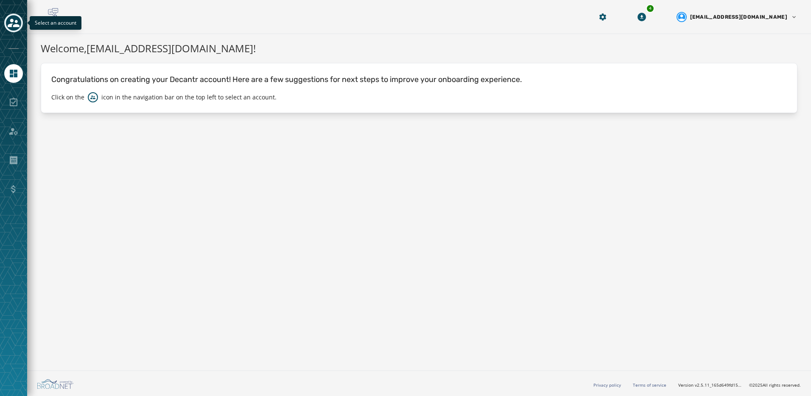
click at [6, 24] on button "Toggle account select drawer" at bounding box center [13, 23] width 19 height 19
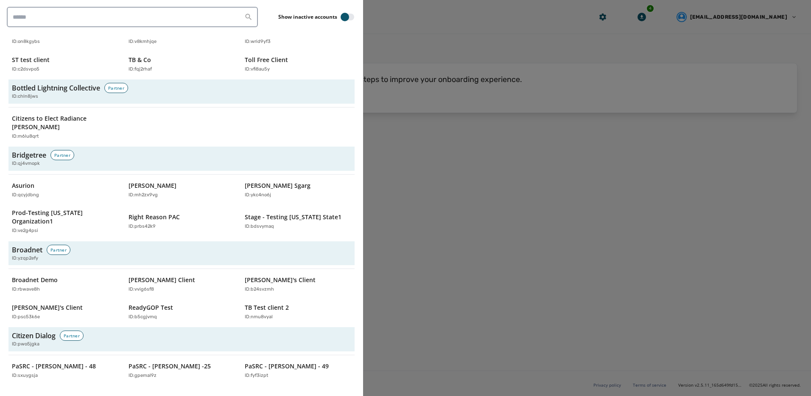
scroll to position [382, 0]
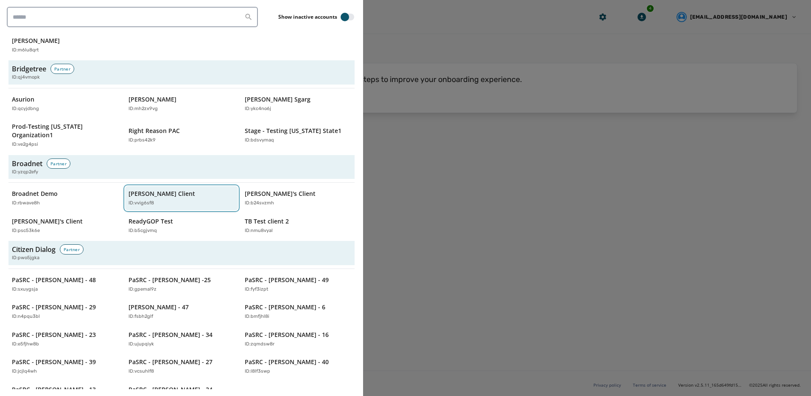
click at [140, 192] on button "[PERSON_NAME] Client ID: vvig6sf8" at bounding box center [181, 198] width 113 height 24
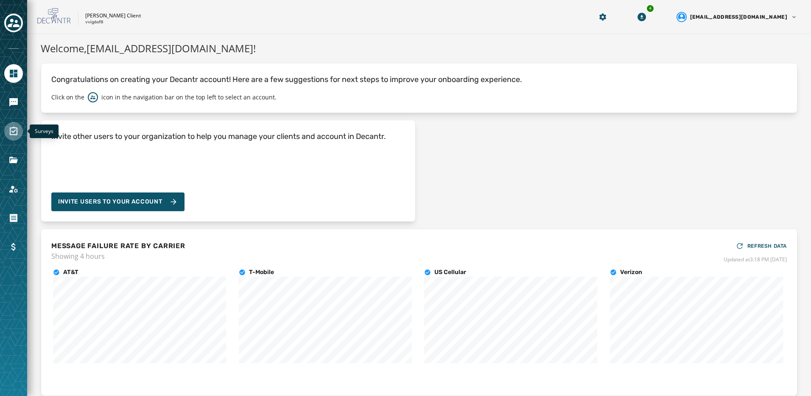
click at [14, 136] on link "Navigate to Surveys" at bounding box center [13, 131] width 19 height 19
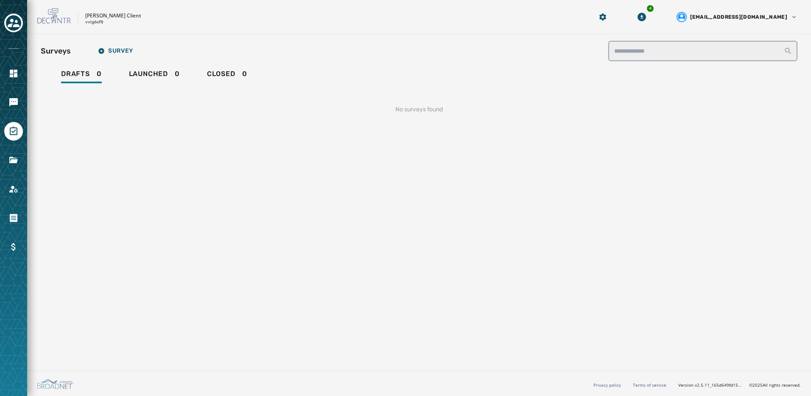
click at [24, 105] on div at bounding box center [13, 198] width 27 height 396
click at [20, 106] on link "Navigate to Messaging" at bounding box center [13, 102] width 19 height 19
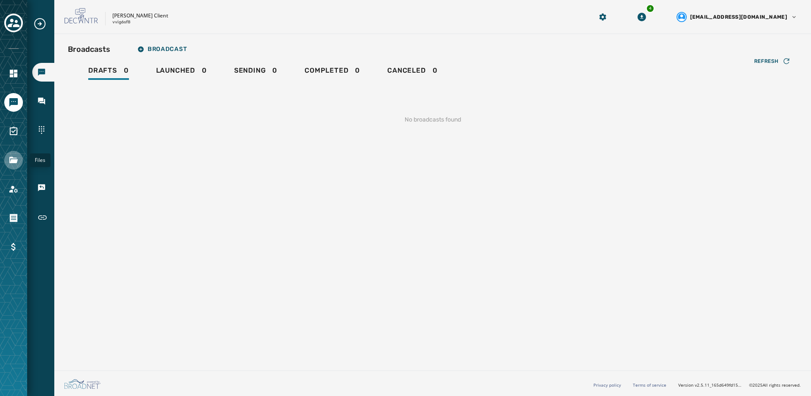
click at [17, 162] on icon "Navigate to Files" at bounding box center [13, 160] width 8 height 6
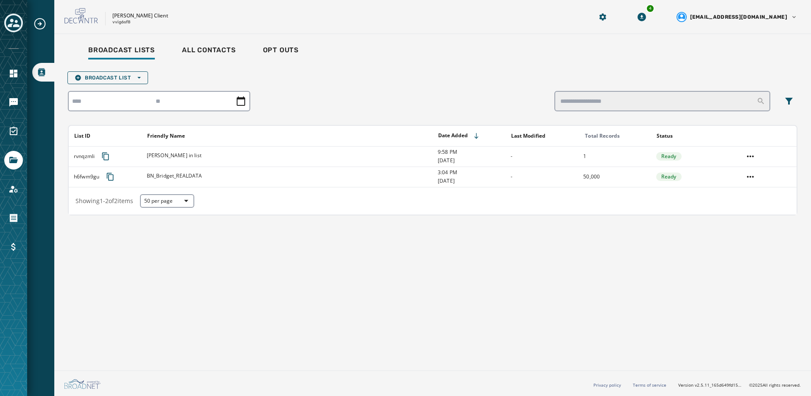
click at [20, 25] on div "Toggle account select drawer" at bounding box center [13, 22] width 15 height 15
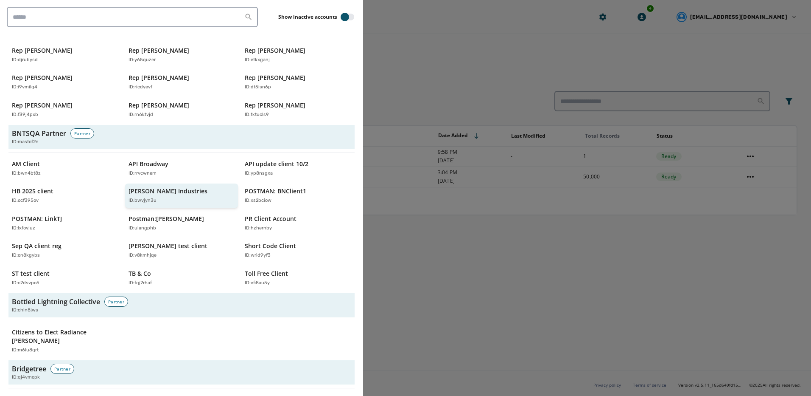
scroll to position [127, 0]
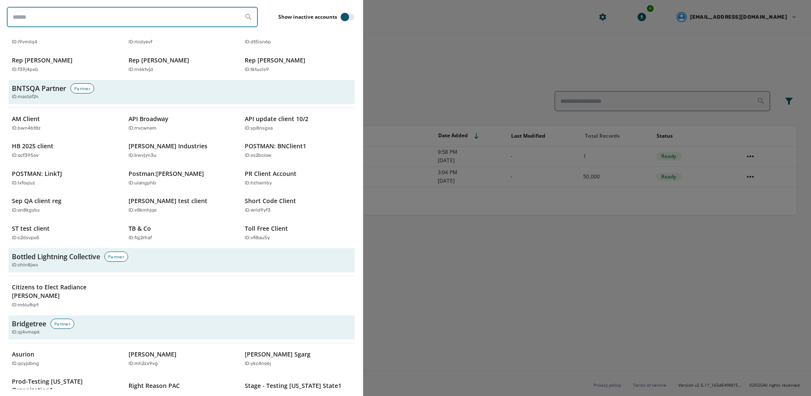
click at [95, 25] on input "search" at bounding box center [132, 17] width 251 height 20
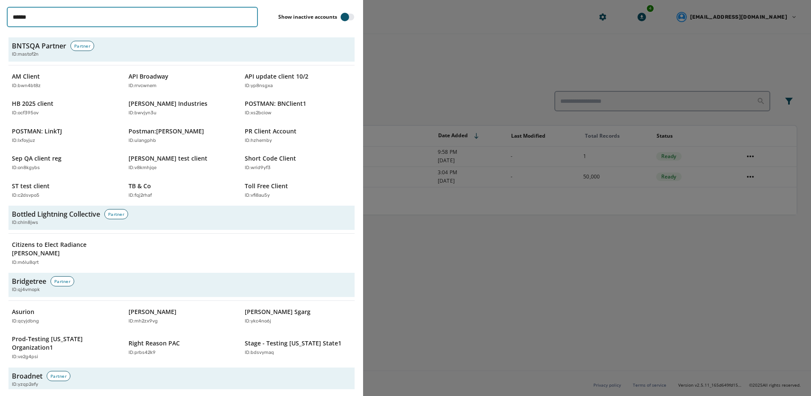
scroll to position [0, 0]
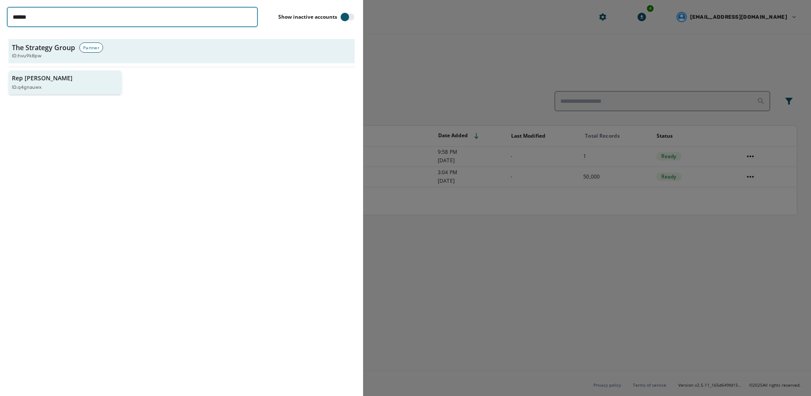
type input "******"
click at [64, 84] on div "ID: q4gnauwx" at bounding box center [61, 87] width 98 height 7
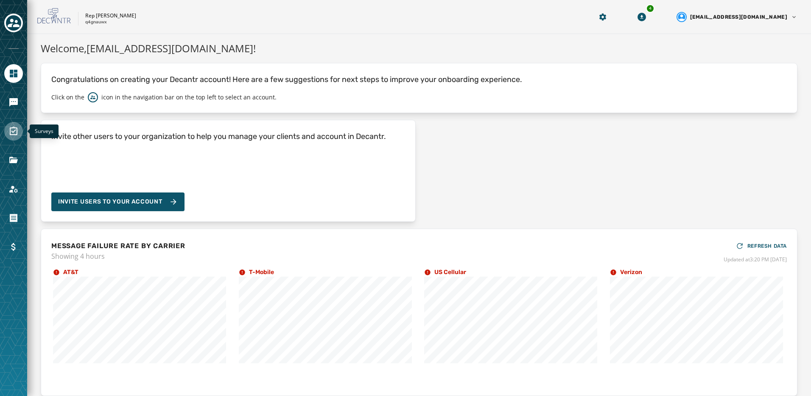
click at [14, 133] on icon "Navigate to Surveys" at bounding box center [13, 131] width 10 height 10
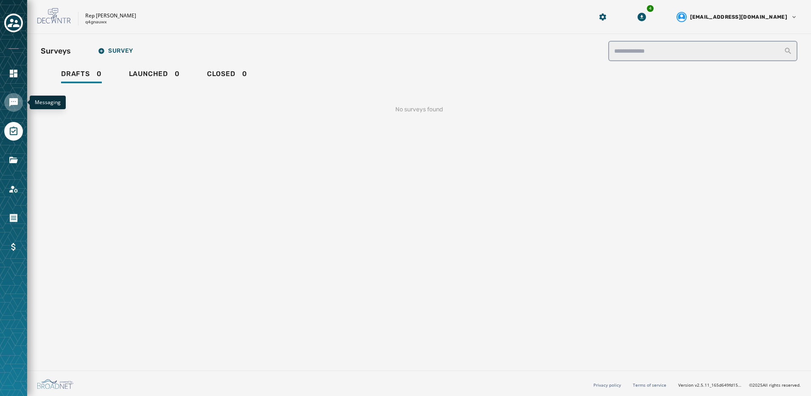
click at [20, 98] on link "Navigate to Messaging" at bounding box center [13, 102] width 19 height 19
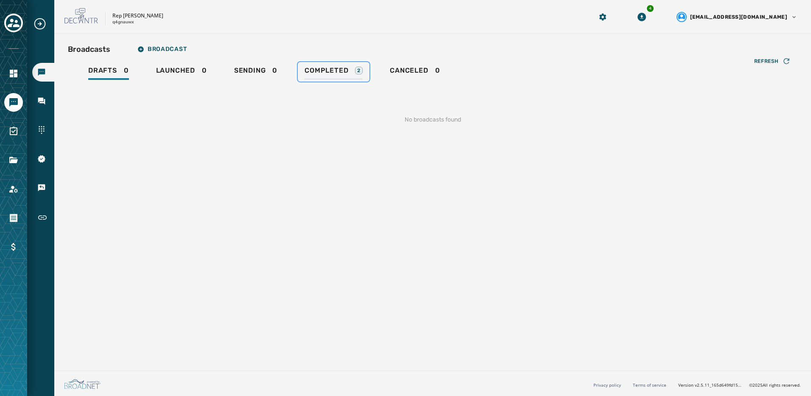
click at [324, 74] on span "Completed" at bounding box center [327, 70] width 44 height 8
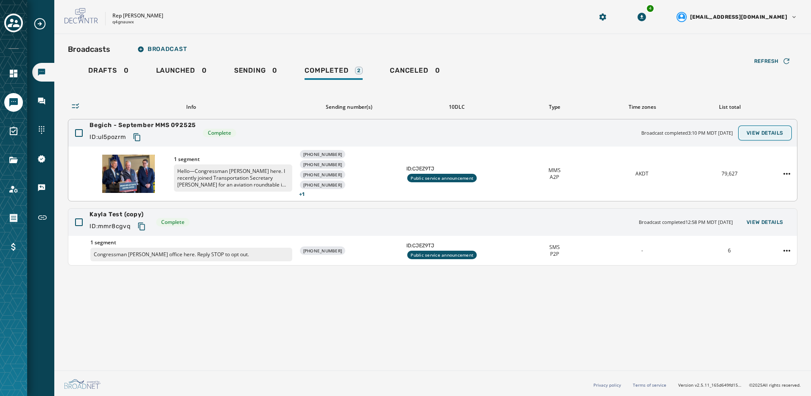
click at [765, 129] on span "View Details" at bounding box center [765, 132] width 37 height 7
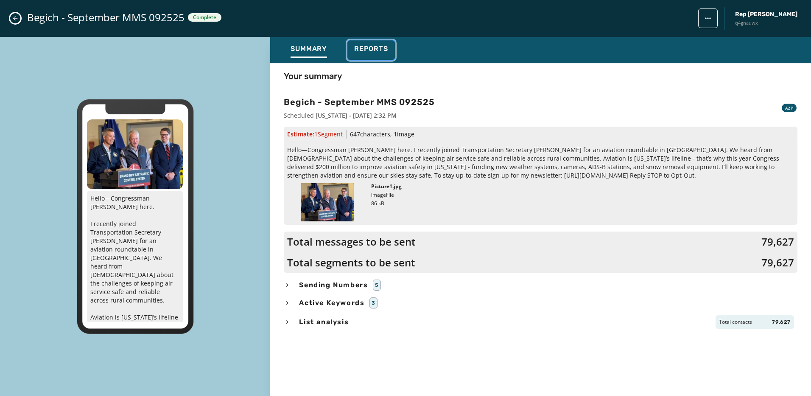
click at [354, 52] on button "Reports" at bounding box center [372, 50] width 48 height 20
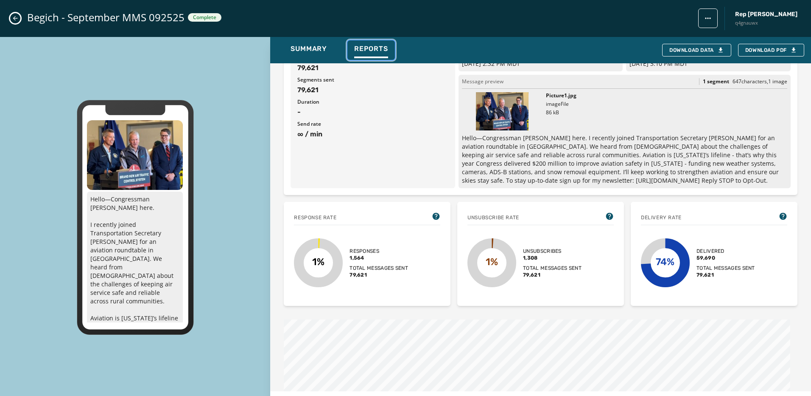
scroll to position [85, 0]
